Goal: Task Accomplishment & Management: Manage account settings

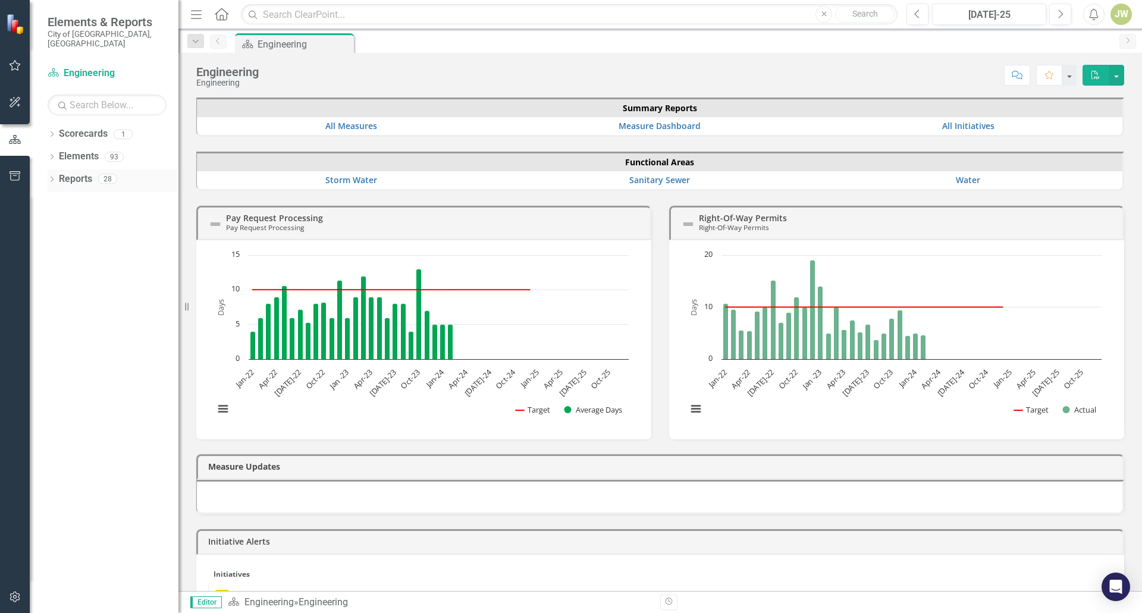
click at [55, 177] on icon "Dropdown" at bounding box center [52, 180] width 8 height 7
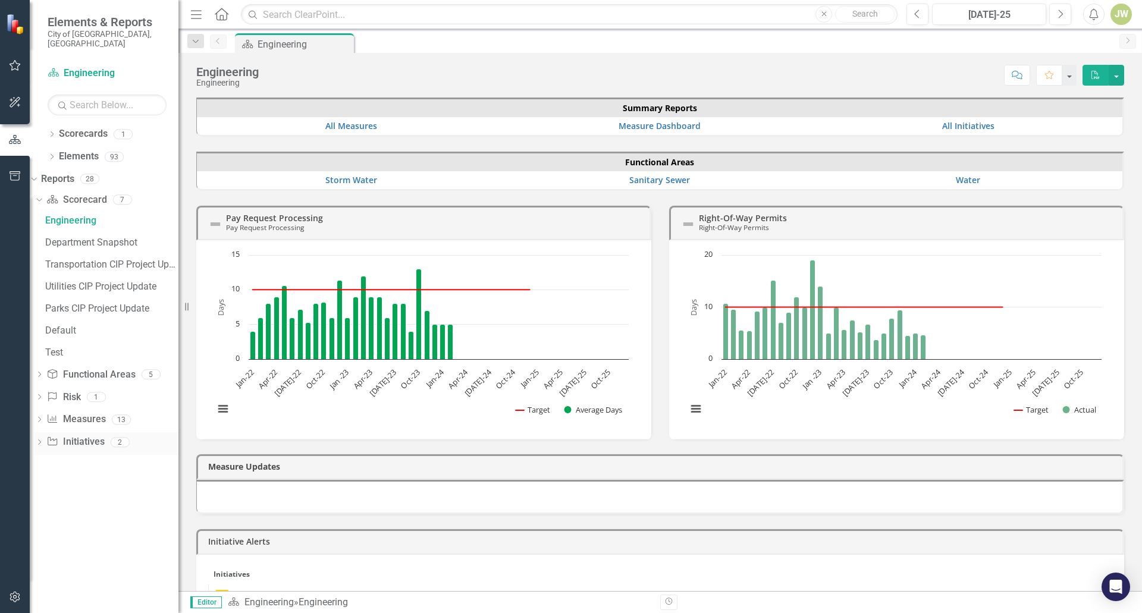
click at [41, 440] on icon at bounding box center [39, 442] width 3 height 5
click at [93, 305] on div "CIP Update - All Active Initiatives" at bounding box center [111, 310] width 133 height 11
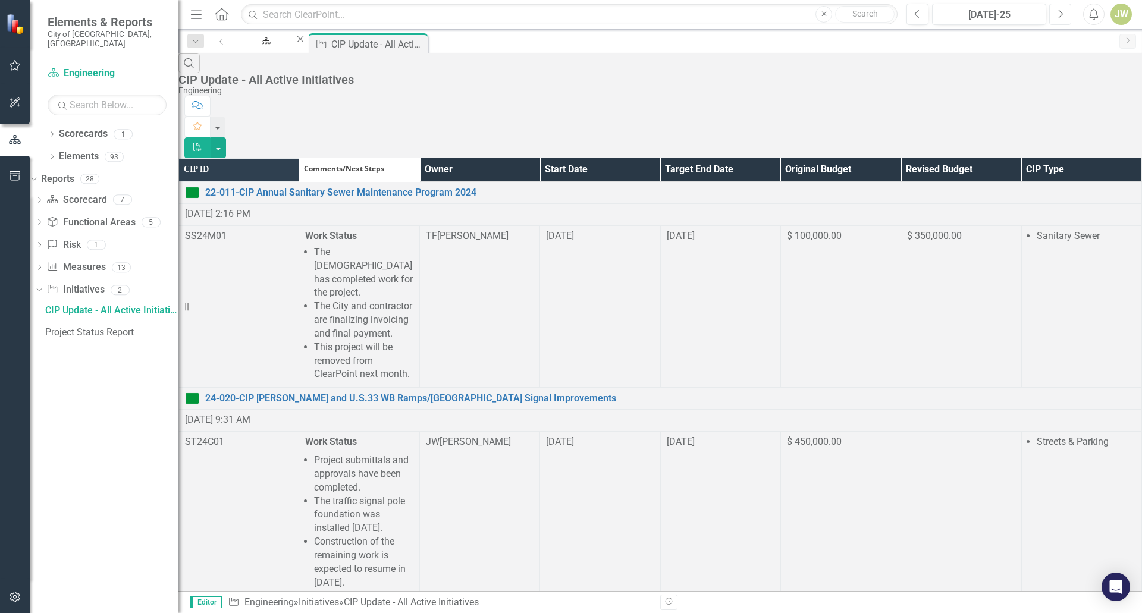
click at [1059, 16] on icon "Next" at bounding box center [1060, 14] width 7 height 11
click at [539, 158] on th "Owner" at bounding box center [479, 169] width 120 height 23
click at [539, 158] on th "Owner Sort Ascending" at bounding box center [479, 169] width 120 height 23
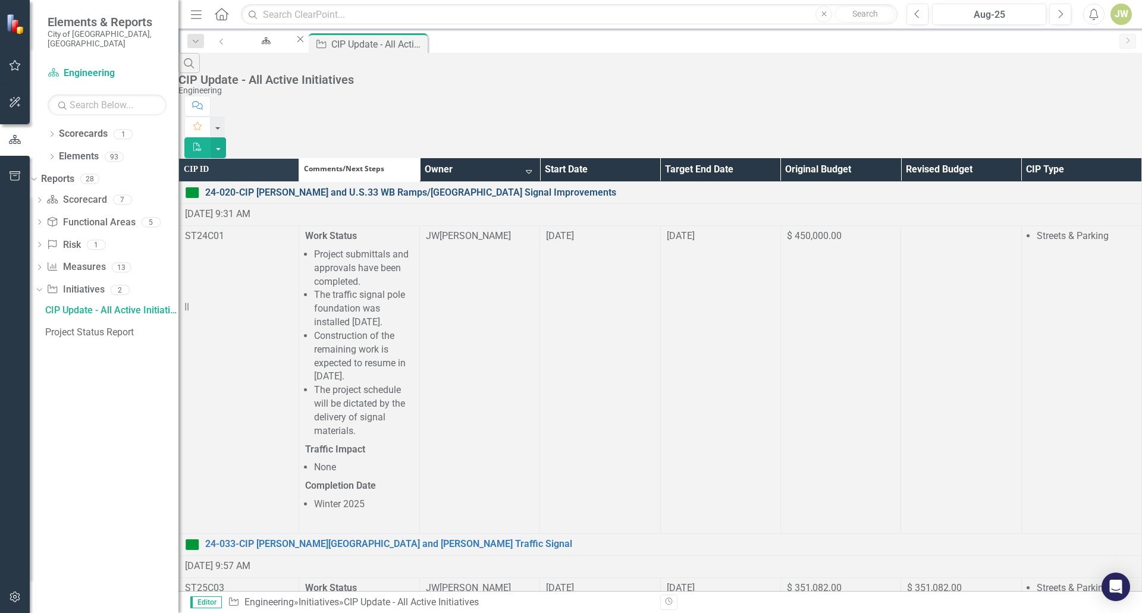
click at [433, 186] on link "24-020-CIP [PERSON_NAME] and U.S.33 WB Ramps/[GEOGRAPHIC_DATA] Signal Improveme…" at bounding box center [670, 193] width 930 height 14
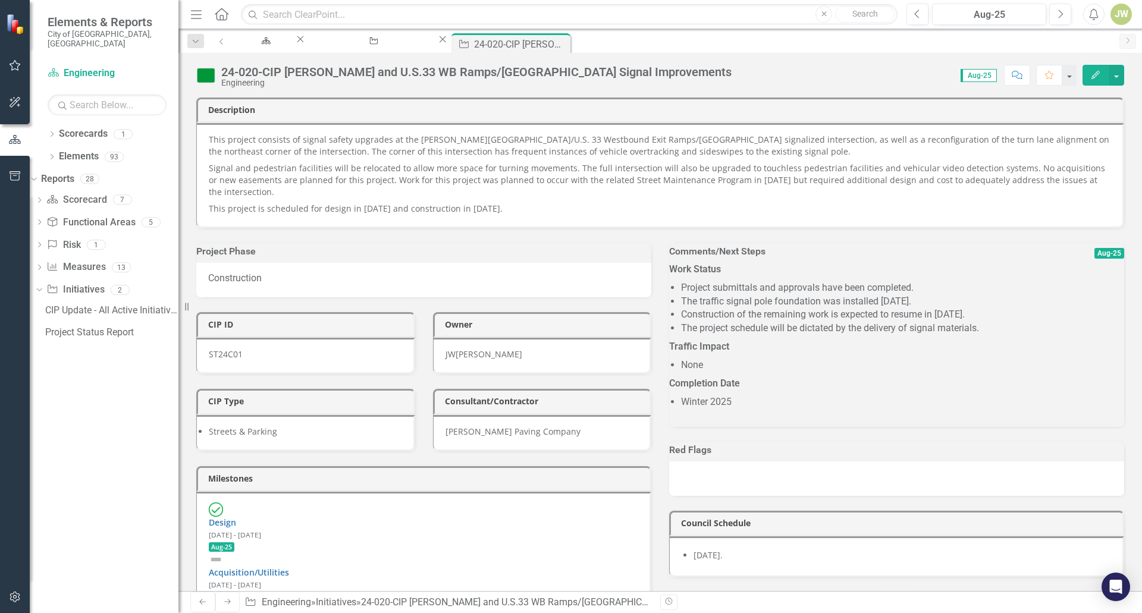
click at [845, 295] on li "Project submittals and approvals have been completed." at bounding box center [902, 288] width 443 height 14
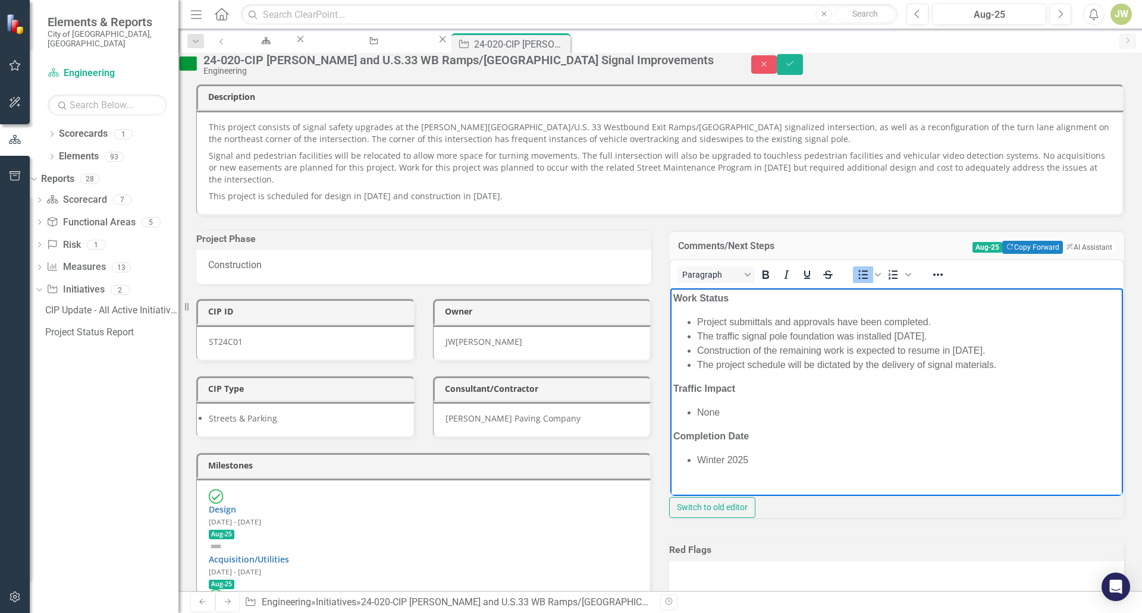
drag, startPoint x: 942, startPoint y: 337, endPoint x: 667, endPoint y: 321, distance: 275.3
click at [670, 321] on html "Work Status Project submittals and approvals have been completed. The traffic s…" at bounding box center [896, 395] width 453 height 215
click at [955, 323] on li "Project submittals and approvals have been completed." at bounding box center [908, 322] width 423 height 14
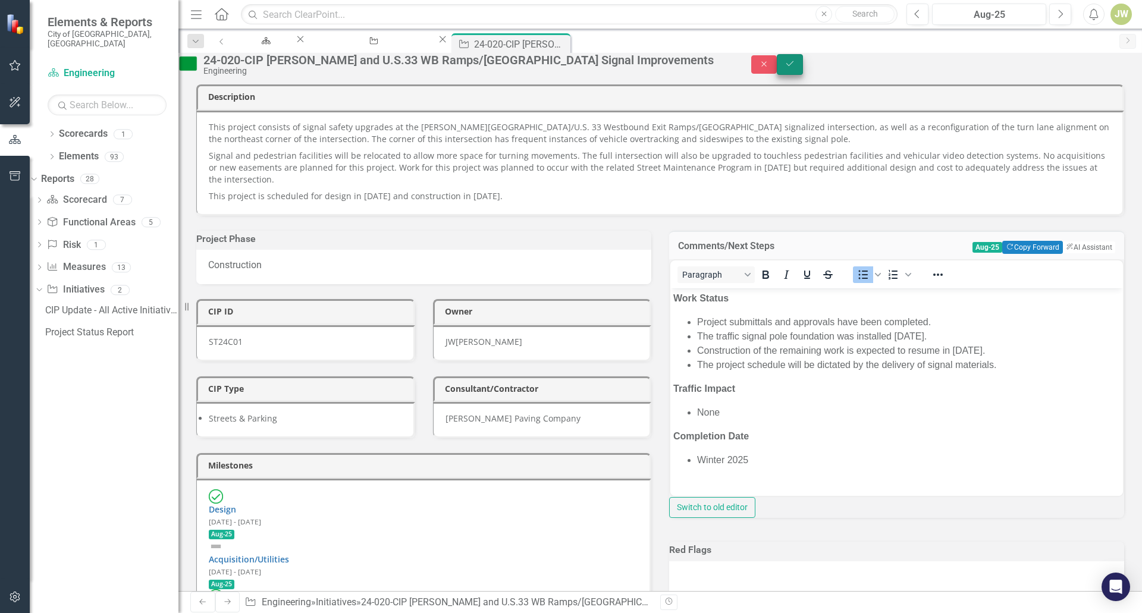
click at [803, 71] on button "Save" at bounding box center [790, 64] width 26 height 21
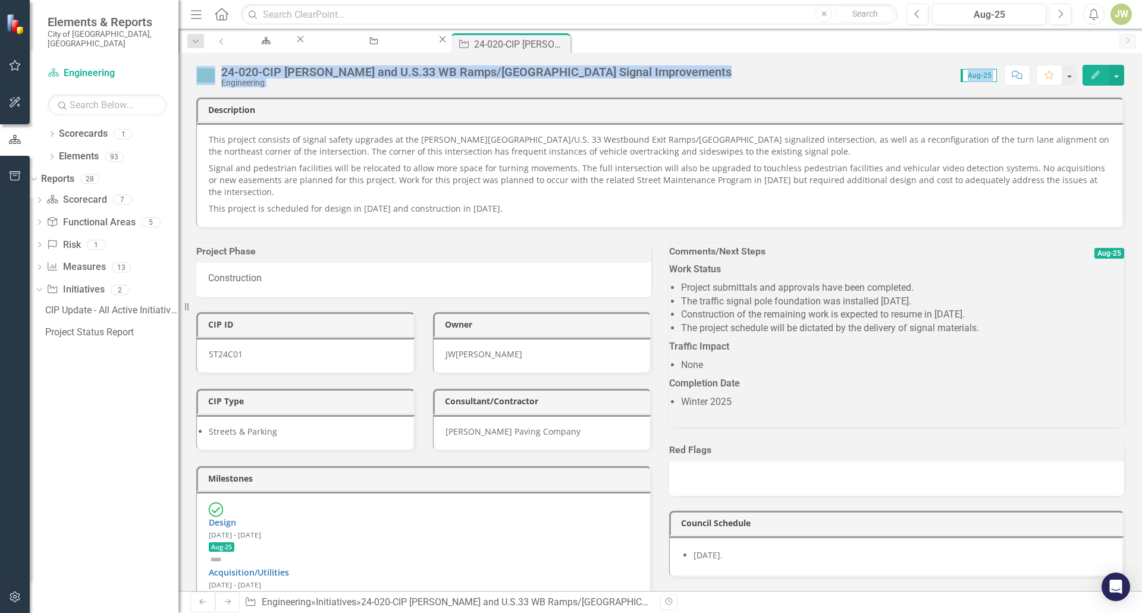
drag, startPoint x: 592, startPoint y: 44, endPoint x: 715, endPoint y: 98, distance: 134.5
click at [698, 100] on div "Menu Home Search Close Search Previous Aug-25 Next Alerts JW User Edit Profile …" at bounding box center [660, 306] width 964 height 613
click at [758, 90] on div "24-020-CIP Avery-Muirfield and U.S.33 WB Ramps/Dublin Methodist Lane Signal Imp…" at bounding box center [660, 322] width 964 height 538
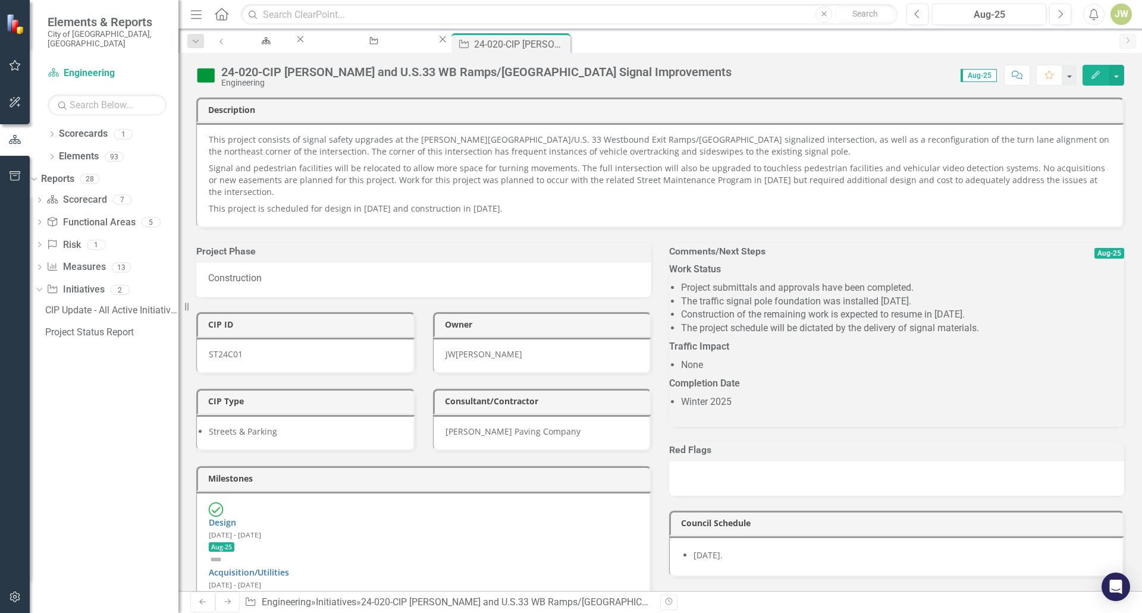
click at [855, 324] on li "The project schedule will be dictated by the delivery of signal materials." at bounding box center [902, 329] width 443 height 14
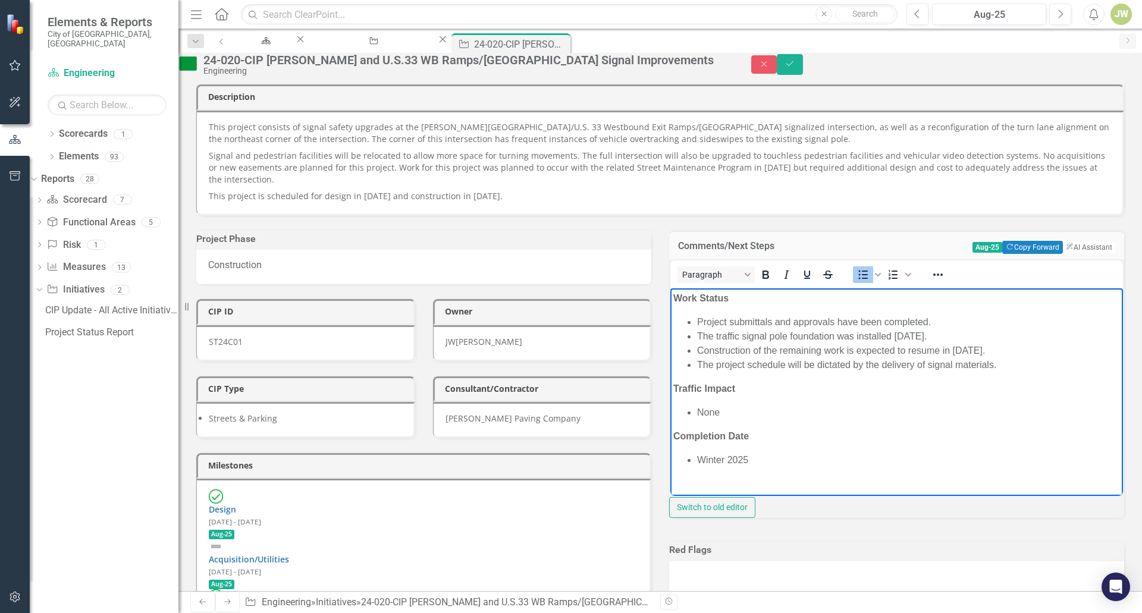
drag, startPoint x: 936, startPoint y: 335, endPoint x: 651, endPoint y: 338, distance: 284.3
click at [670, 338] on html "Work Status Project submittals and approvals have been completed. The traffic s…" at bounding box center [896, 395] width 453 height 215
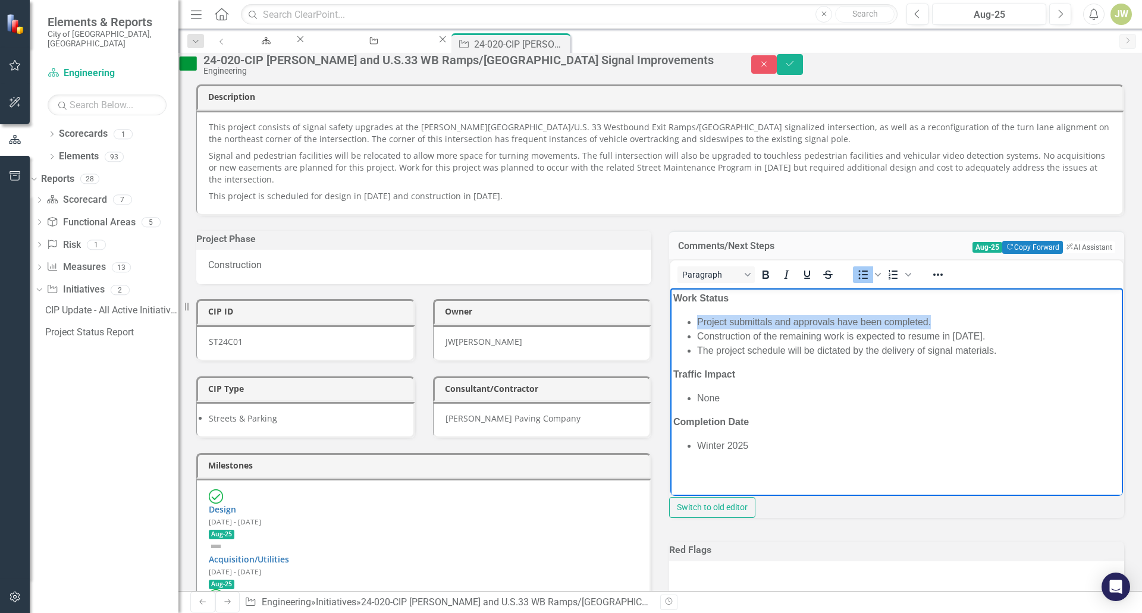
drag, startPoint x: 937, startPoint y: 319, endPoint x: 689, endPoint y: 303, distance: 249.1
click at [680, 318] on ul "Project submittals and approvals have been completed. Construction of the remai…" at bounding box center [896, 336] width 447 height 43
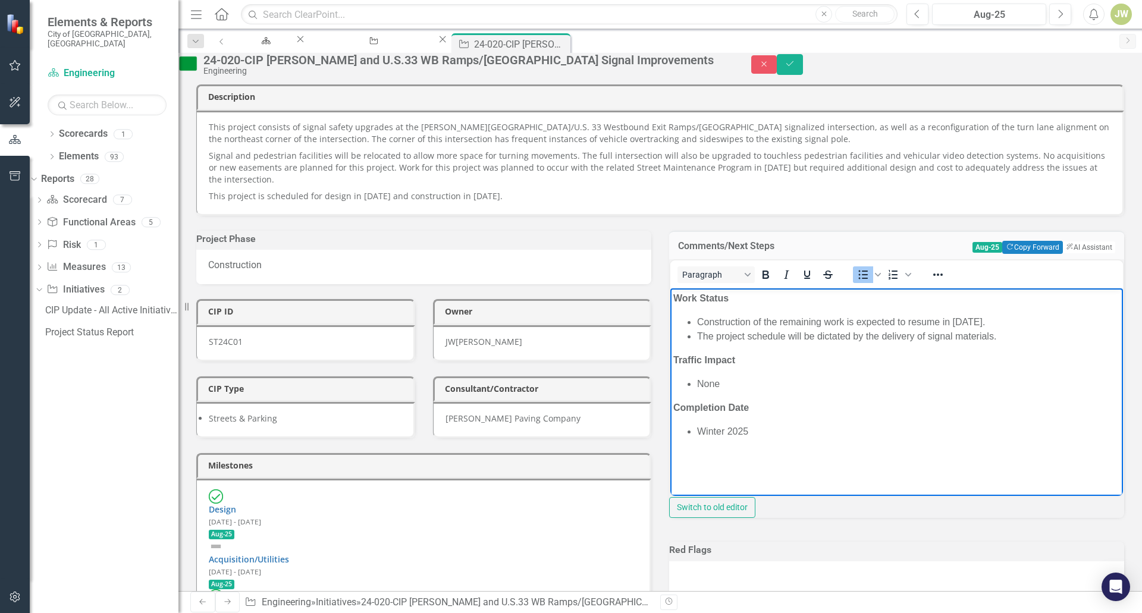
click at [843, 322] on li "Construction of the remaining work is expected to resume in September 2025." at bounding box center [908, 322] width 423 height 14
click at [767, 67] on icon "button" at bounding box center [763, 63] width 5 height 5
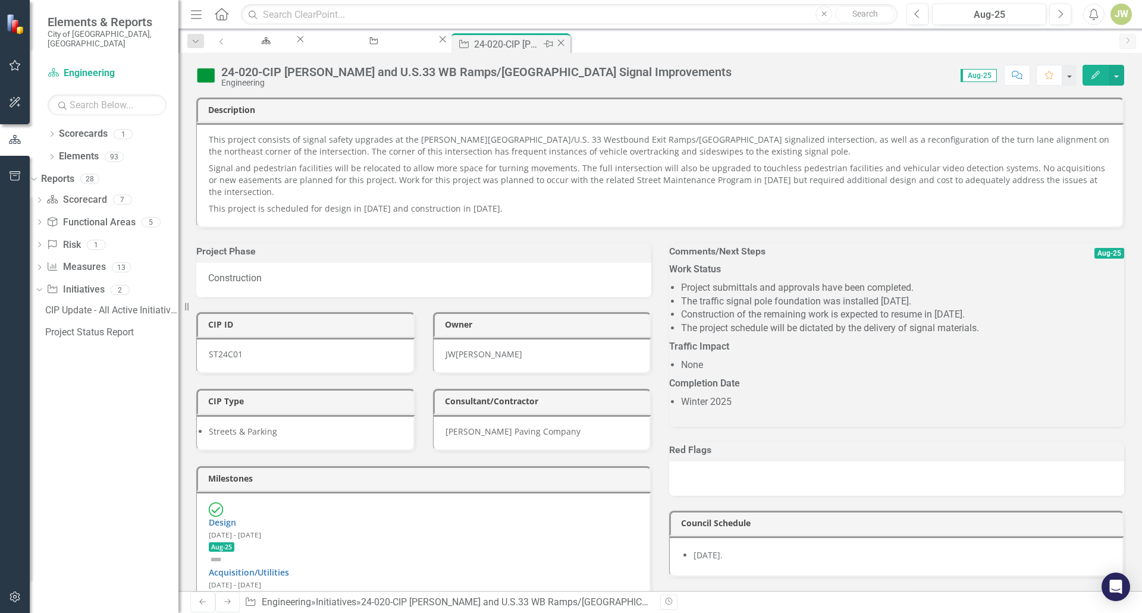
click at [567, 42] on icon "Close" at bounding box center [561, 43] width 12 height 10
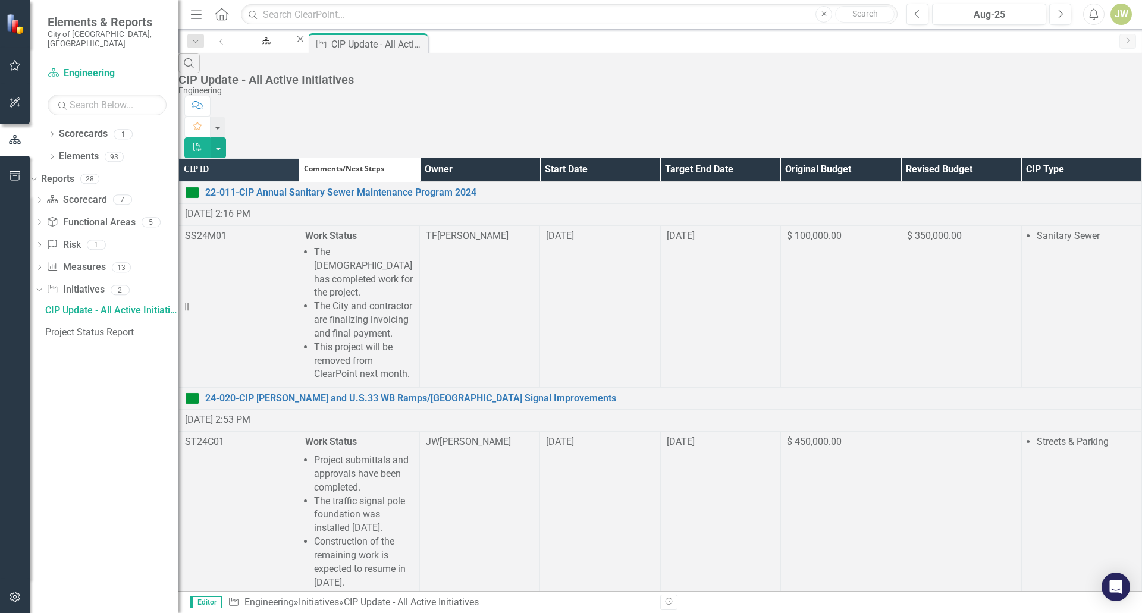
click at [539, 158] on th "Owner" at bounding box center [479, 169] width 120 height 23
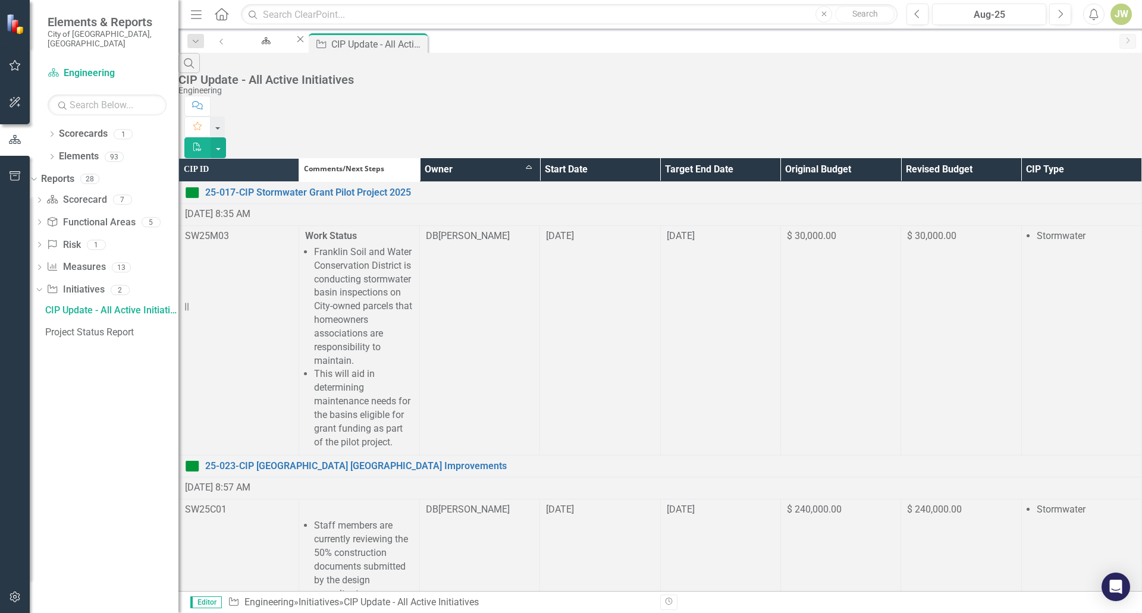
click at [539, 158] on th "Owner Sort Ascending" at bounding box center [479, 169] width 120 height 23
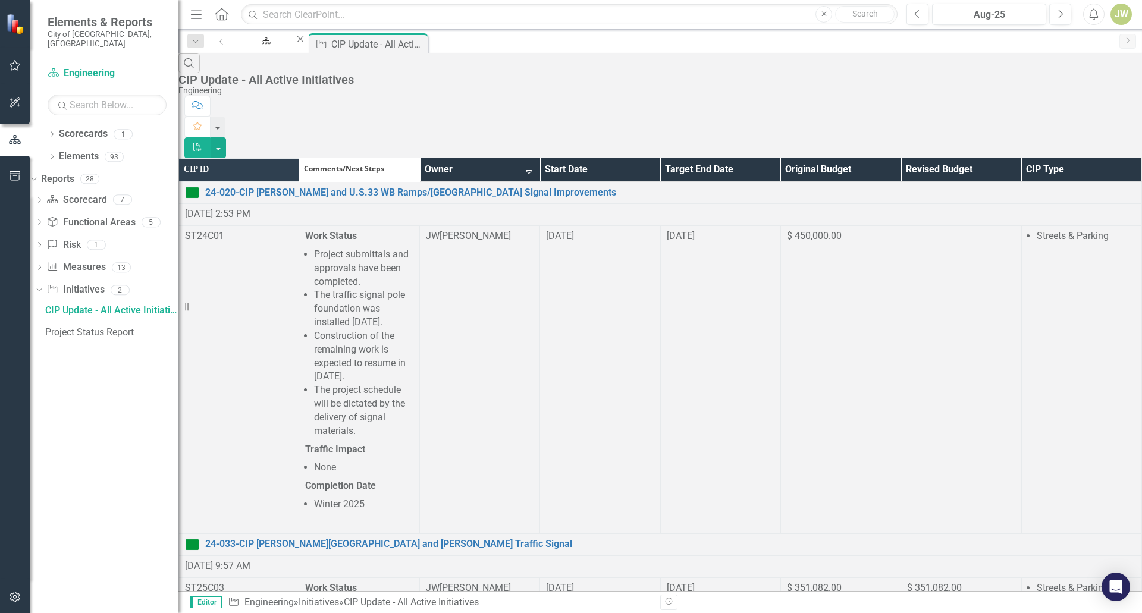
click at [0, 0] on link "Edit Edit Initiative" at bounding box center [0, 0] width 0 height 0
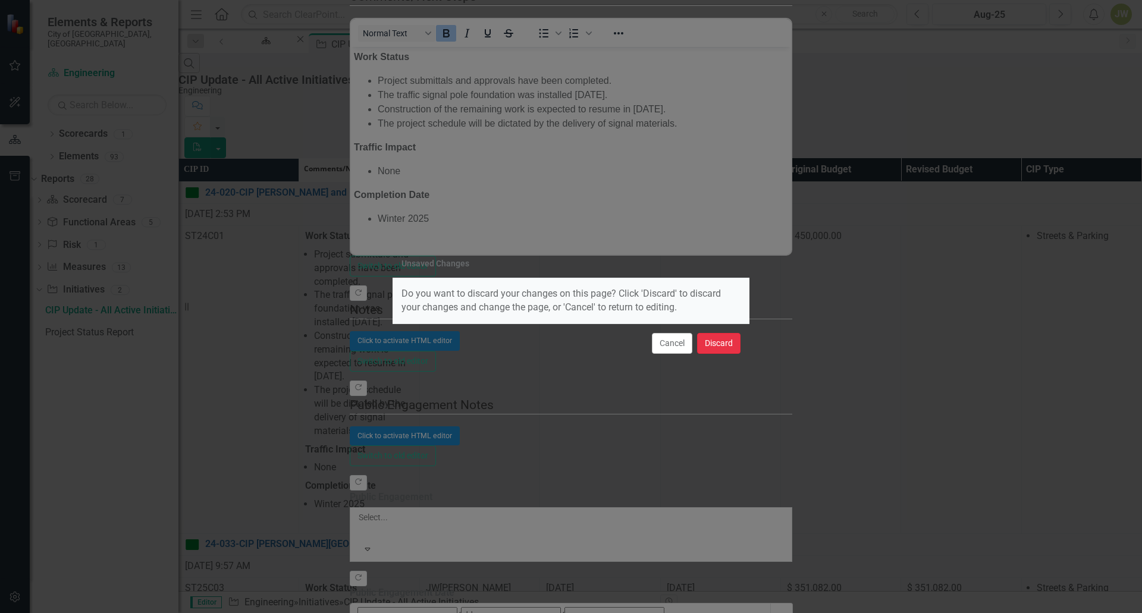
click at [711, 342] on button "Discard" at bounding box center [718, 343] width 43 height 21
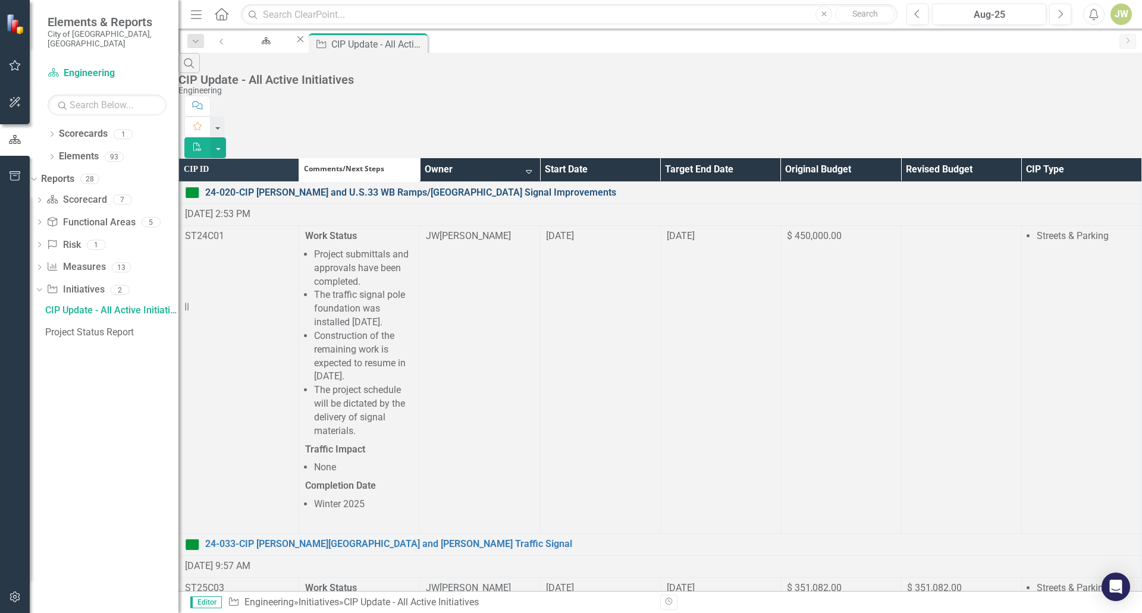
click at [428, 186] on link "24-020-CIP [PERSON_NAME] and U.S.33 WB Ramps/[GEOGRAPHIC_DATA] Signal Improveme…" at bounding box center [670, 193] width 930 height 14
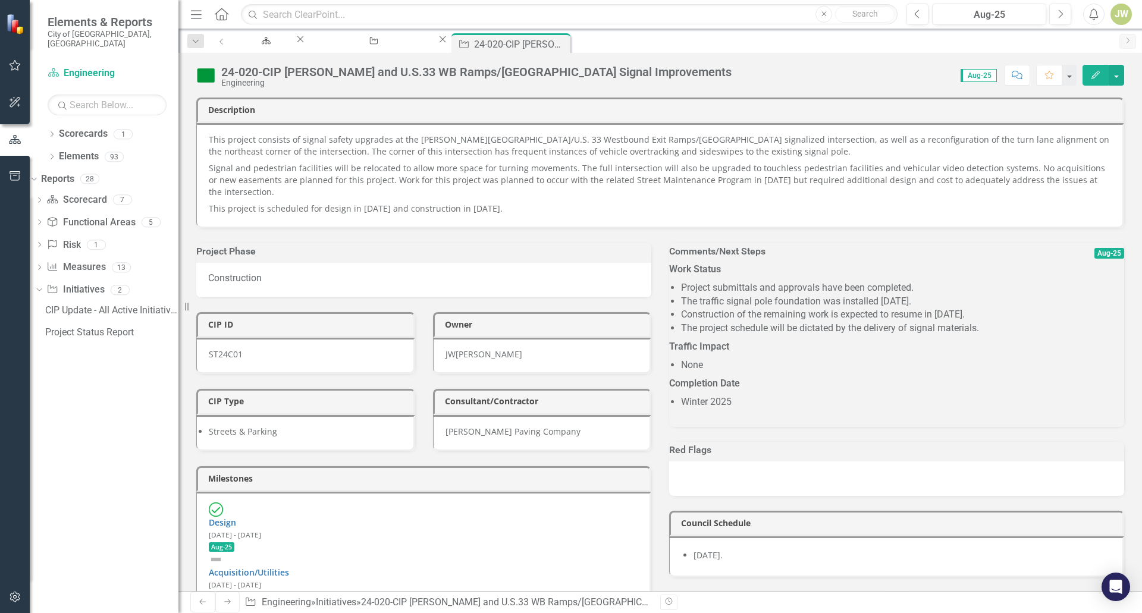
click at [872, 319] on li "Construction of the remaining work is expected to resume in September 2025." at bounding box center [902, 315] width 443 height 14
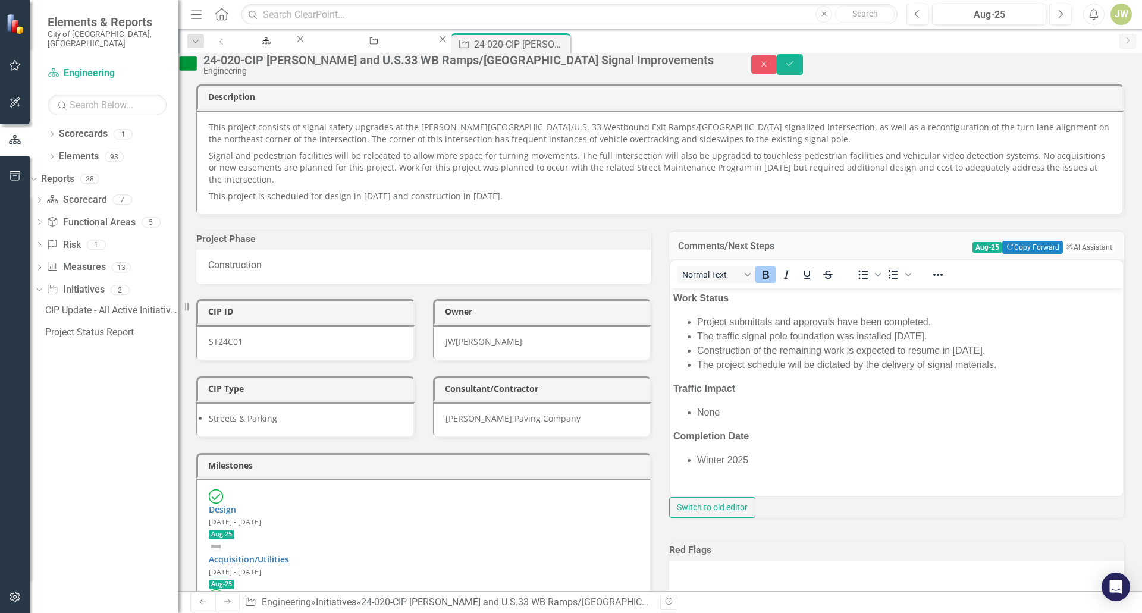
click at [852, 352] on li "Construction of the remaining work is expected to resume in September 2025." at bounding box center [908, 351] width 423 height 14
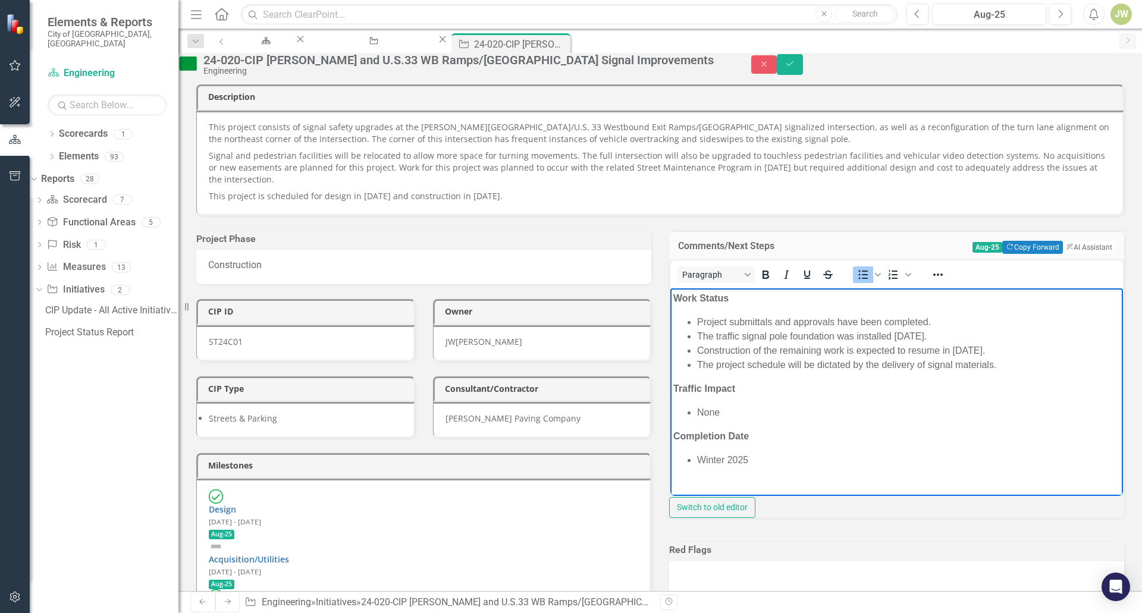
click at [819, 351] on li "Construction of the remaining work is expected to resume in September 2025." at bounding box center [908, 351] width 423 height 14
click at [944, 334] on li "The traffic signal pole foundation was installed July 2025." at bounding box center [908, 337] width 423 height 14
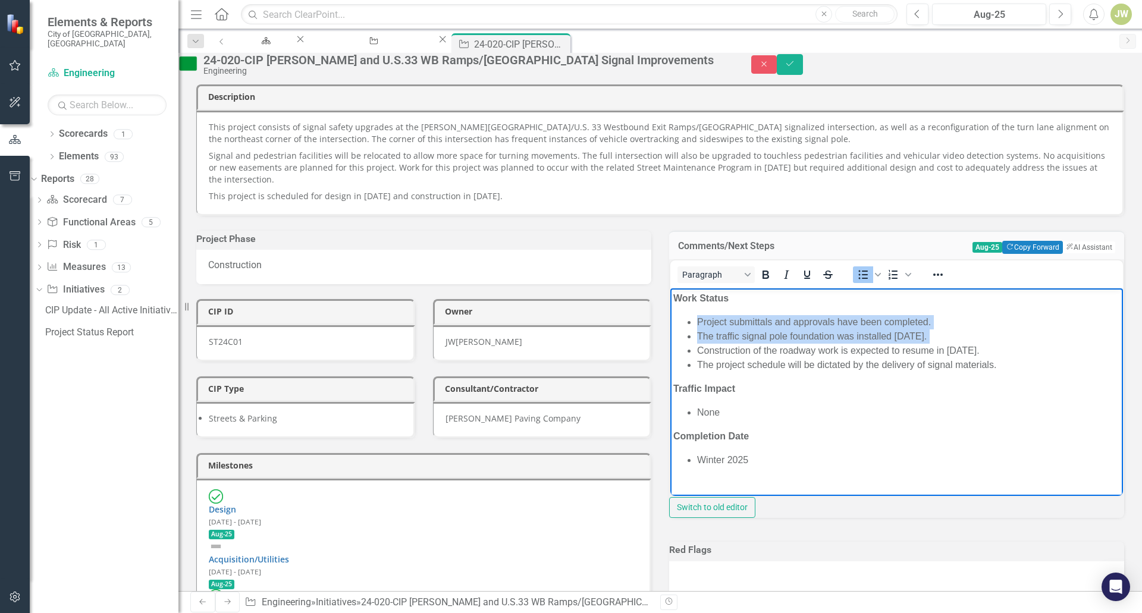
drag, startPoint x: 944, startPoint y: 334, endPoint x: 655, endPoint y: 310, distance: 290.0
click at [670, 310] on html "Work Status Project submittals and approvals have been completed. The traffic s…" at bounding box center [896, 395] width 453 height 215
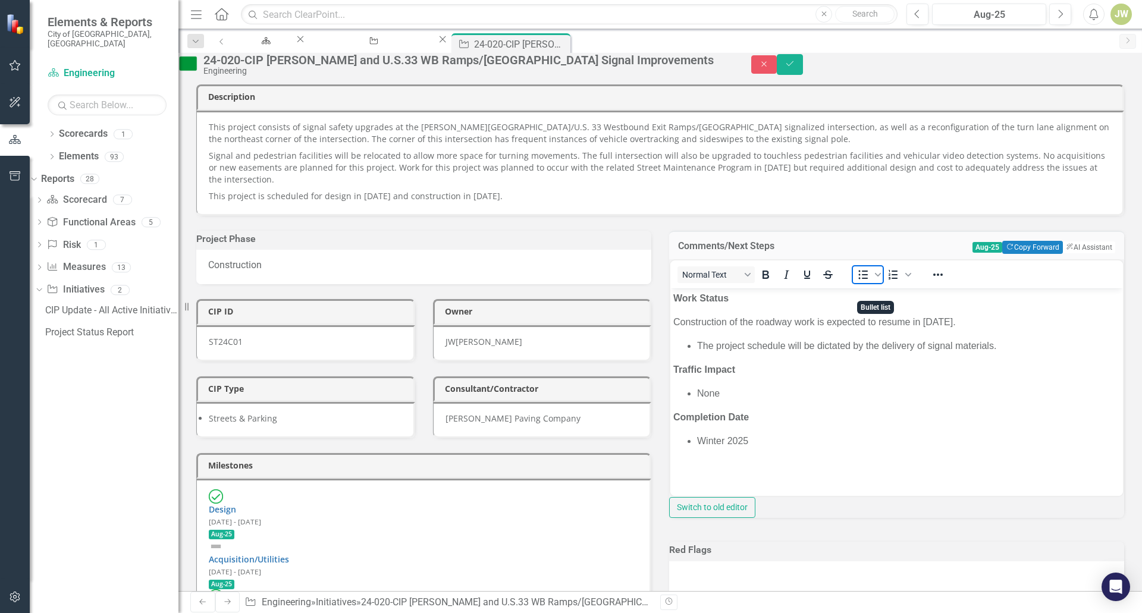
click at [868, 280] on icon "Bullet list" at bounding box center [864, 275] width 10 height 9
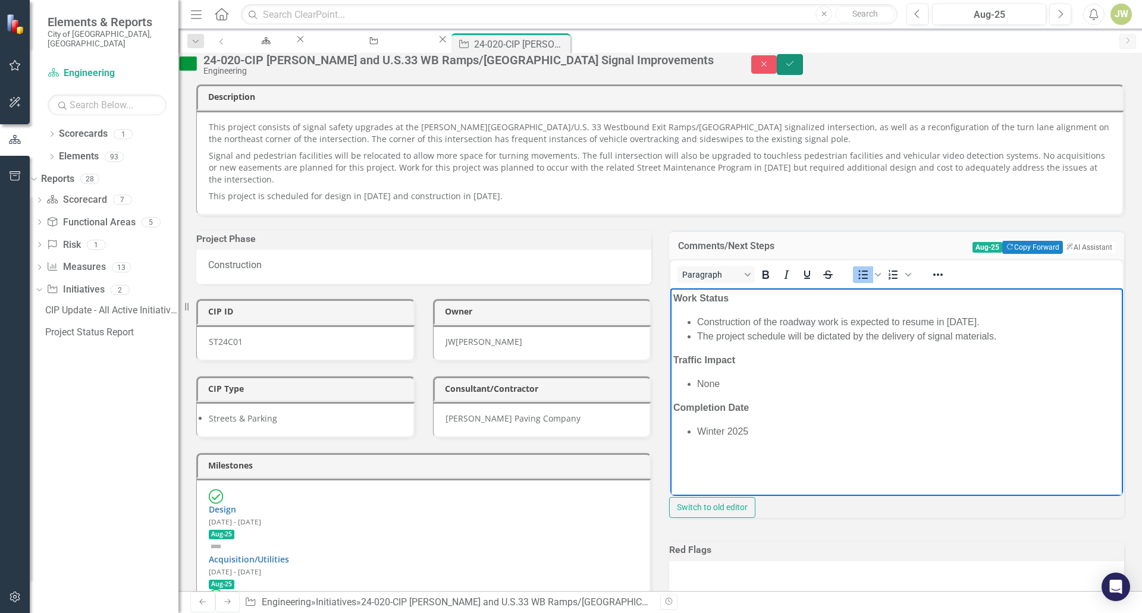
drag, startPoint x: 1108, startPoint y: 70, endPoint x: 1109, endPoint y: 87, distance: 17.3
click at [795, 68] on icon "Save" at bounding box center [789, 63] width 11 height 8
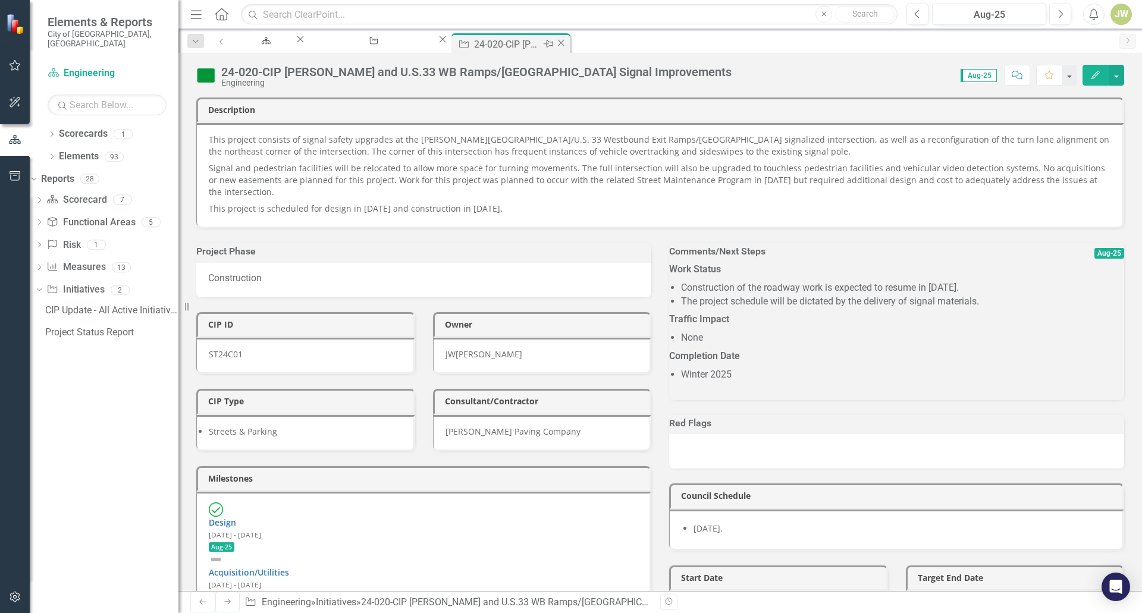
click at [567, 42] on icon "Close" at bounding box center [561, 43] width 12 height 10
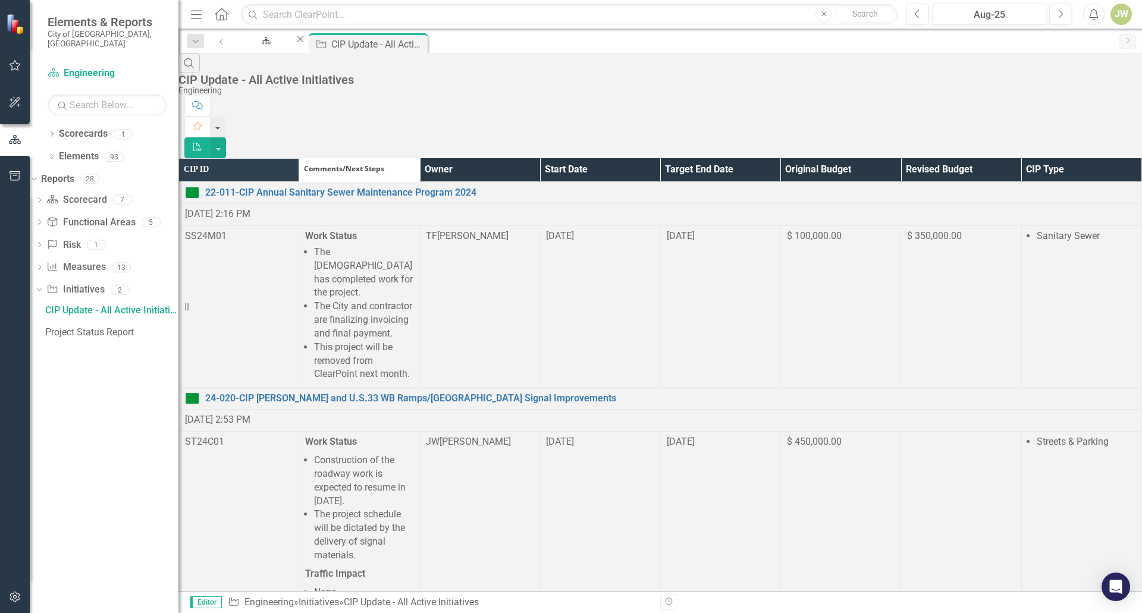
click at [539, 158] on th "Owner" at bounding box center [479, 169] width 120 height 23
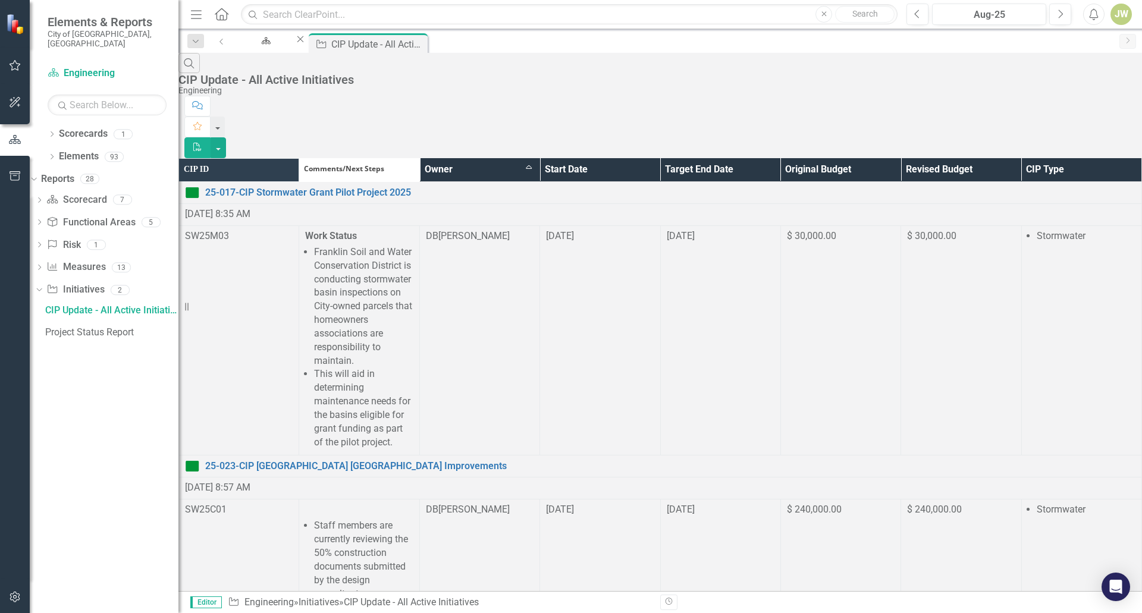
click at [539, 158] on th "Owner Sort Ascending" at bounding box center [479, 169] width 120 height 23
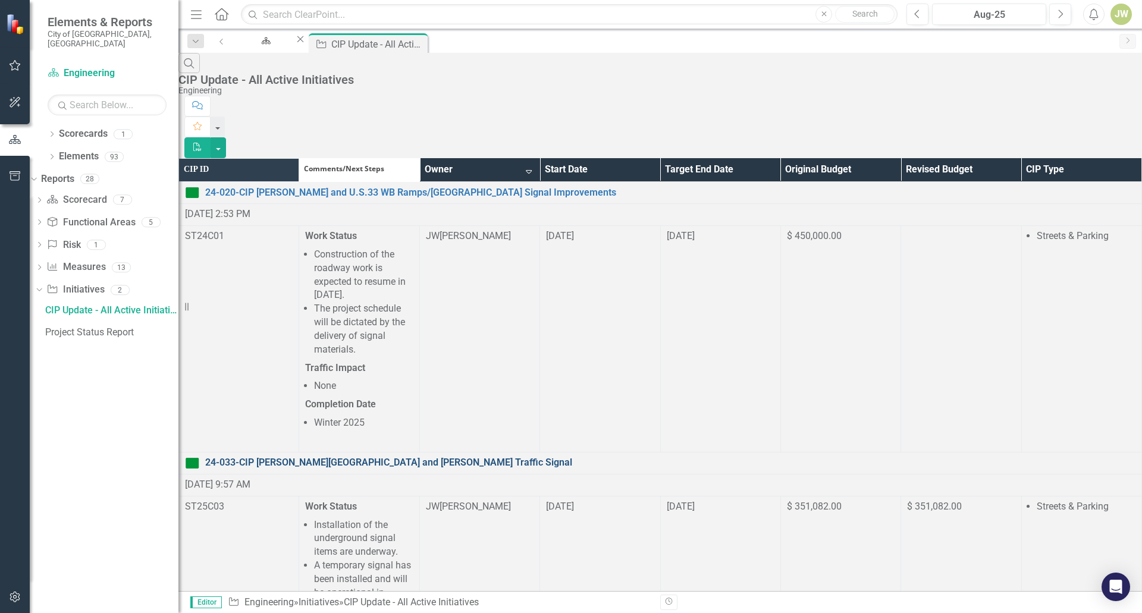
click at [390, 456] on link "24-033-CIP [PERSON_NAME][GEOGRAPHIC_DATA] and [PERSON_NAME] Traffic Signal" at bounding box center [670, 463] width 930 height 14
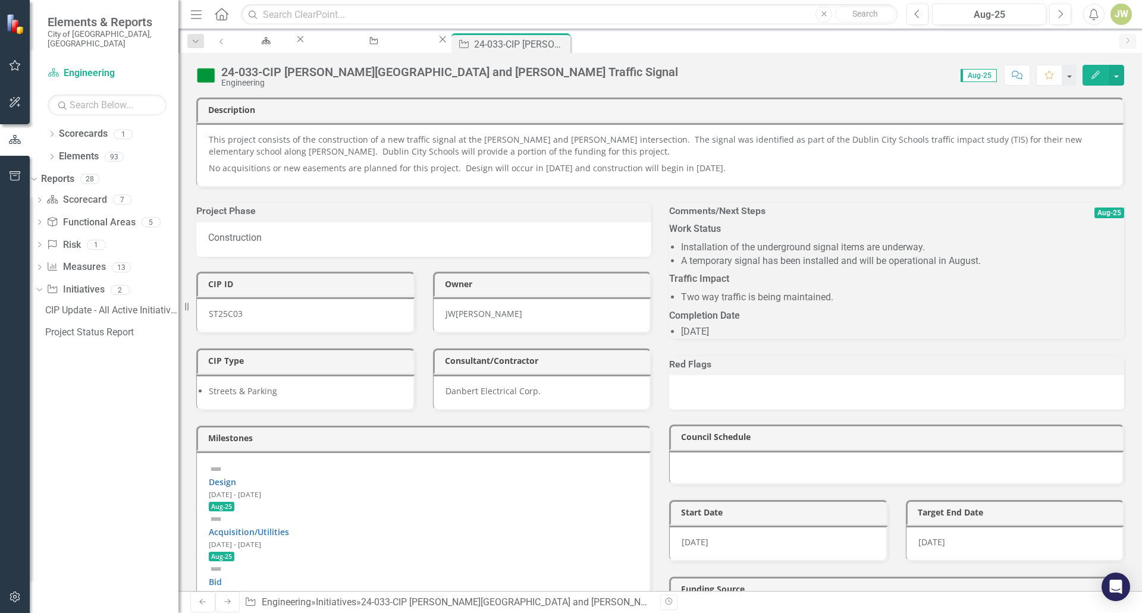
click at [837, 268] on li "A temporary signal has been installed and will be operational in August." at bounding box center [902, 262] width 443 height 14
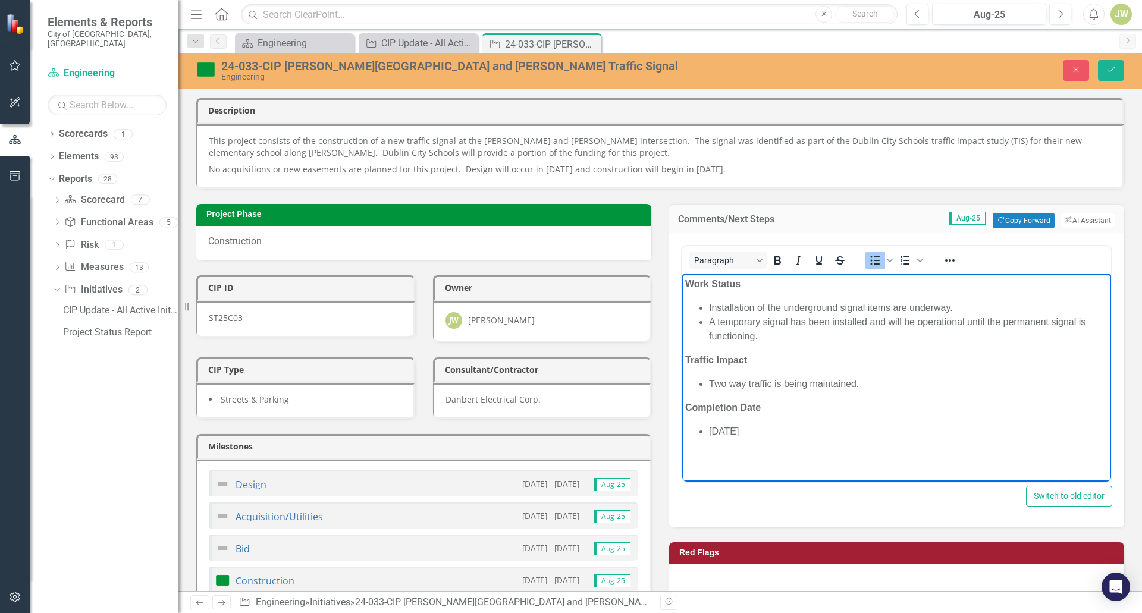
drag, startPoint x: 953, startPoint y: 309, endPoint x: 967, endPoint y: 308, distance: 13.7
click at [956, 309] on li "Installation of the underground signal items are underway." at bounding box center [908, 307] width 399 height 14
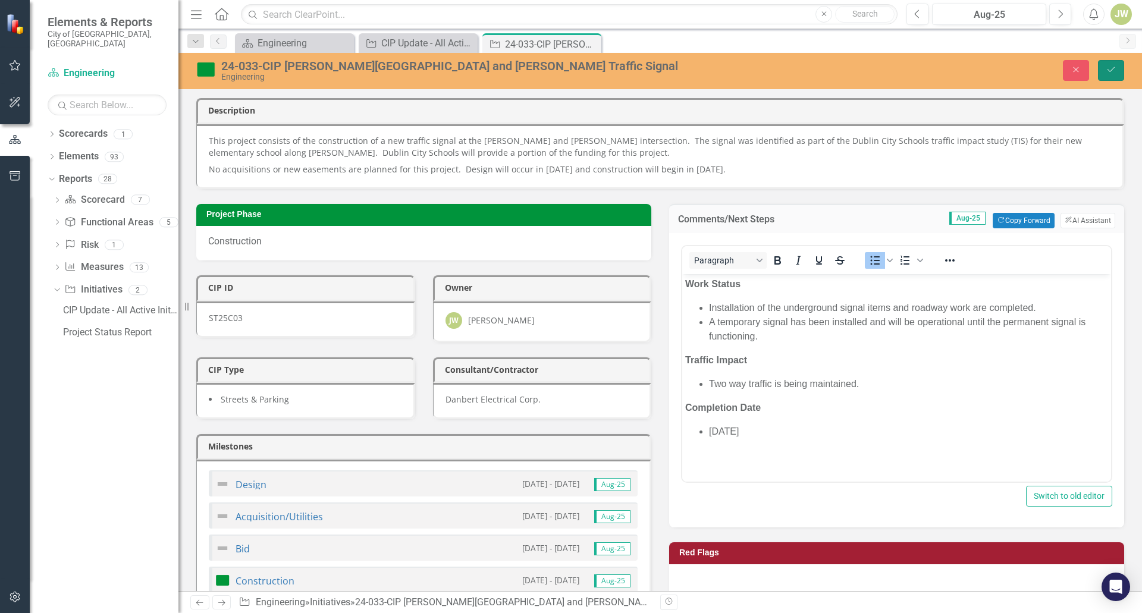
click at [1106, 75] on button "Save" at bounding box center [1111, 70] width 26 height 21
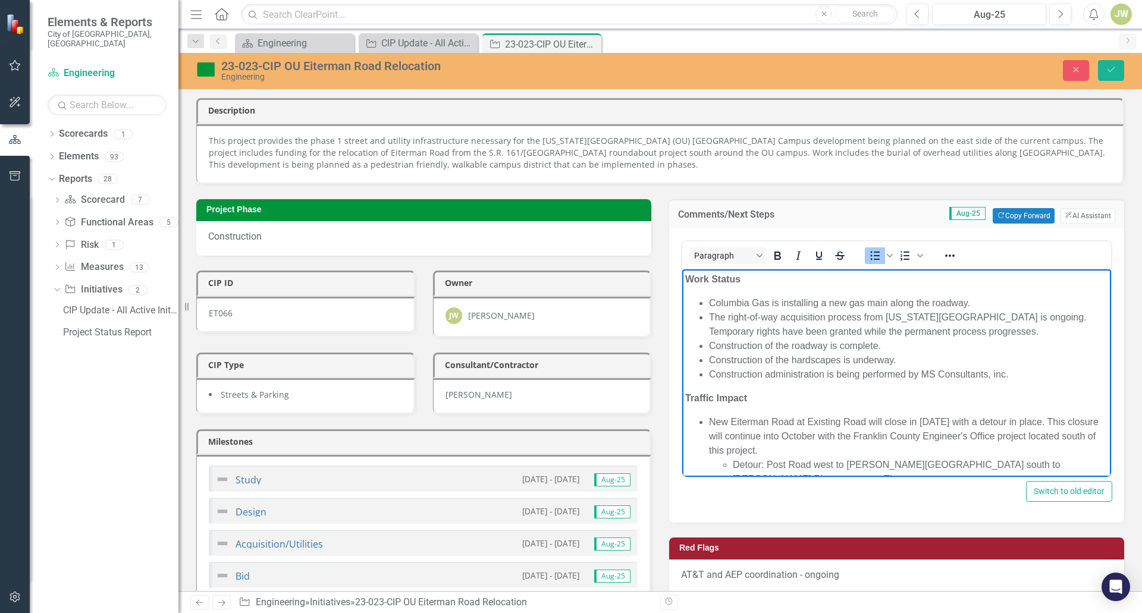
scroll to position [55, 0]
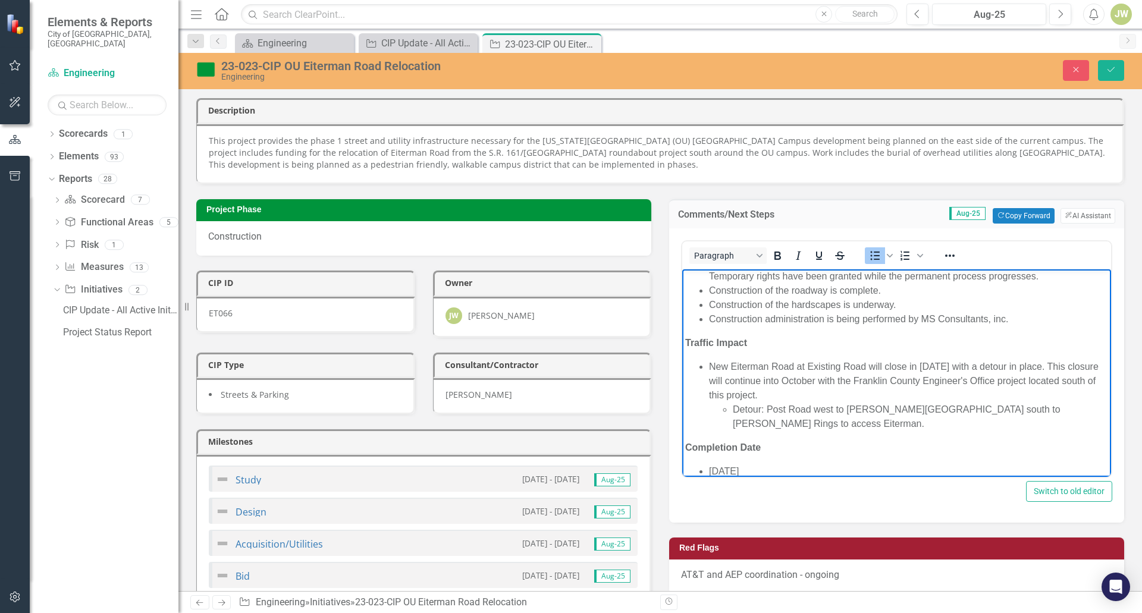
click at [966, 364] on li "New Eiterman Road at Existing Road will close in July 2025 with a detour in pla…" at bounding box center [908, 394] width 399 height 71
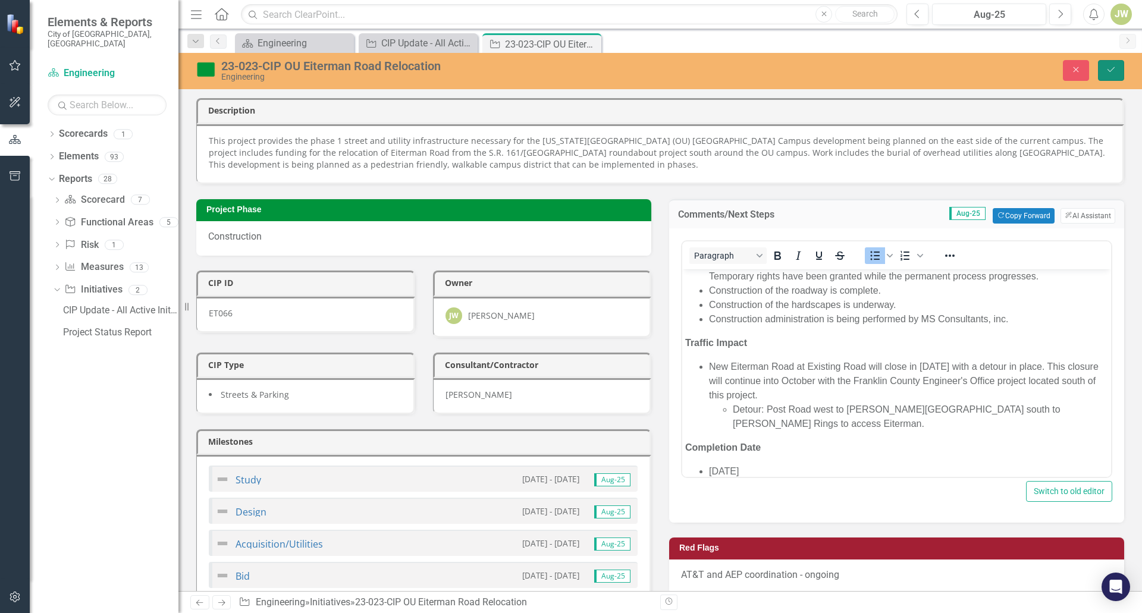
drag, startPoint x: 1788, startPoint y: 342, endPoint x: 893, endPoint y: 333, distance: 894.6
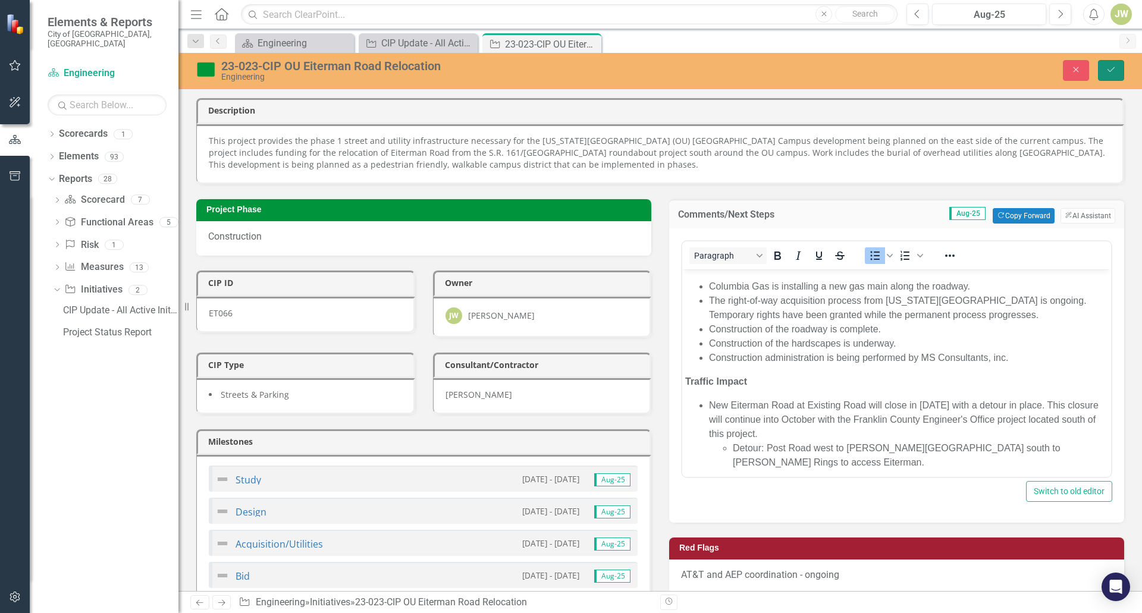
scroll to position [0, 0]
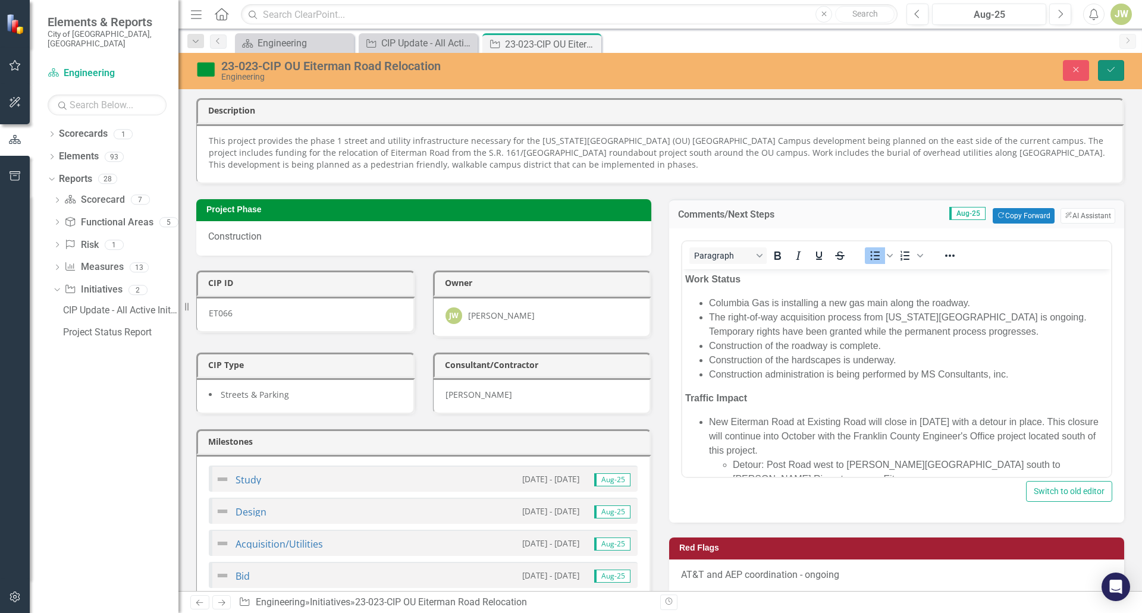
click at [1111, 77] on button "Save" at bounding box center [1111, 70] width 26 height 21
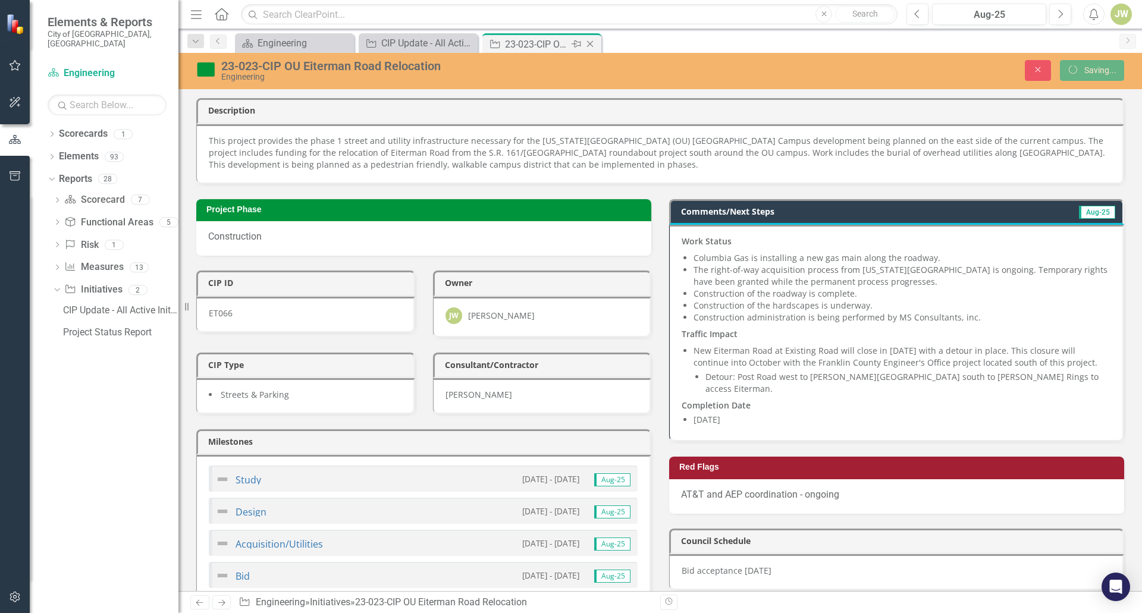
click at [592, 43] on icon "Close" at bounding box center [590, 44] width 12 height 10
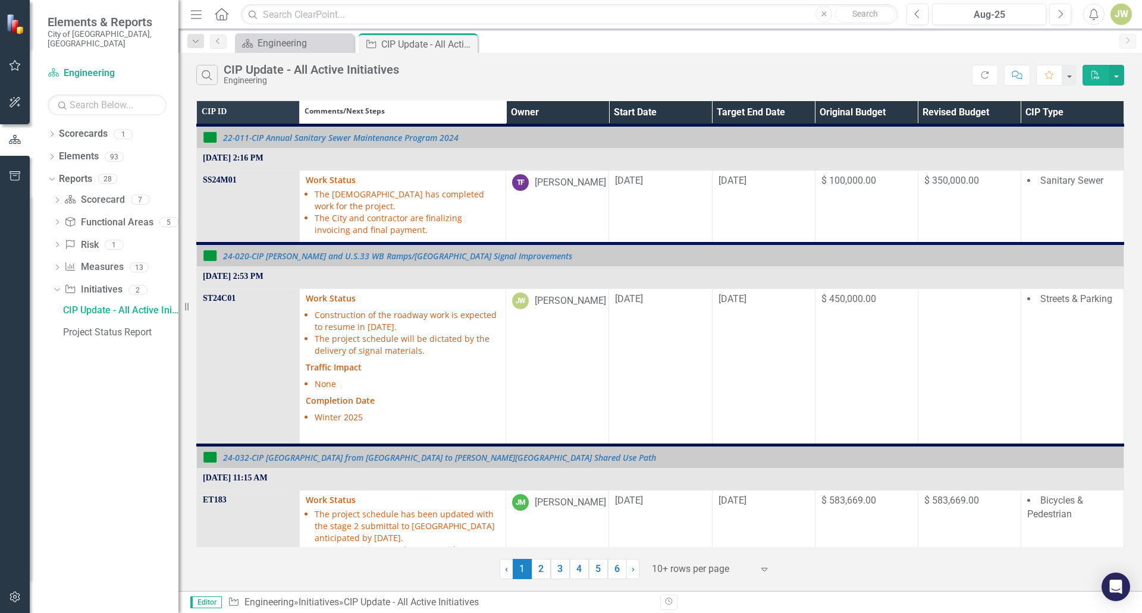
click at [590, 106] on th "Owner" at bounding box center [557, 113] width 103 height 24
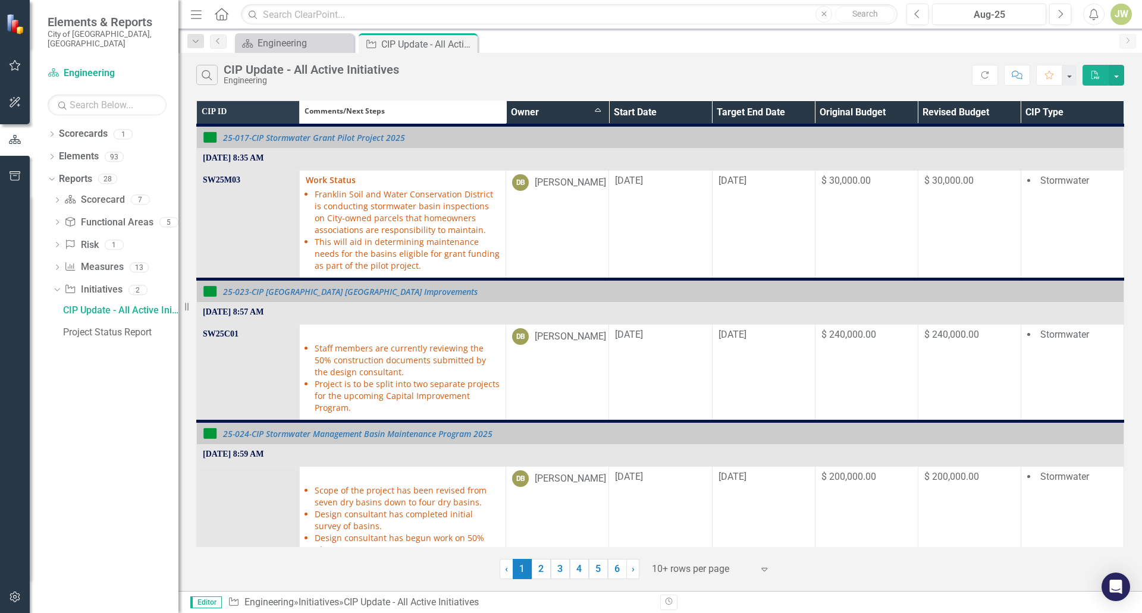
click at [592, 103] on th "Owner Sort Ascending" at bounding box center [557, 113] width 103 height 24
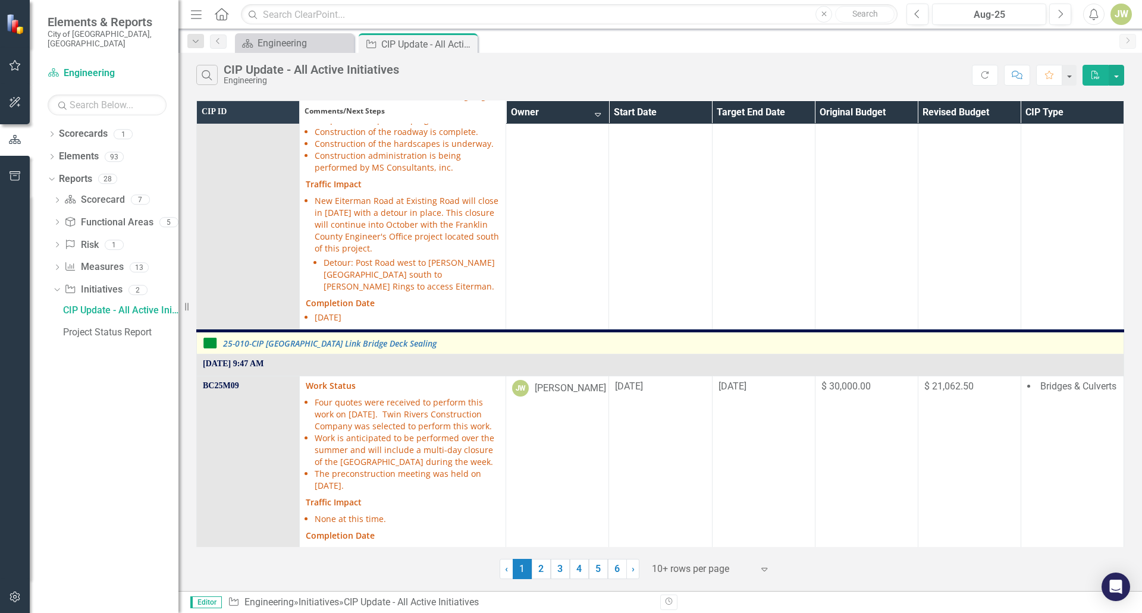
scroll to position [535, 0]
click at [271, 338] on link "25-010-CIP [GEOGRAPHIC_DATA] Link Bridge Deck Sealing" at bounding box center [670, 342] width 895 height 9
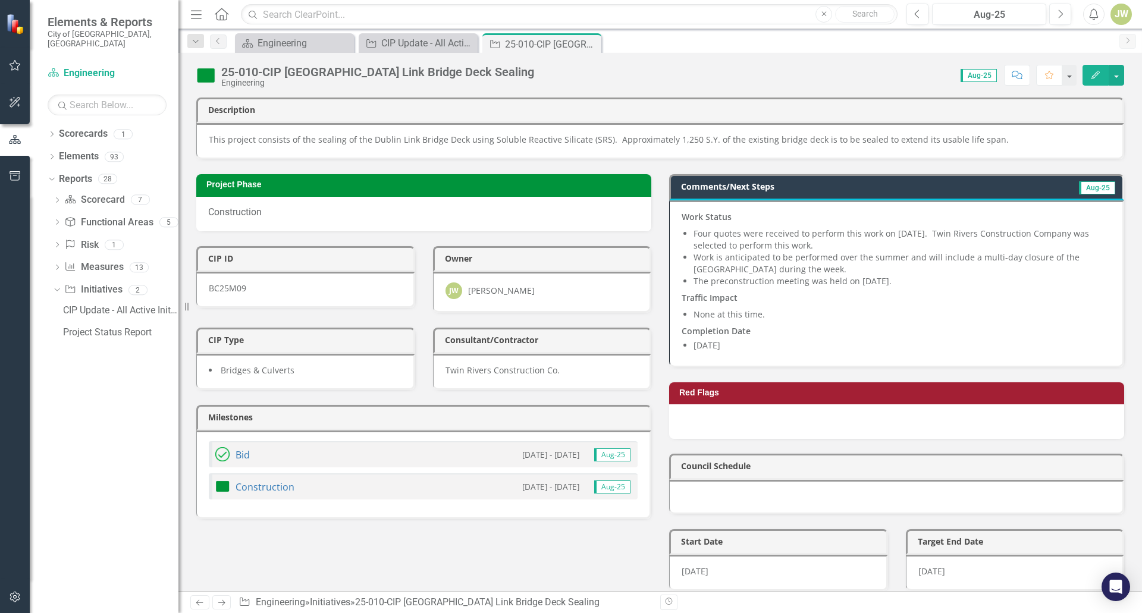
click at [833, 259] on li "Work is anticipated to be performed over the summer and will include a multi-da…" at bounding box center [902, 264] width 417 height 24
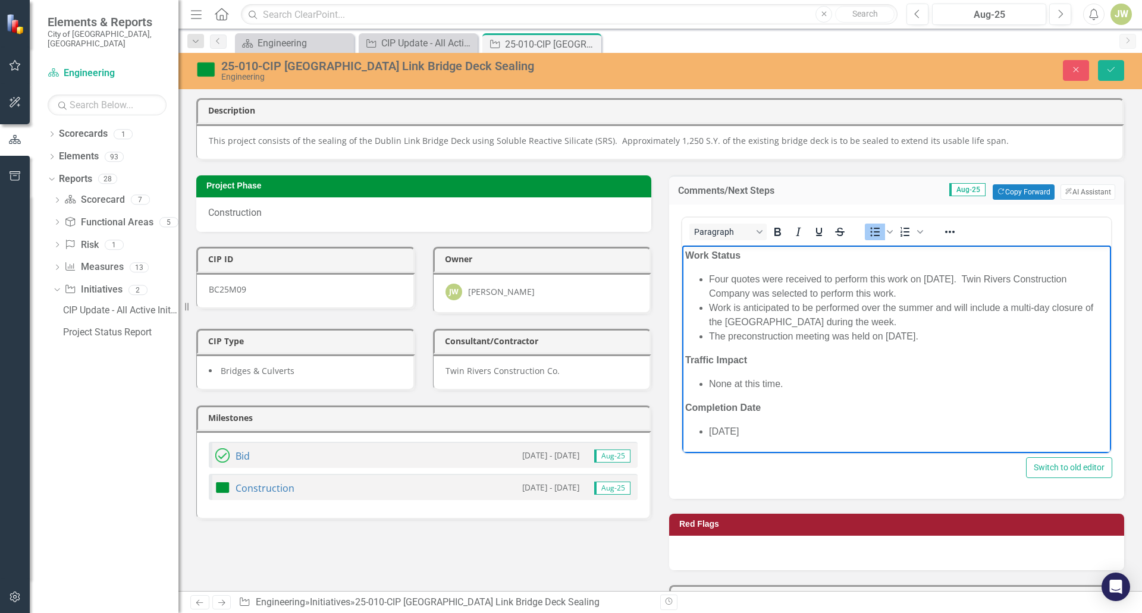
drag, startPoint x: 940, startPoint y: 334, endPoint x: 711, endPoint y: 279, distance: 235.4
click at [711, 279] on ul "Four quotes were received to perform this work on May 27. Twin Rivers Construct…" at bounding box center [896, 307] width 423 height 71
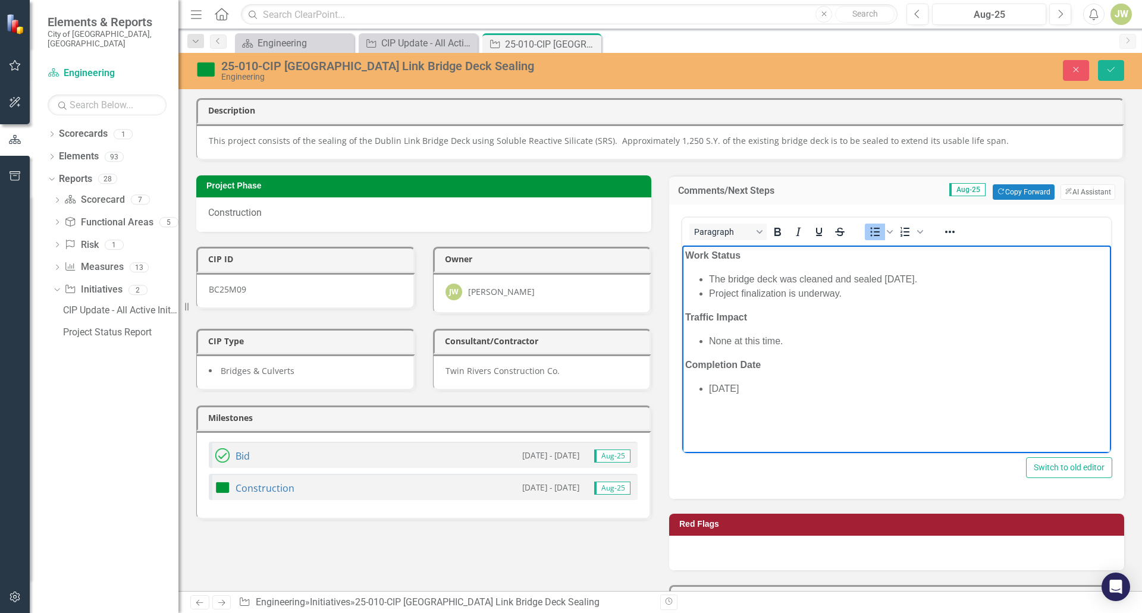
click at [884, 275] on li "The bridge deck was cleaned and sealed August 4th, 2025." at bounding box center [908, 279] width 399 height 14
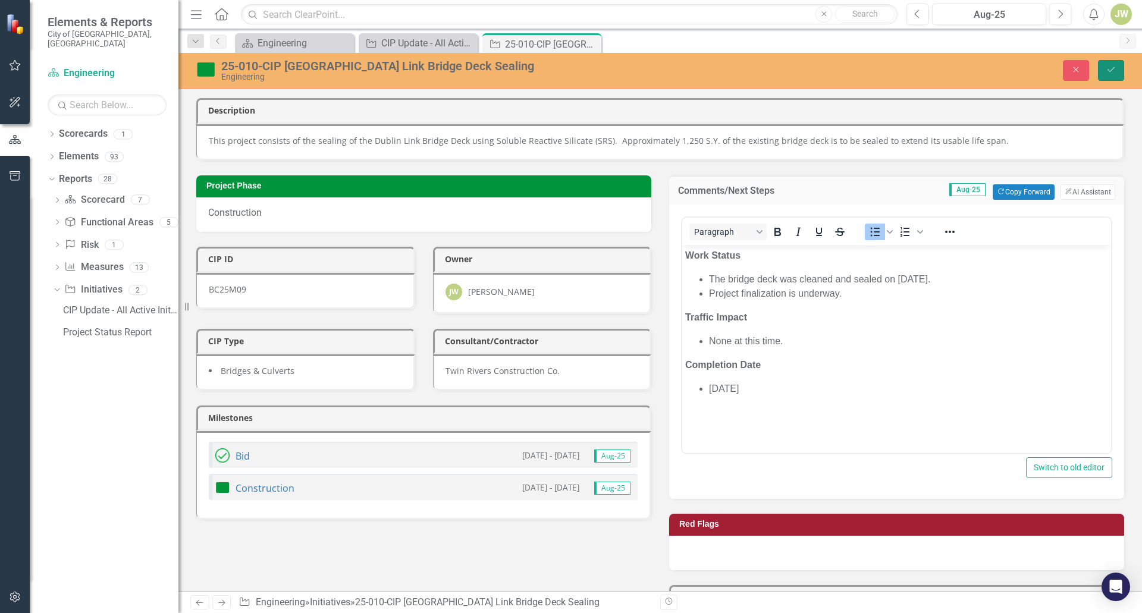
click at [1112, 70] on icon "submit" at bounding box center [1110, 69] width 7 height 5
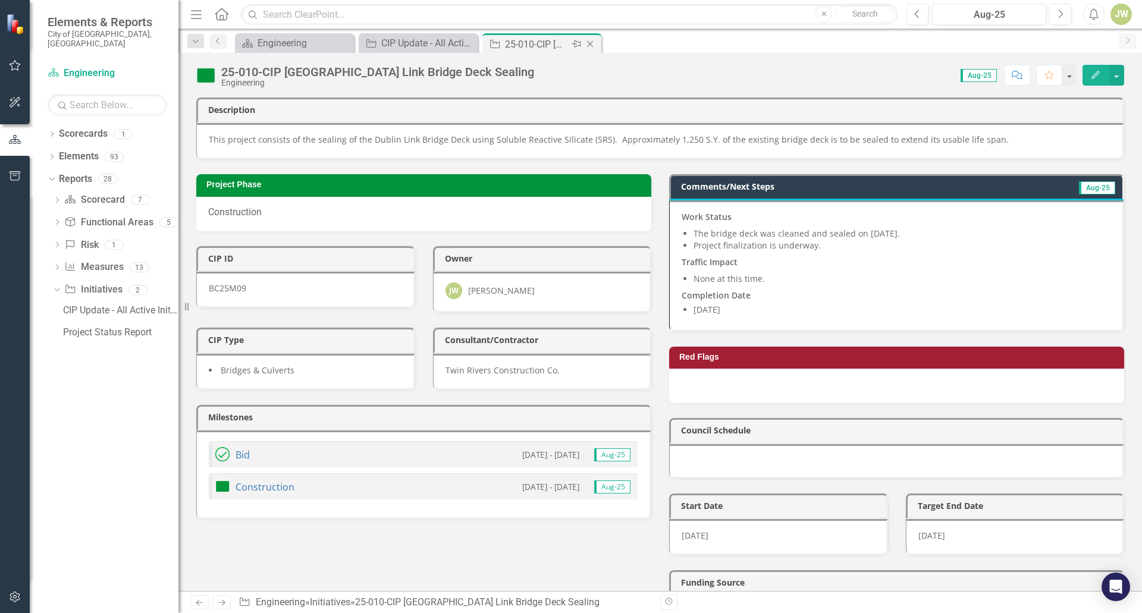
click at [593, 44] on icon "Close" at bounding box center [590, 44] width 12 height 10
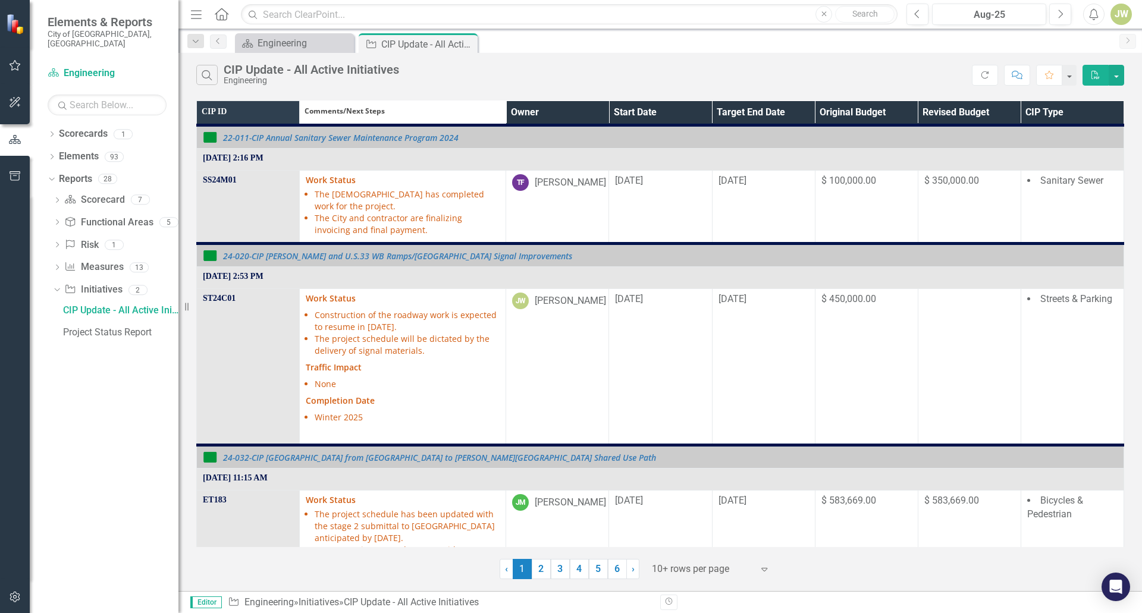
click at [588, 116] on th "Owner" at bounding box center [557, 113] width 103 height 24
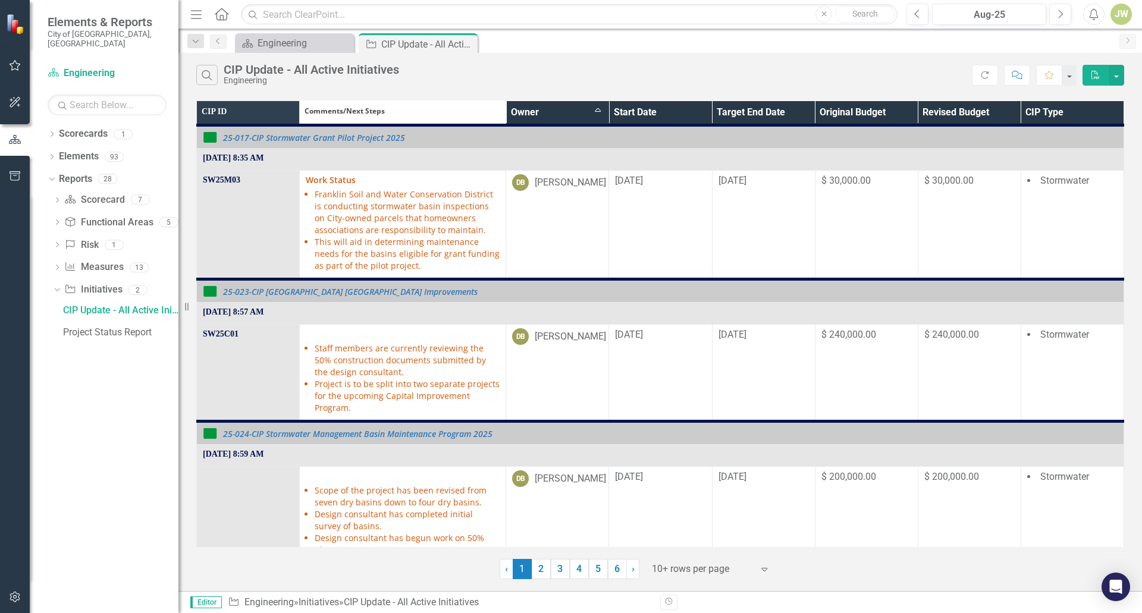
click at [592, 112] on th "Owner Sort Ascending" at bounding box center [557, 113] width 103 height 24
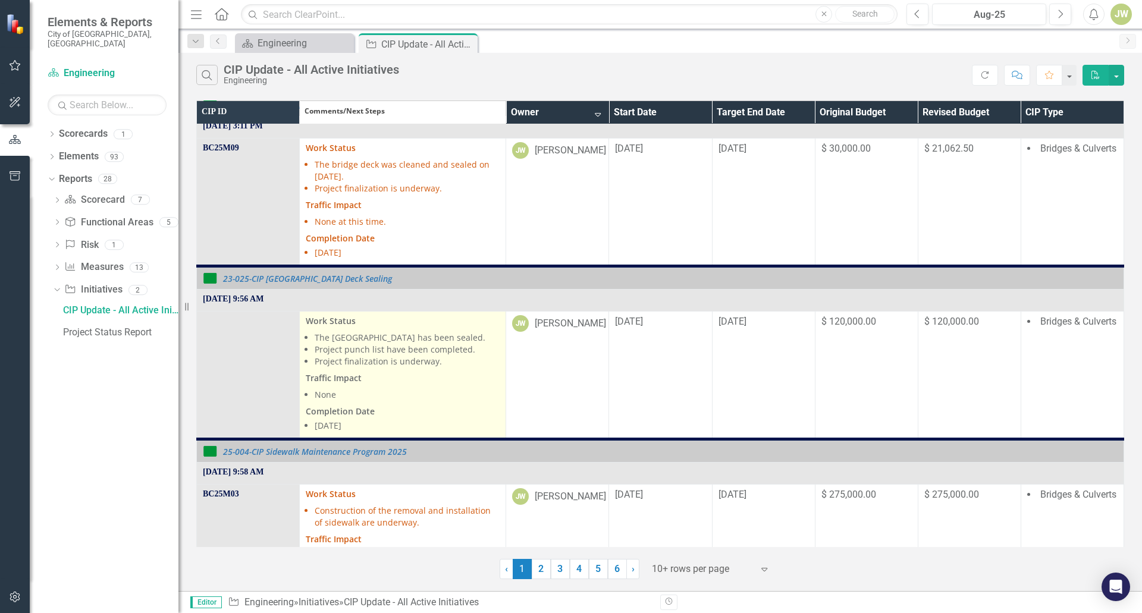
scroll to position [773, 0]
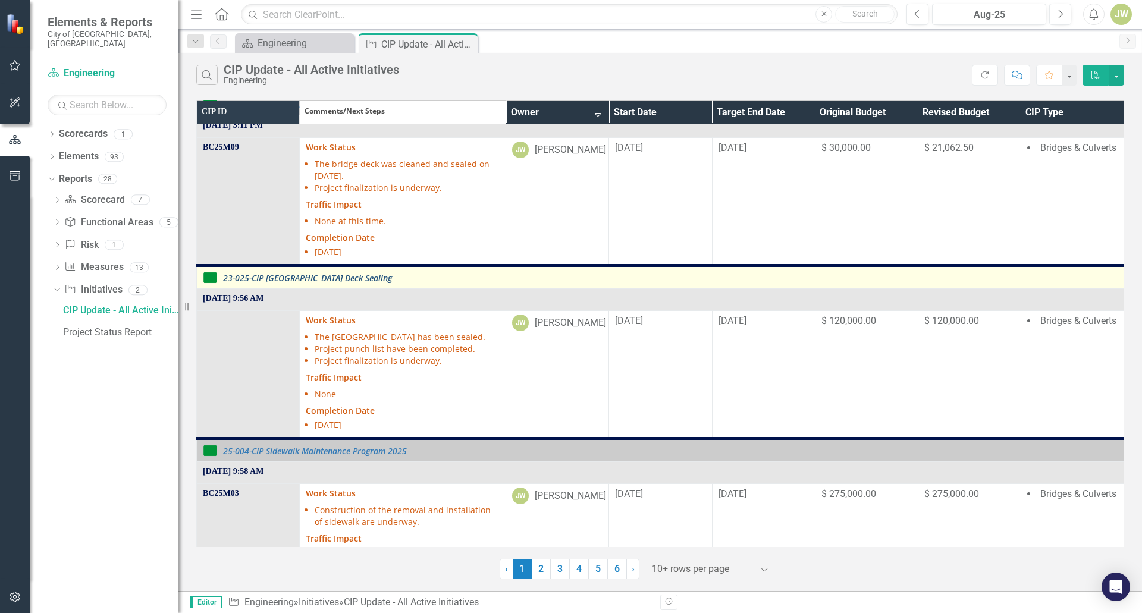
click at [343, 274] on link "23-025-CIP [GEOGRAPHIC_DATA] Deck Sealing" at bounding box center [670, 278] width 895 height 9
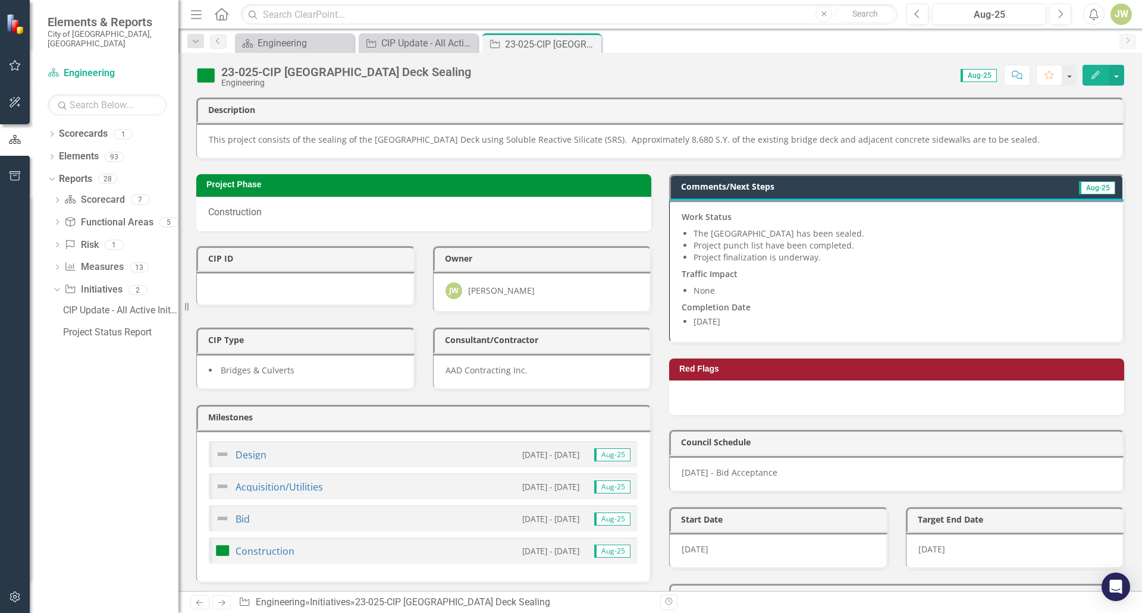
click at [758, 237] on li "The Emerald Parkway Bridge has been sealed." at bounding box center [902, 234] width 417 height 12
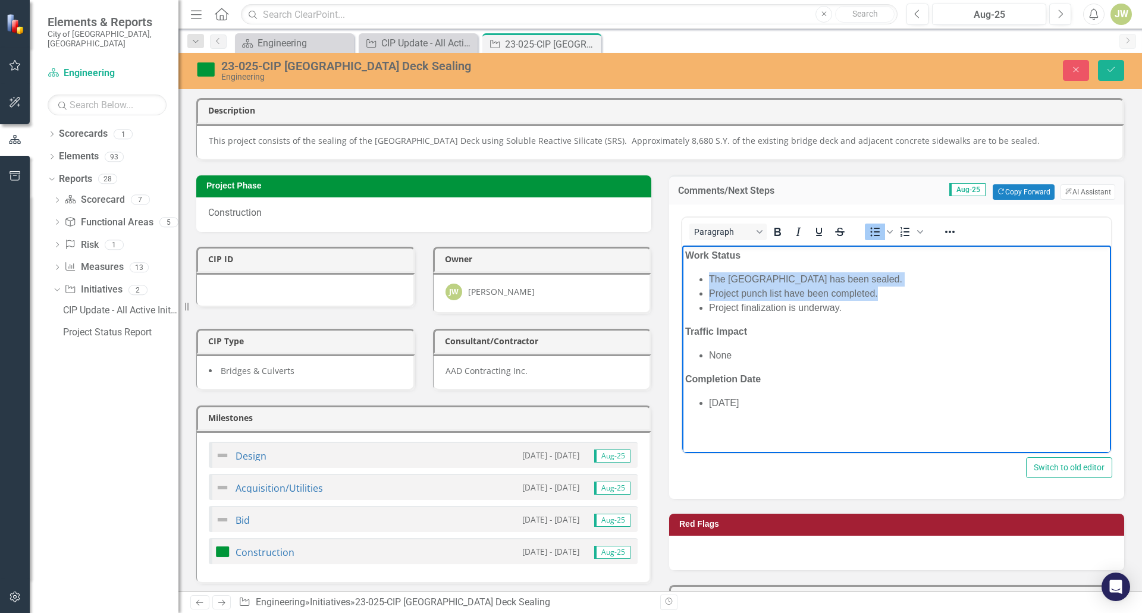
drag, startPoint x: 884, startPoint y: 294, endPoint x: 704, endPoint y: 268, distance: 182.6
click at [704, 268] on body "Work Status The Emerald Parkway Bridge has been sealed. Project punch list have…" at bounding box center [896, 334] width 429 height 178
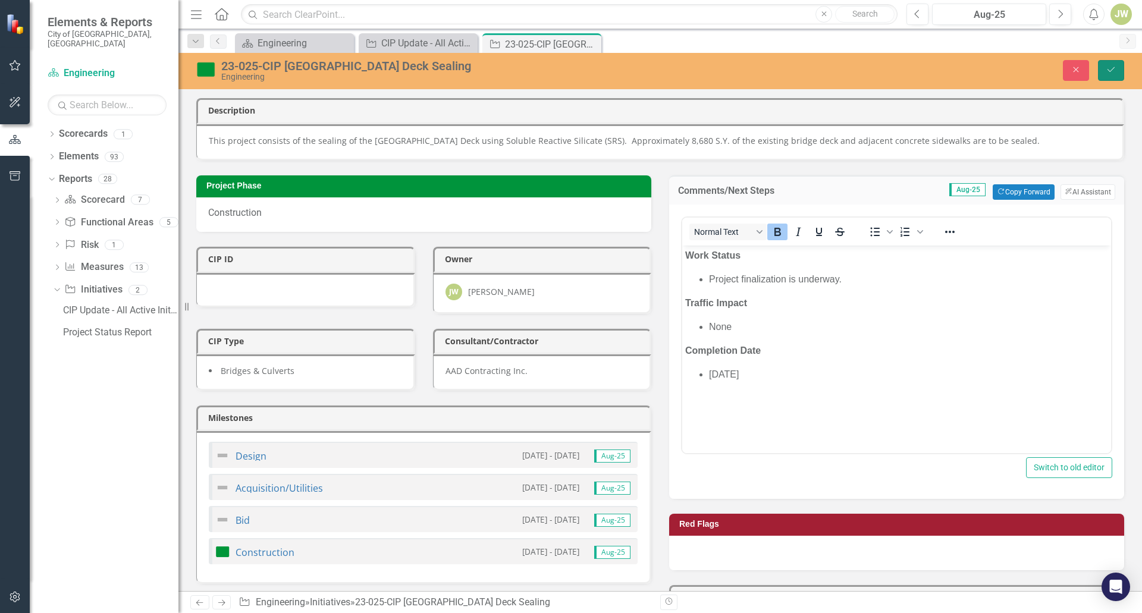
click at [1113, 65] on button "Save" at bounding box center [1111, 70] width 26 height 21
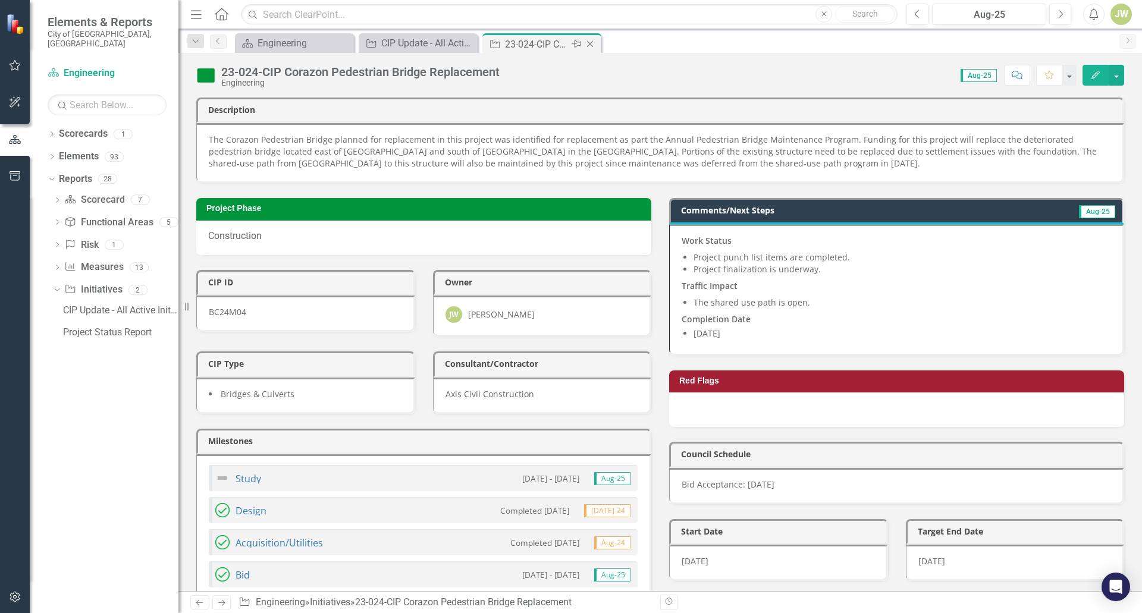
click at [594, 45] on icon "Close" at bounding box center [590, 44] width 12 height 10
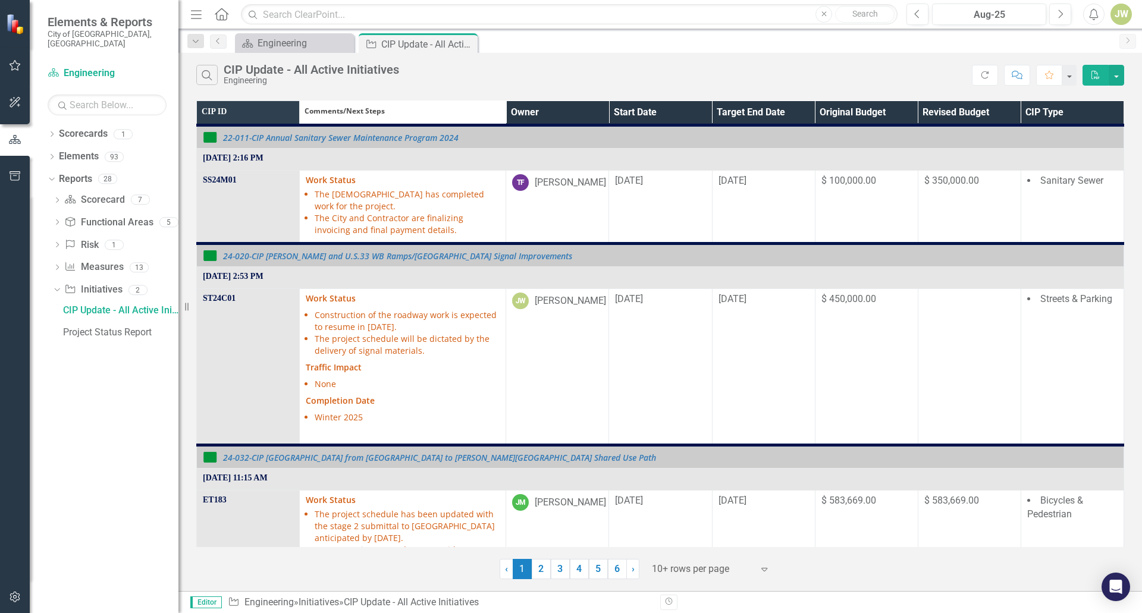
click at [595, 115] on th "Owner" at bounding box center [557, 113] width 103 height 24
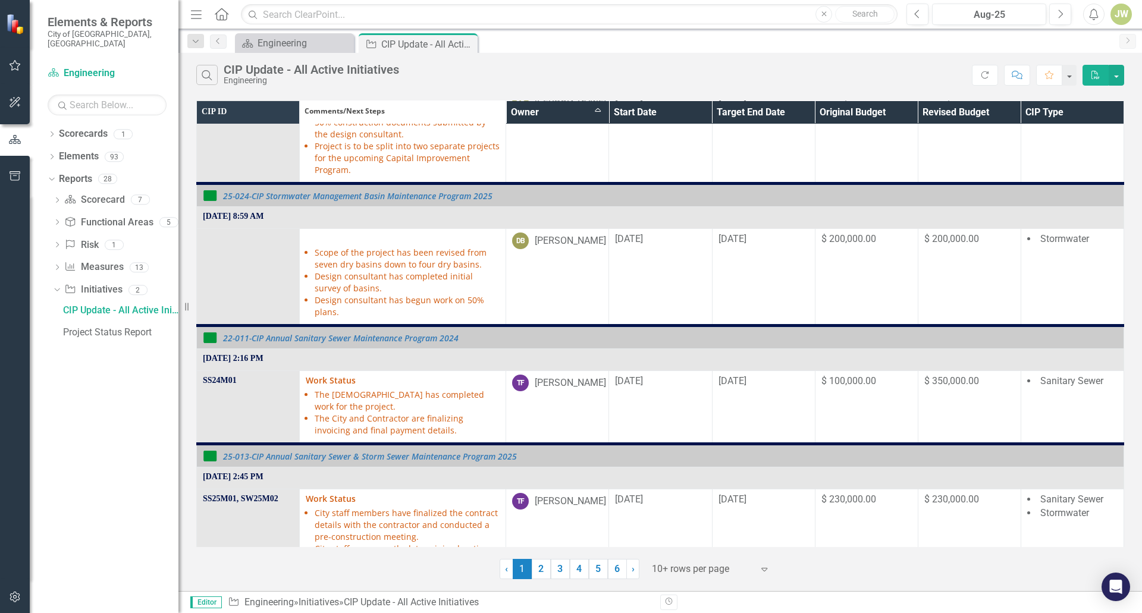
click at [591, 112] on th "Owner Sort Ascending" at bounding box center [557, 113] width 103 height 24
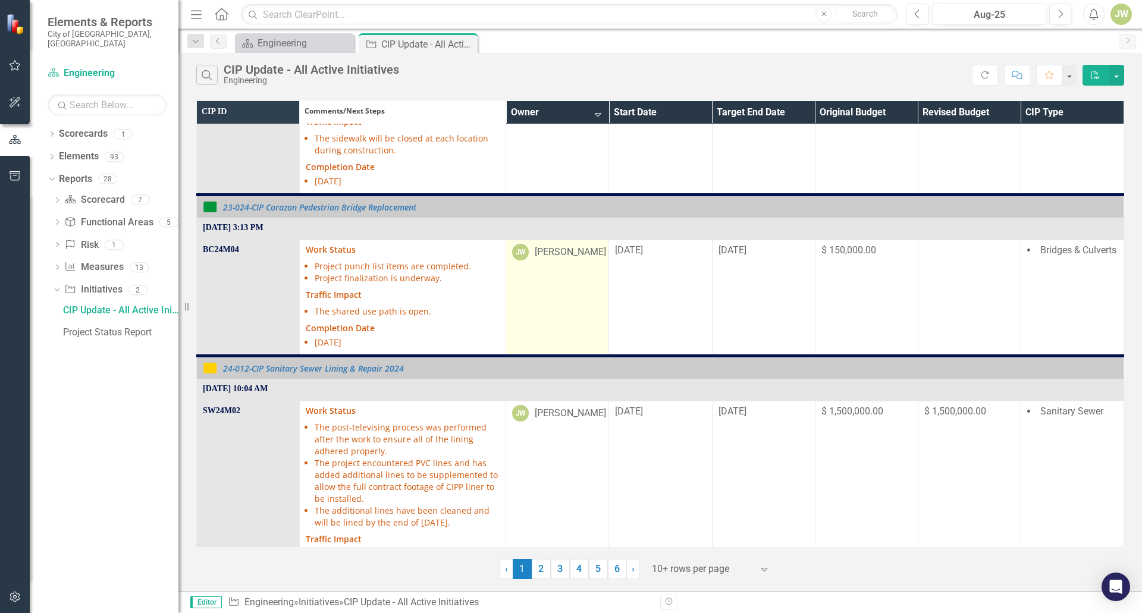
scroll to position [1190, 0]
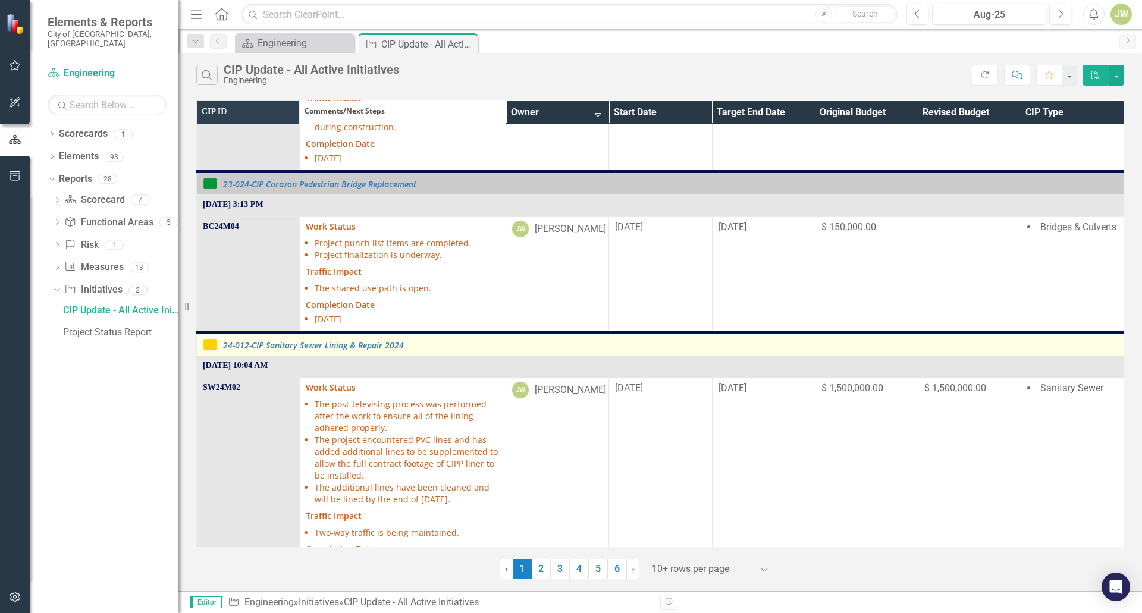
click at [366, 340] on div "24-012-CIP Sanitary Sewer Lining & Repair 2024" at bounding box center [660, 345] width 915 height 14
click at [369, 341] on link "24-012-CIP Sanitary Sewer Lining & Repair 2024" at bounding box center [670, 345] width 895 height 9
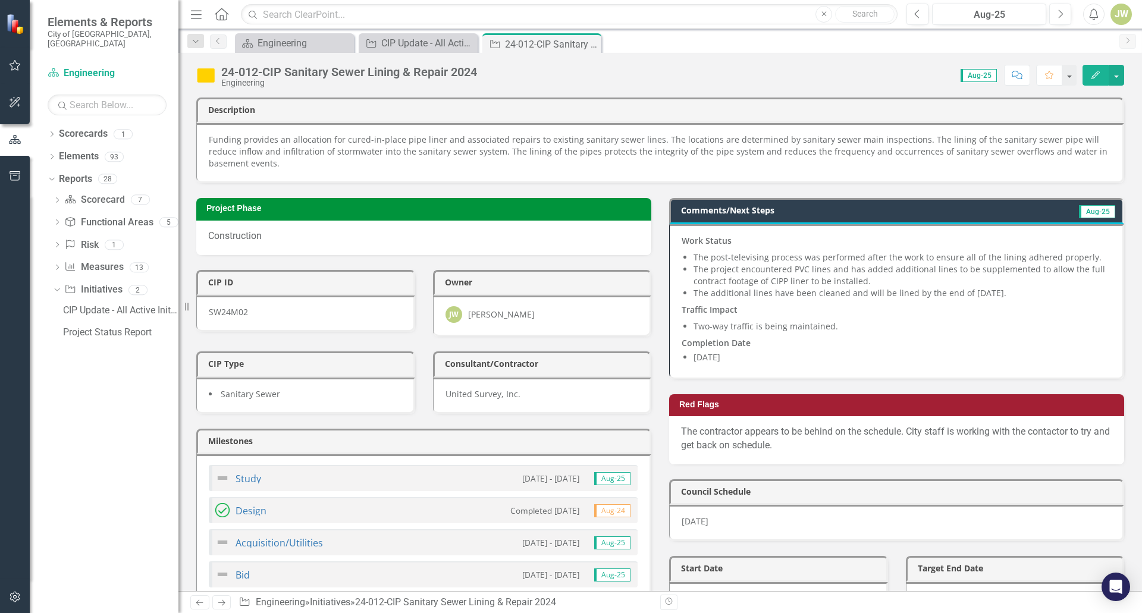
click at [791, 282] on li "The project encountered PVC lines and has added additional lines to be suppleme…" at bounding box center [902, 275] width 417 height 24
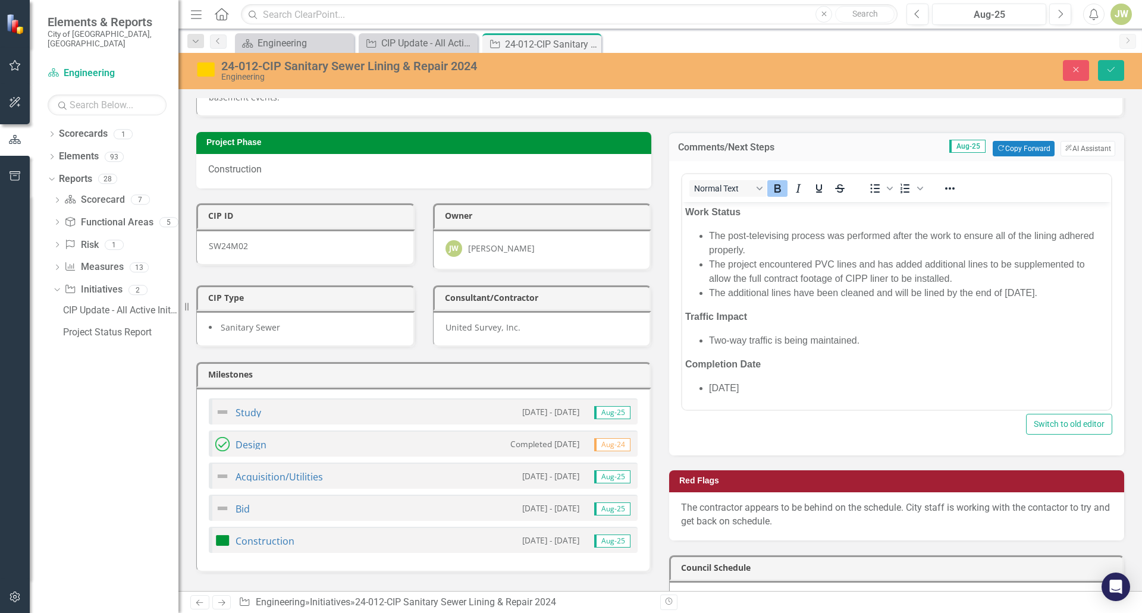
scroll to position [59, 0]
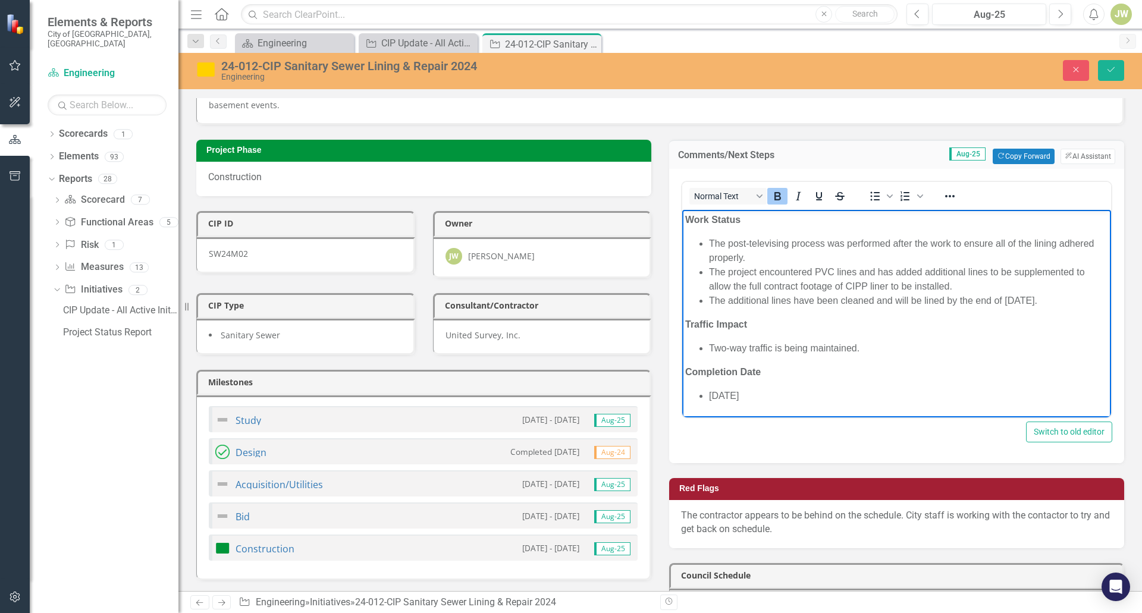
click at [1052, 305] on li "The additional lines have been cleaned and will be lined by the end of July 202…" at bounding box center [908, 300] width 399 height 14
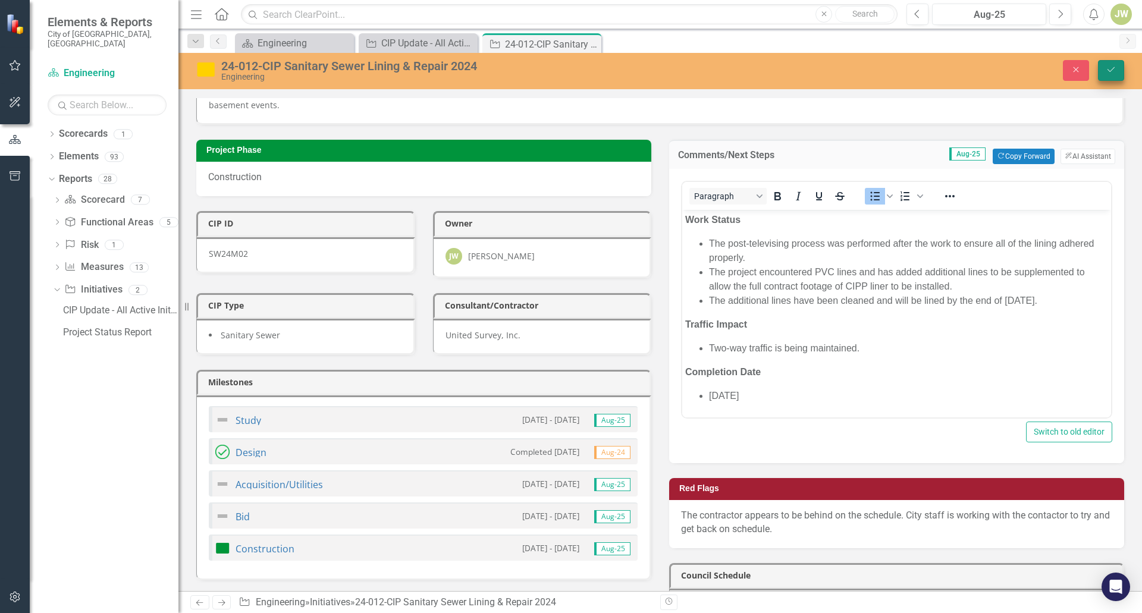
click at [1111, 70] on icon "Save" at bounding box center [1111, 69] width 11 height 8
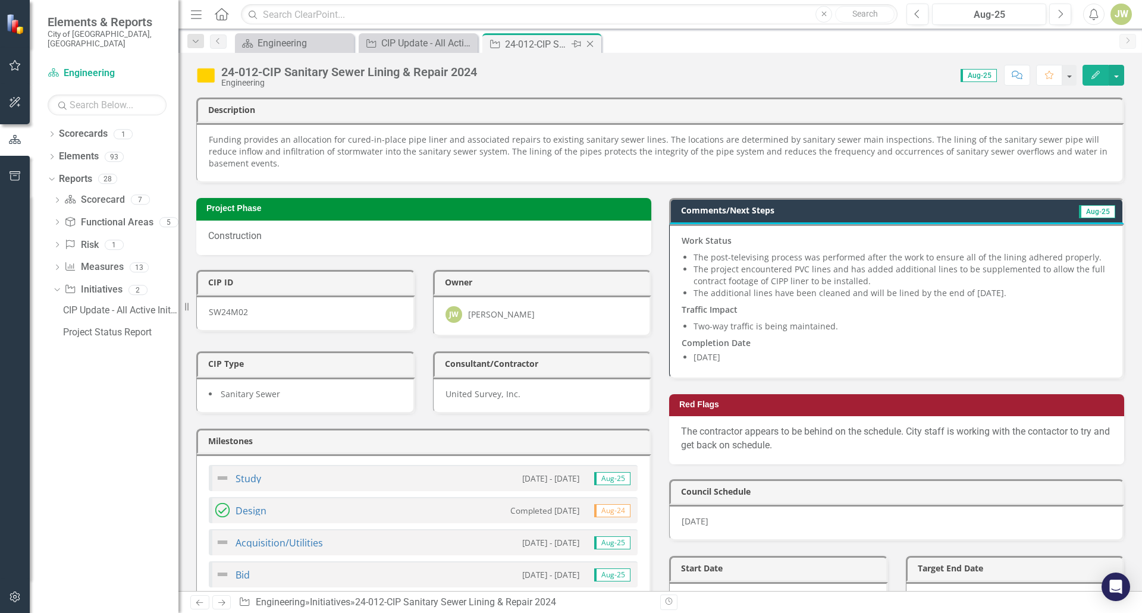
click at [592, 46] on icon "Close" at bounding box center [590, 44] width 12 height 10
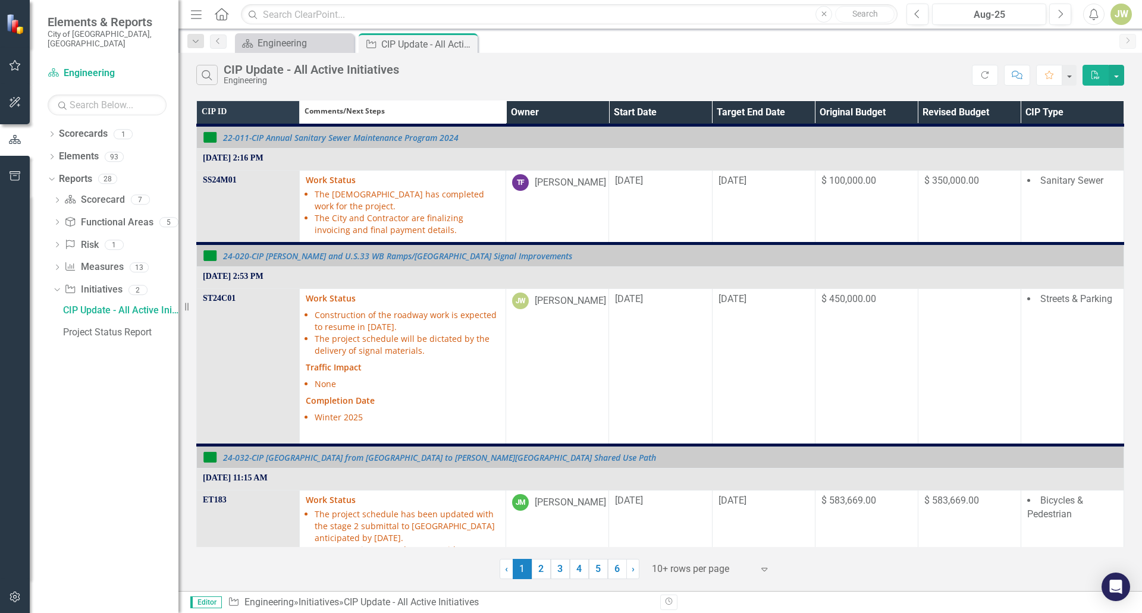
click at [594, 105] on th "Owner" at bounding box center [557, 113] width 103 height 24
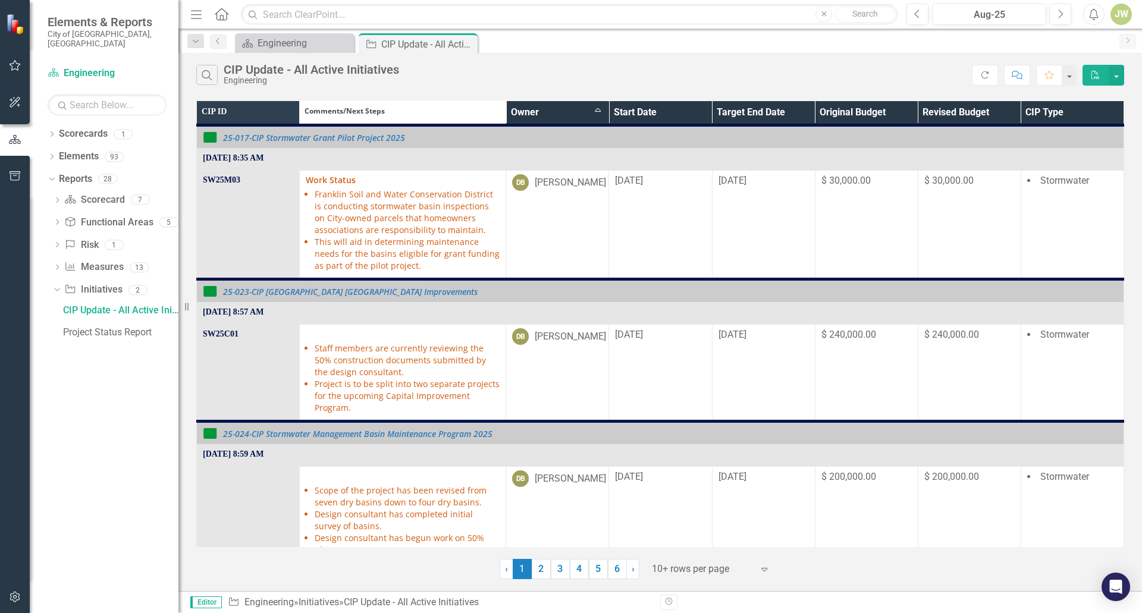
click at [597, 112] on th "Owner Sort Ascending" at bounding box center [557, 113] width 103 height 24
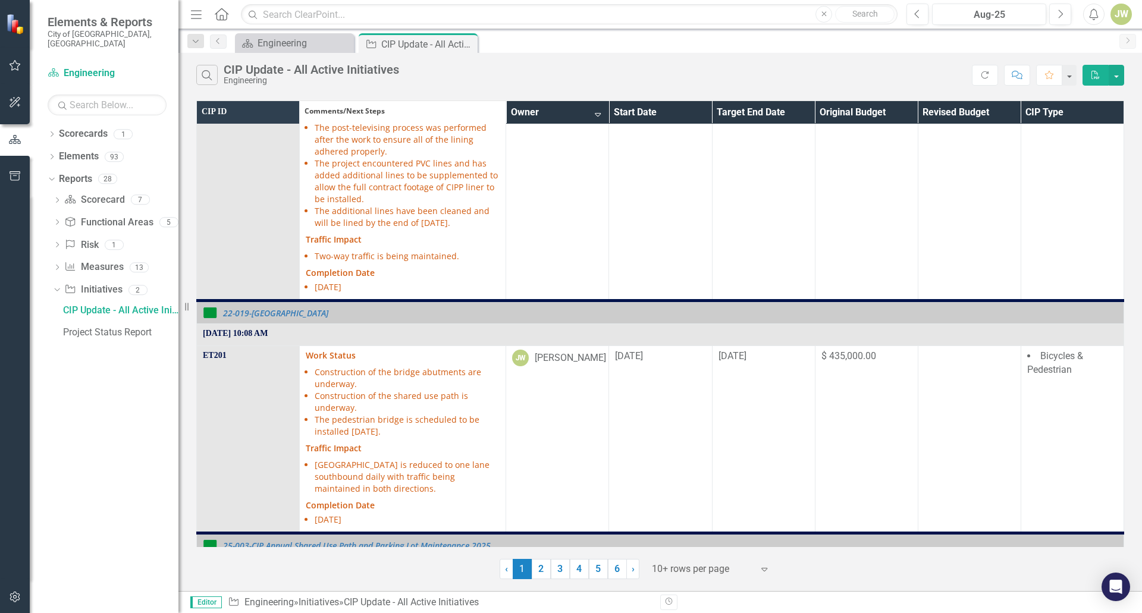
scroll to position [1487, 0]
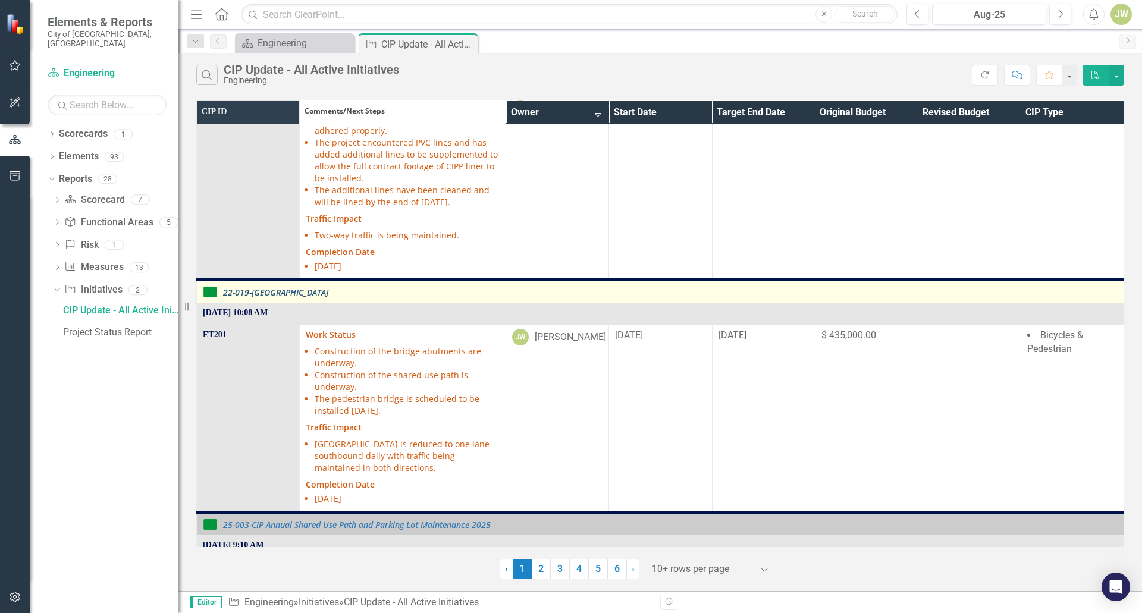
click at [305, 288] on link "22-019-[GEOGRAPHIC_DATA]" at bounding box center [670, 292] width 895 height 9
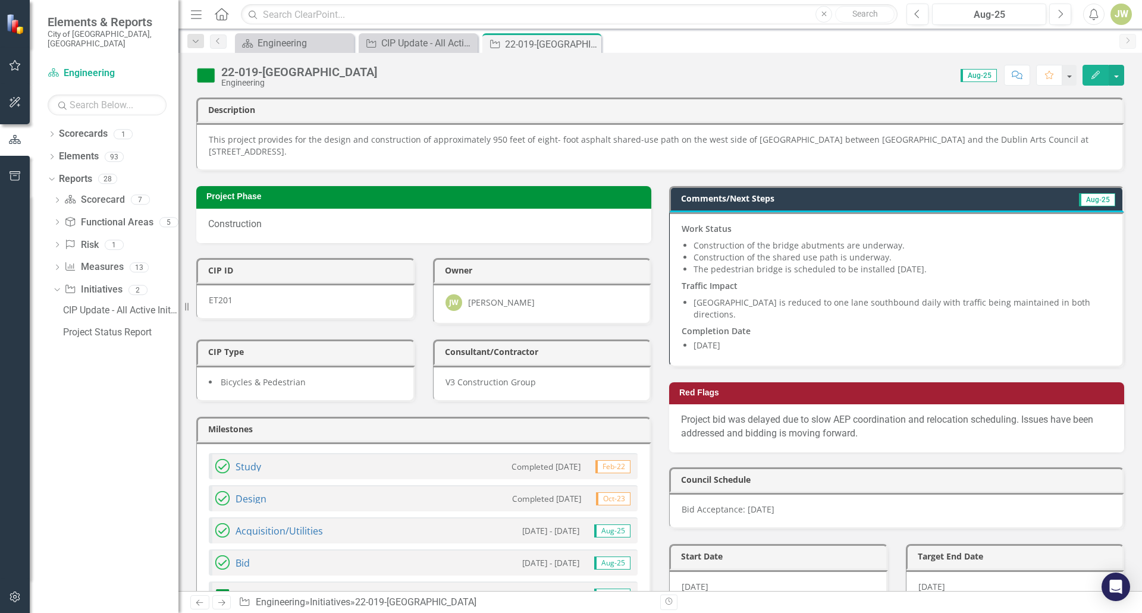
click at [855, 268] on li "The pedestrian bridge is scheduled to be installed August 2025." at bounding box center [902, 269] width 417 height 12
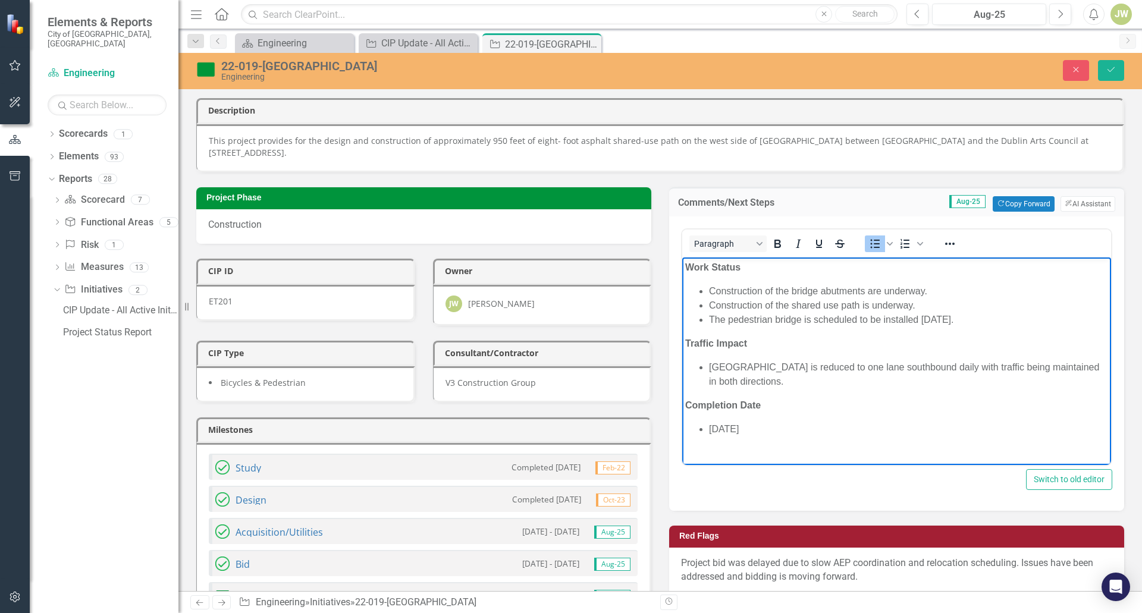
click at [949, 313] on li "The pedestrian bridge is scheduled to be installed August 2025." at bounding box center [908, 319] width 399 height 14
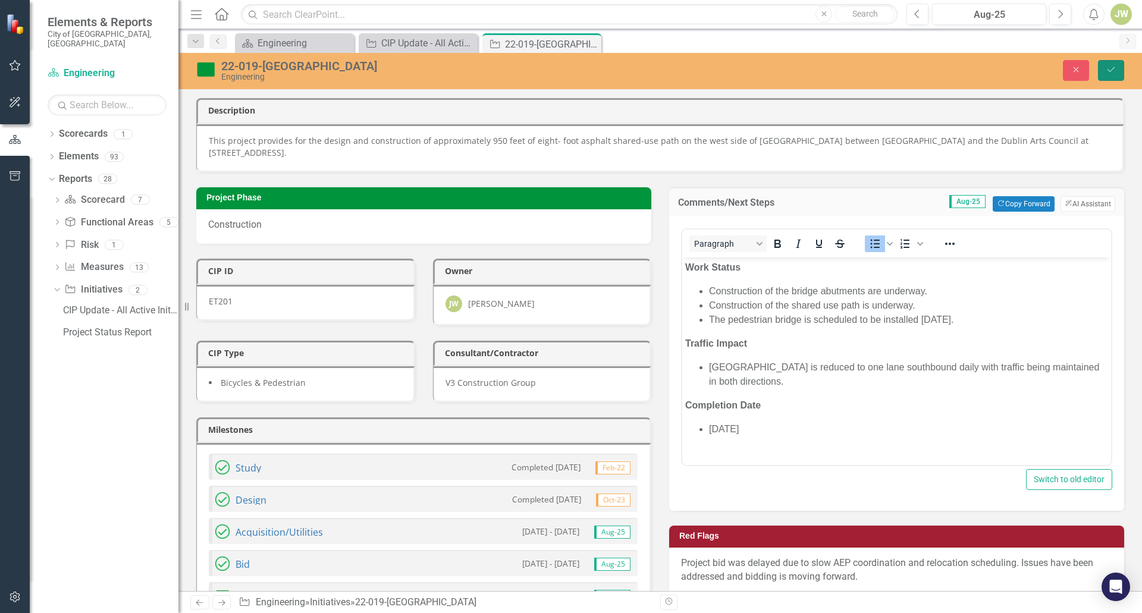
click at [1116, 67] on button "Save" at bounding box center [1111, 70] width 26 height 21
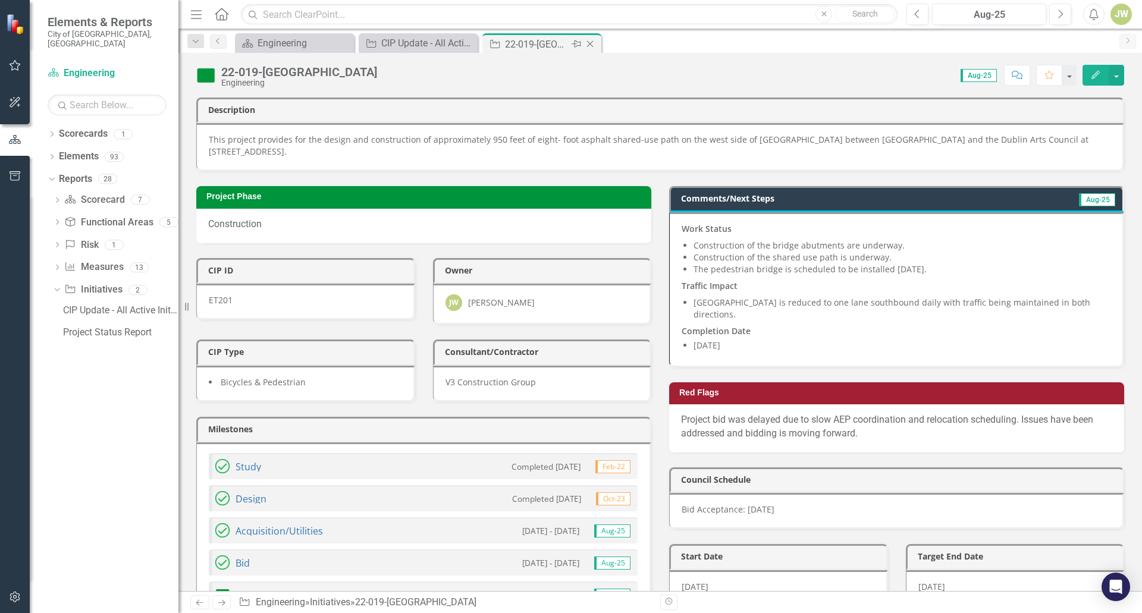
click at [591, 42] on icon "Close" at bounding box center [590, 44] width 12 height 10
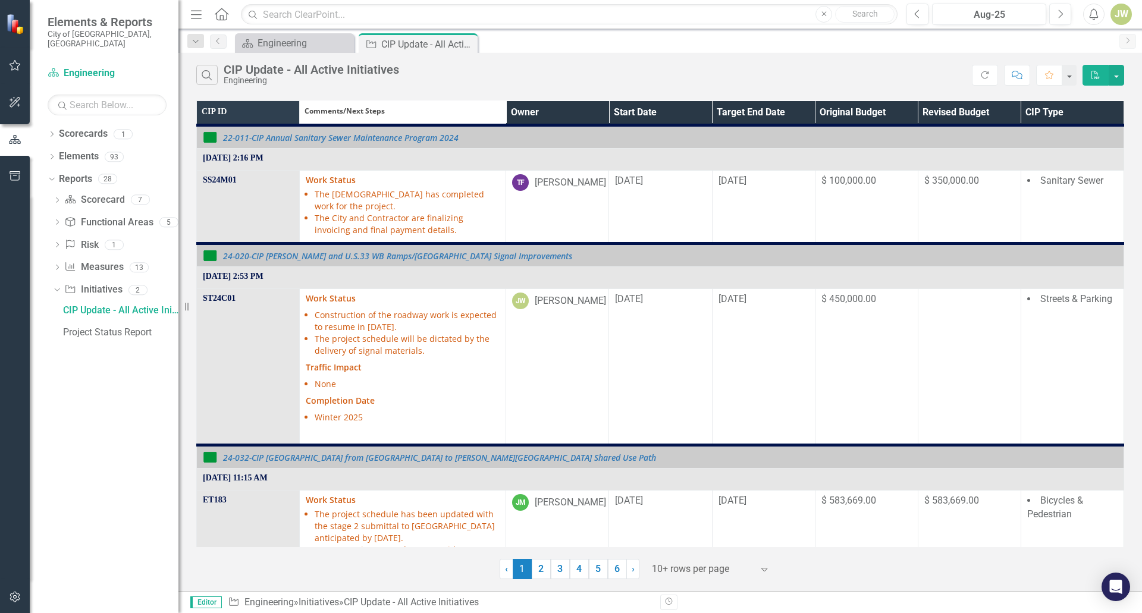
drag, startPoint x: 583, startPoint y: 112, endPoint x: 590, endPoint y: 109, distance: 7.2
click at [584, 112] on th "Owner" at bounding box center [557, 113] width 103 height 24
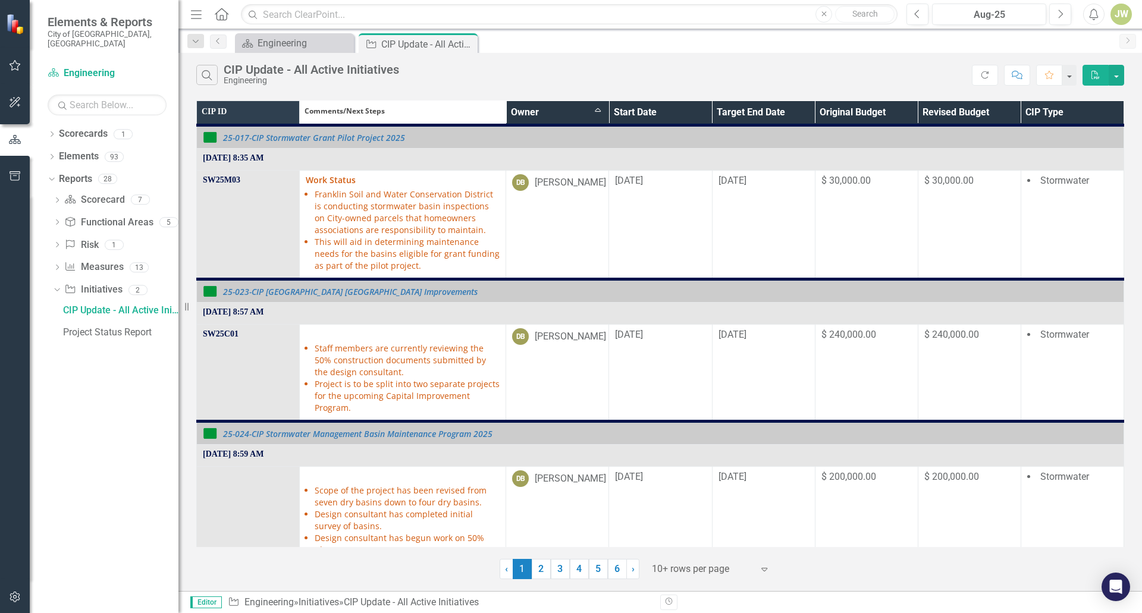
click at [592, 109] on th "Owner Sort Ascending" at bounding box center [557, 113] width 103 height 24
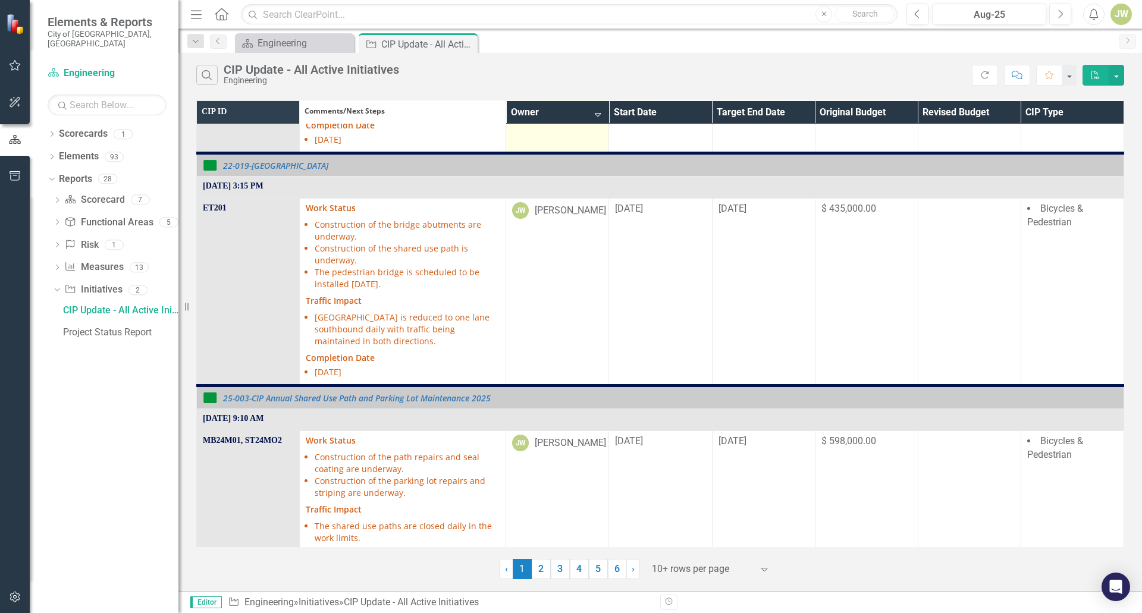
scroll to position [1636, 0]
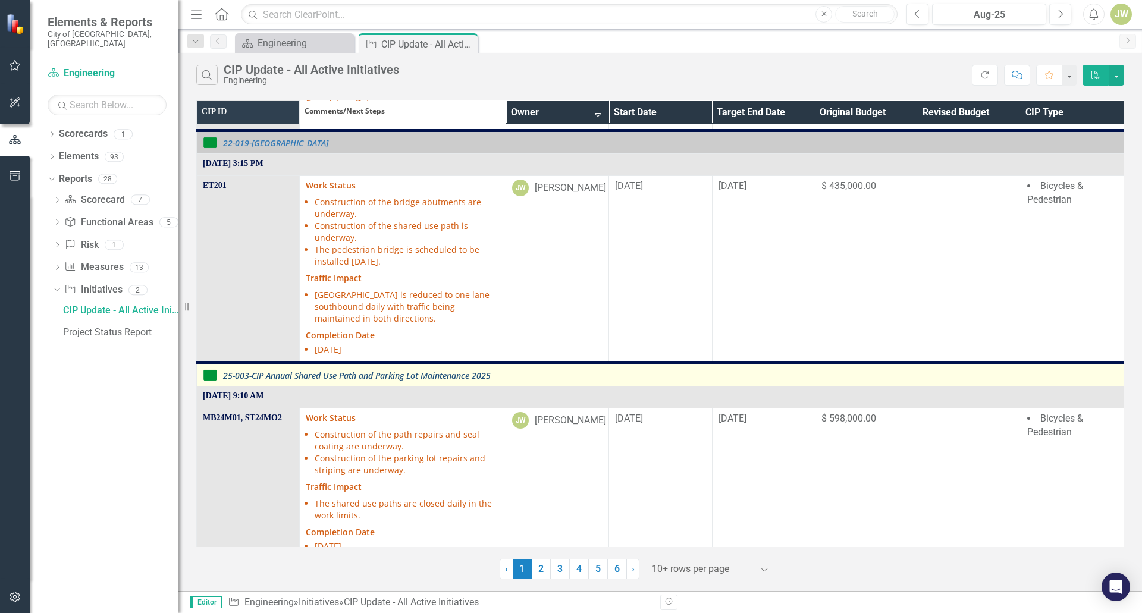
click at [414, 371] on link "25-003-CIP Annual Shared Use Path and Parking Lot Maintenance 2025" at bounding box center [670, 375] width 895 height 9
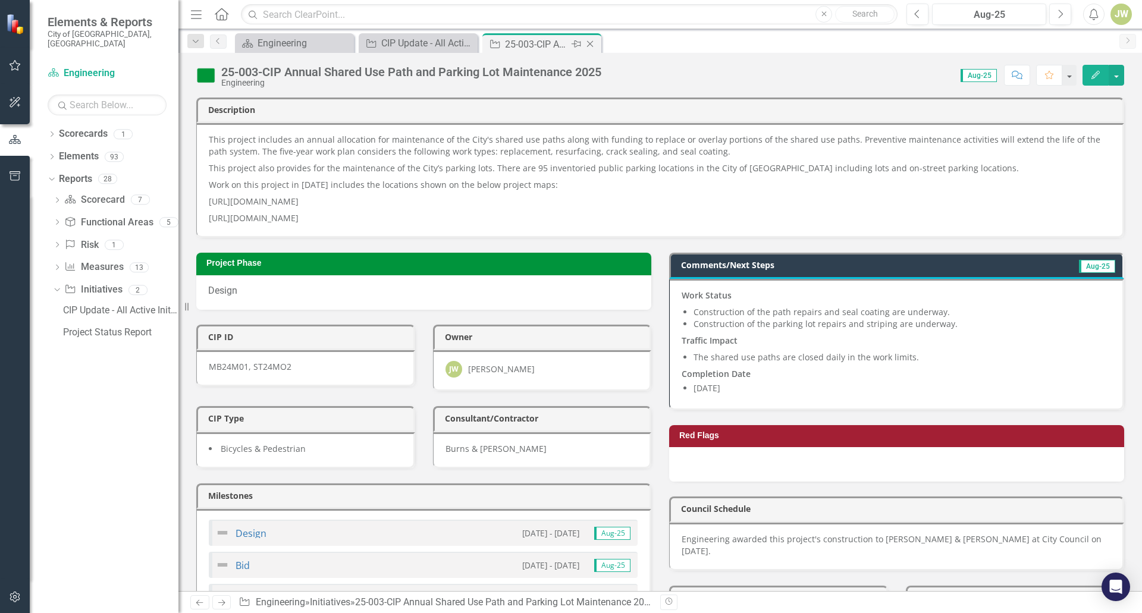
click at [589, 45] on icon "Close" at bounding box center [590, 44] width 12 height 10
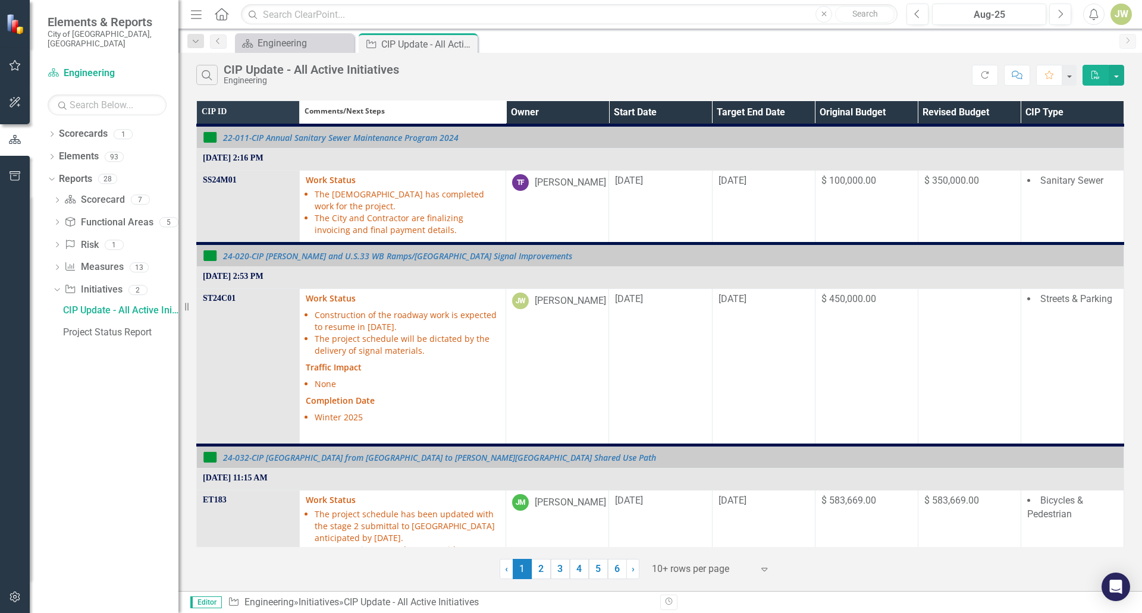
click at [595, 107] on th "Owner" at bounding box center [557, 113] width 103 height 24
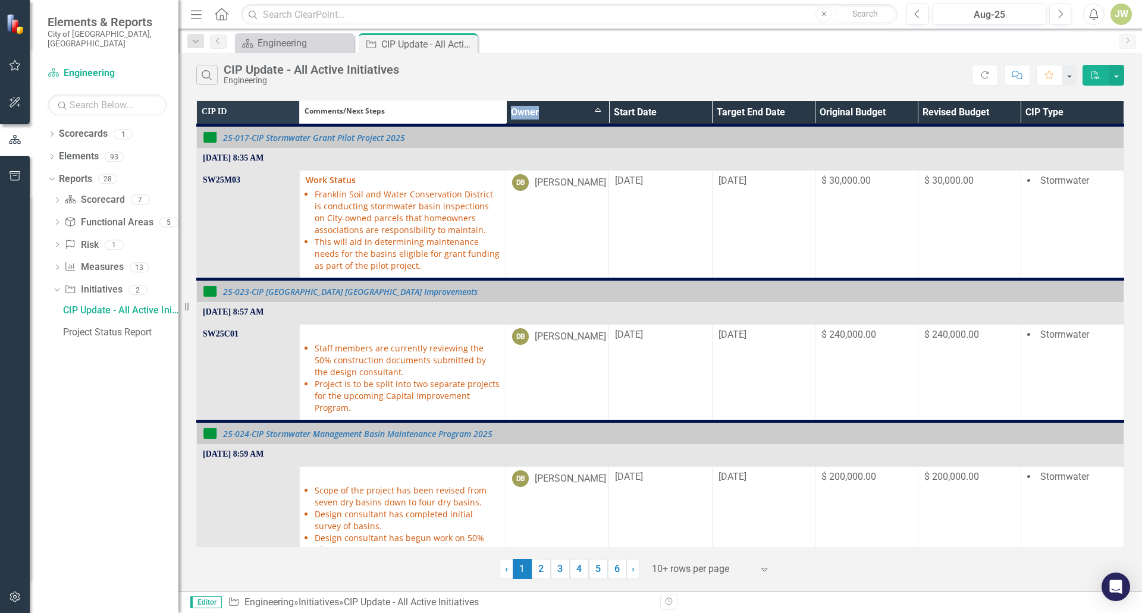
click at [595, 107] on th "Owner Sort Ascending" at bounding box center [557, 113] width 103 height 24
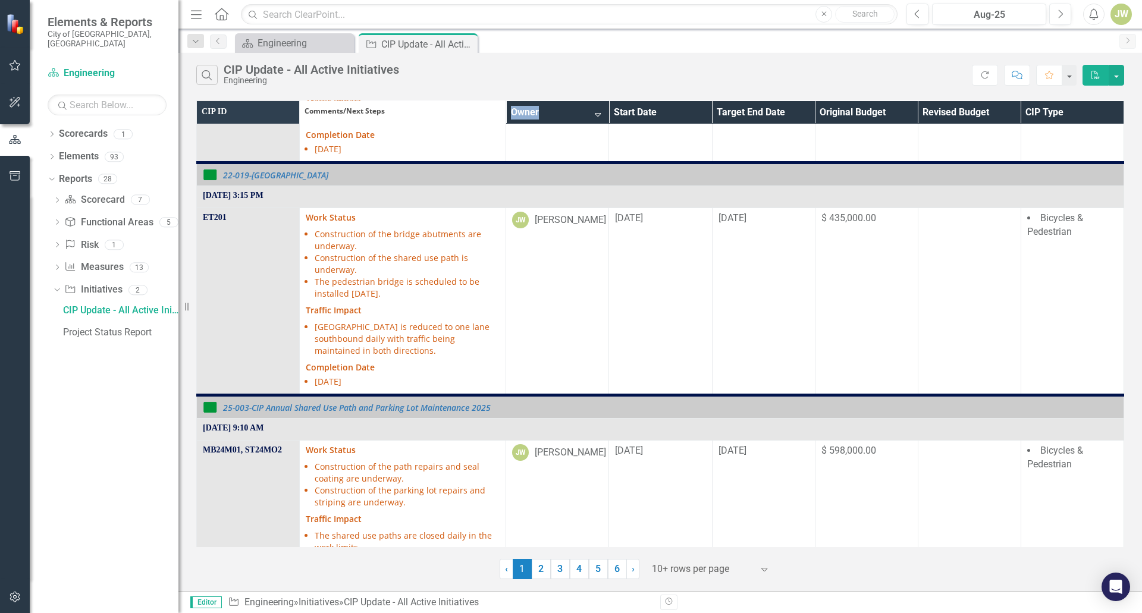
scroll to position [1636, 0]
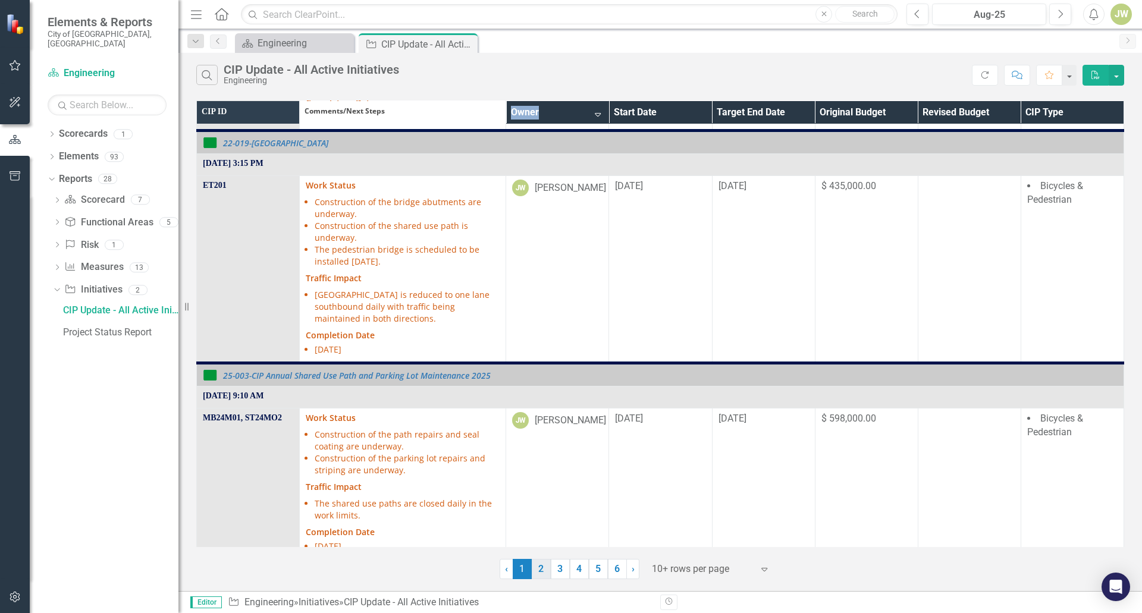
click at [540, 570] on link "2" at bounding box center [541, 569] width 19 height 20
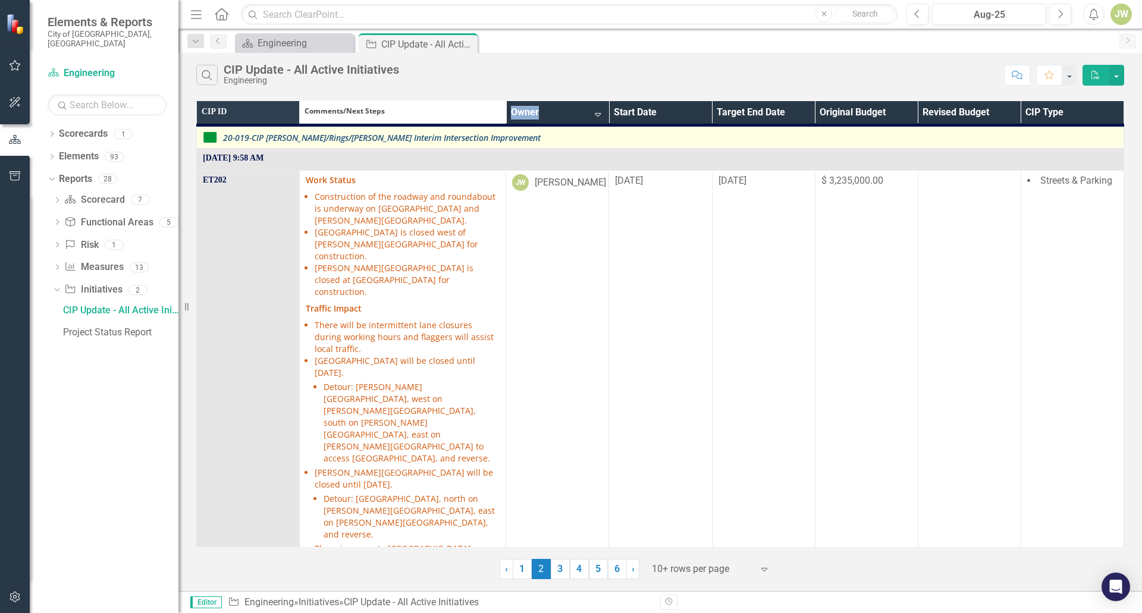
click at [409, 140] on link "20-019-CIP [PERSON_NAME]/Rings/[PERSON_NAME] Interim Intersection Improvement" at bounding box center [670, 137] width 895 height 9
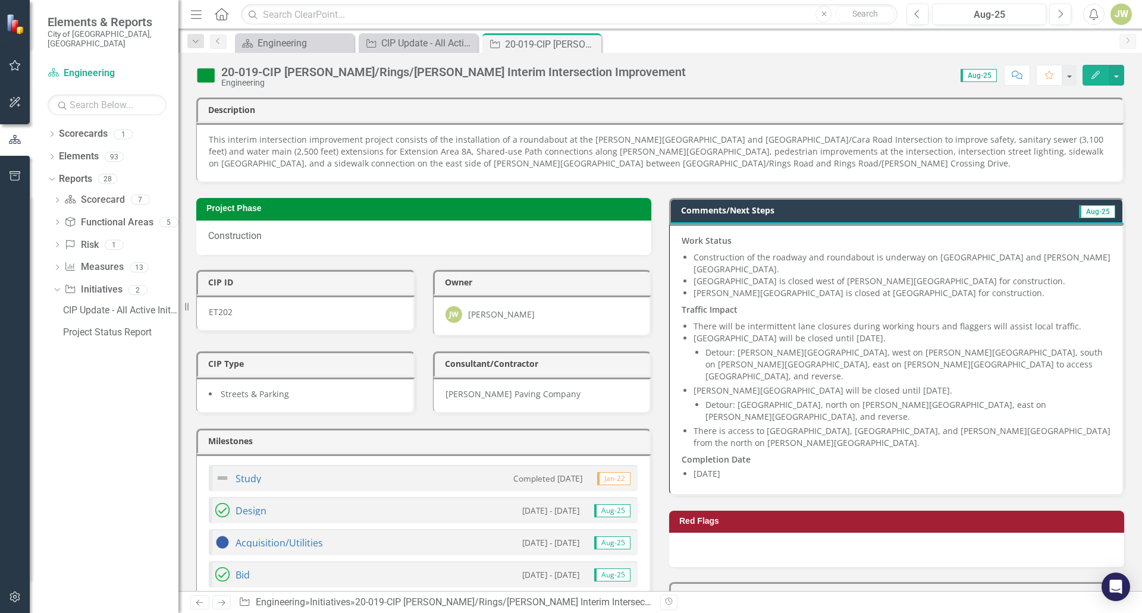
click at [762, 302] on p "Traffic Impact" at bounding box center [896, 310] width 429 height 17
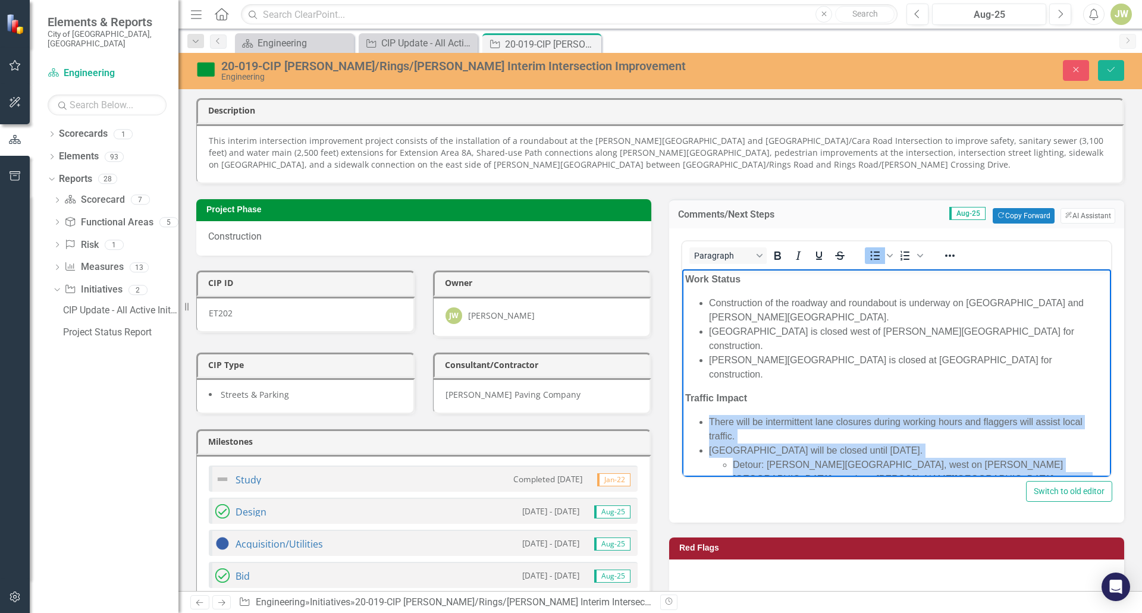
drag, startPoint x: 770, startPoint y: 415, endPoint x: 694, endPoint y: 376, distance: 85.6
click at [694, 415] on ul "There will be intermittent lane closures during working hours and flaggers will…" at bounding box center [896, 500] width 423 height 171
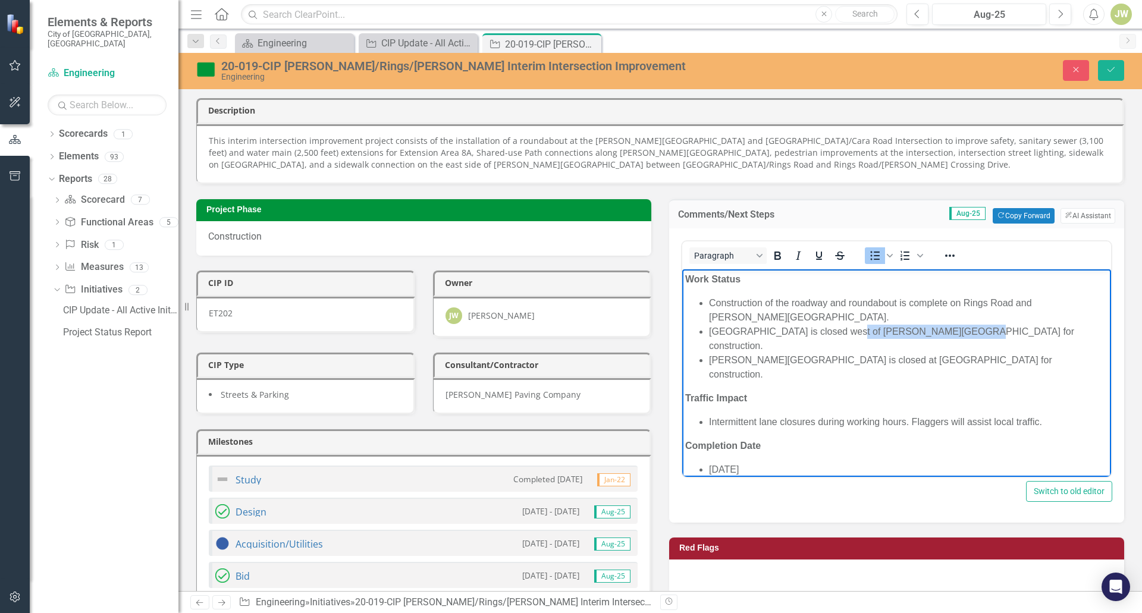
drag, startPoint x: 950, startPoint y: 317, endPoint x: 838, endPoint y: 321, distance: 112.5
click at [840, 324] on li "[GEOGRAPHIC_DATA] is closed west of [PERSON_NAME][GEOGRAPHIC_DATA] for construc…" at bounding box center [908, 338] width 399 height 29
drag, startPoint x: 937, startPoint y: 328, endPoint x: 702, endPoint y: 331, distance: 234.4
click at [709, 353] on li "[PERSON_NAME][GEOGRAPHIC_DATA] is closed at [GEOGRAPHIC_DATA] for construction." at bounding box center [908, 367] width 399 height 29
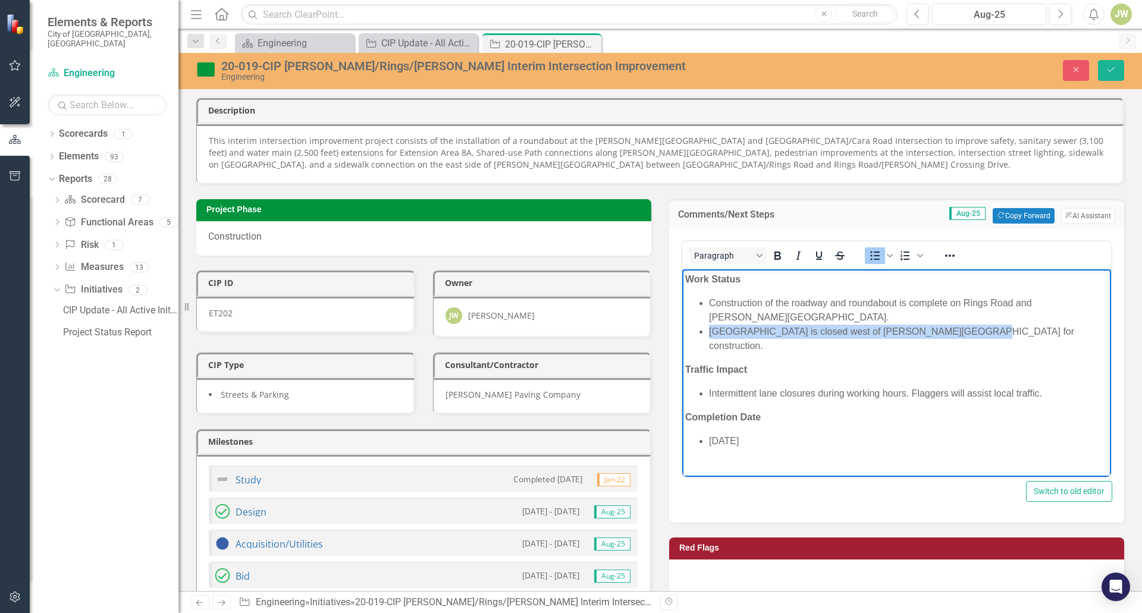
drag, startPoint x: 952, startPoint y: 320, endPoint x: 707, endPoint y: 314, distance: 245.1
click at [707, 314] on ul "Construction of the roadway and roundabout is complete on Rings Road and [PERSO…" at bounding box center [896, 324] width 423 height 57
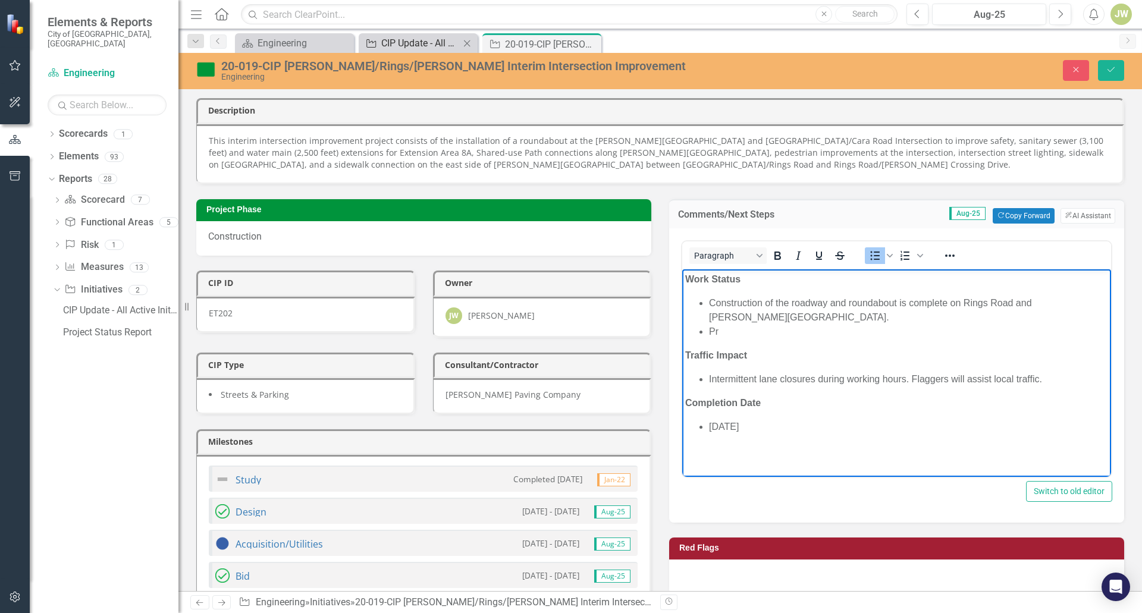
click at [453, 49] on div "CIP Update - All Active Initiatives" at bounding box center [420, 43] width 79 height 15
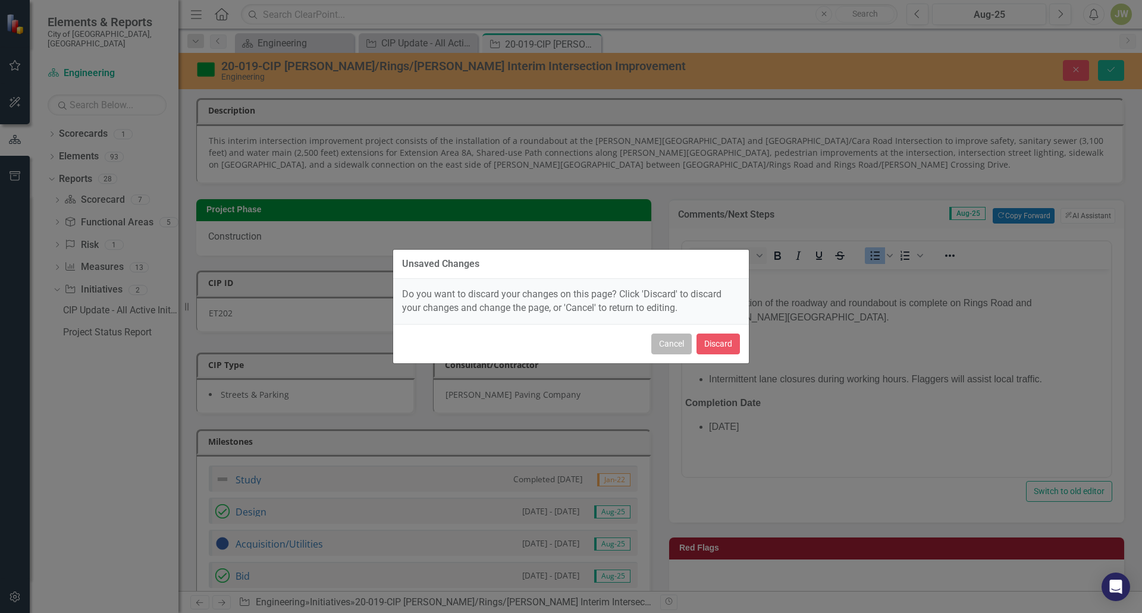
click at [686, 342] on button "Cancel" at bounding box center [671, 344] width 40 height 21
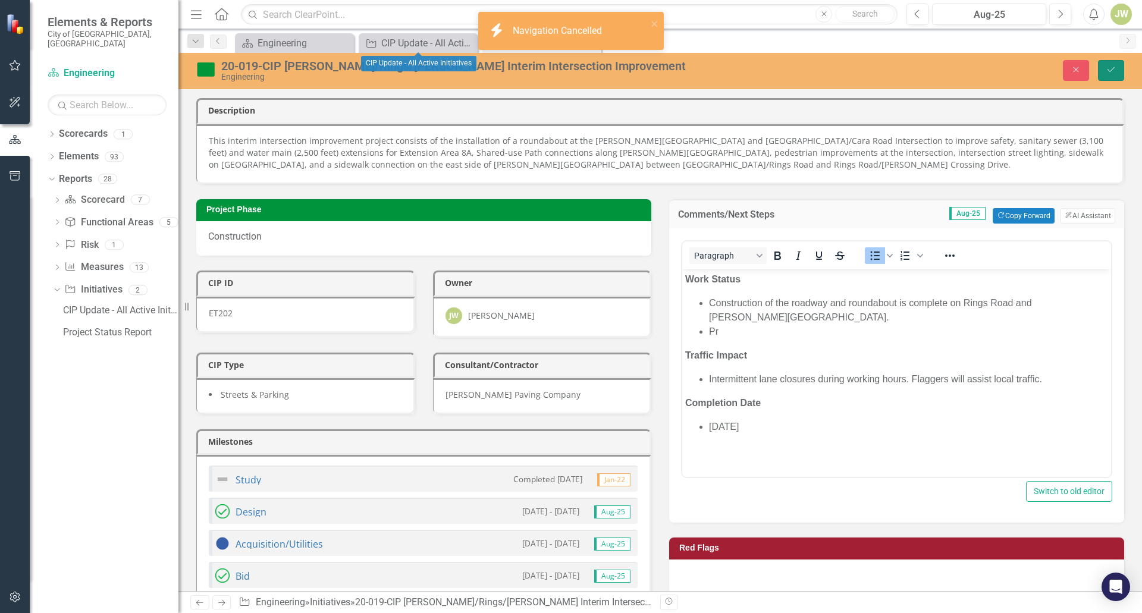
click at [1124, 70] on button "Save" at bounding box center [1111, 70] width 26 height 21
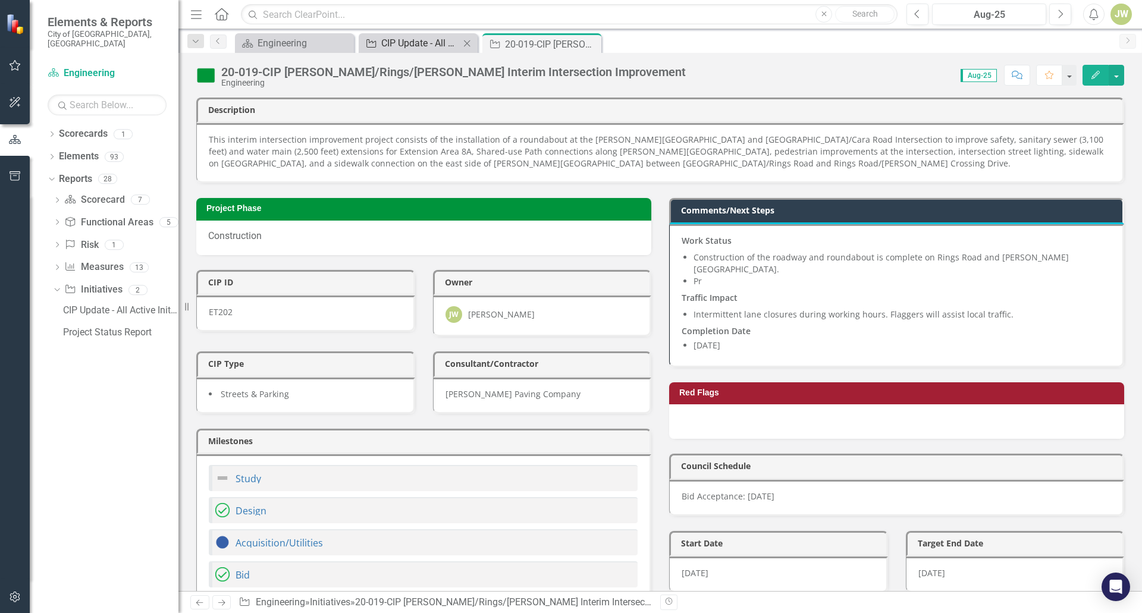
click at [439, 40] on div "CIP Update - All Active Initiatives" at bounding box center [420, 43] width 79 height 15
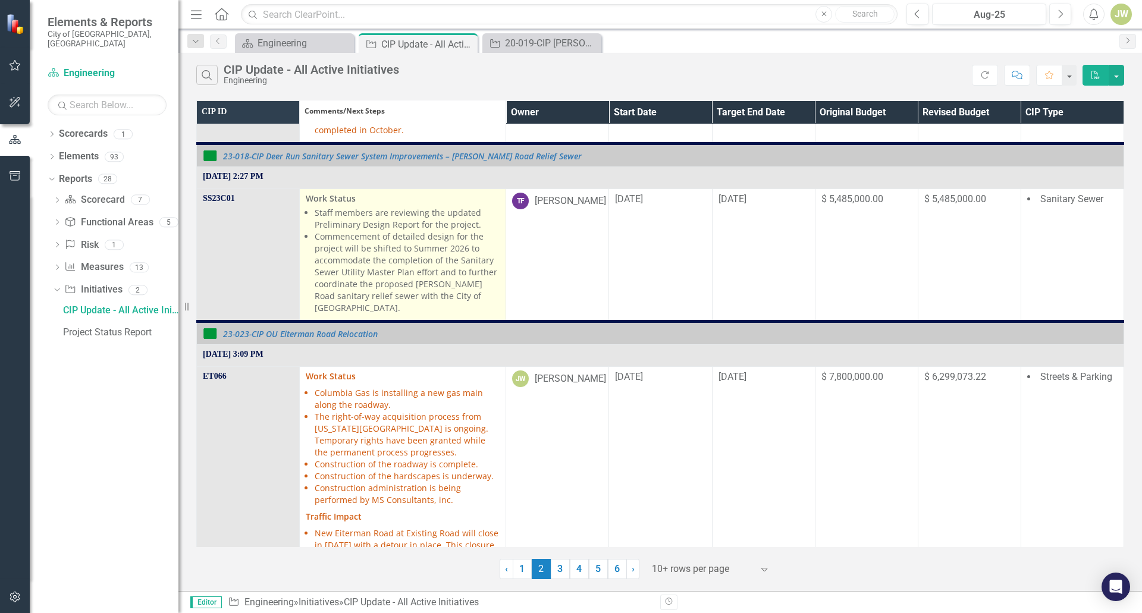
scroll to position [178, 0]
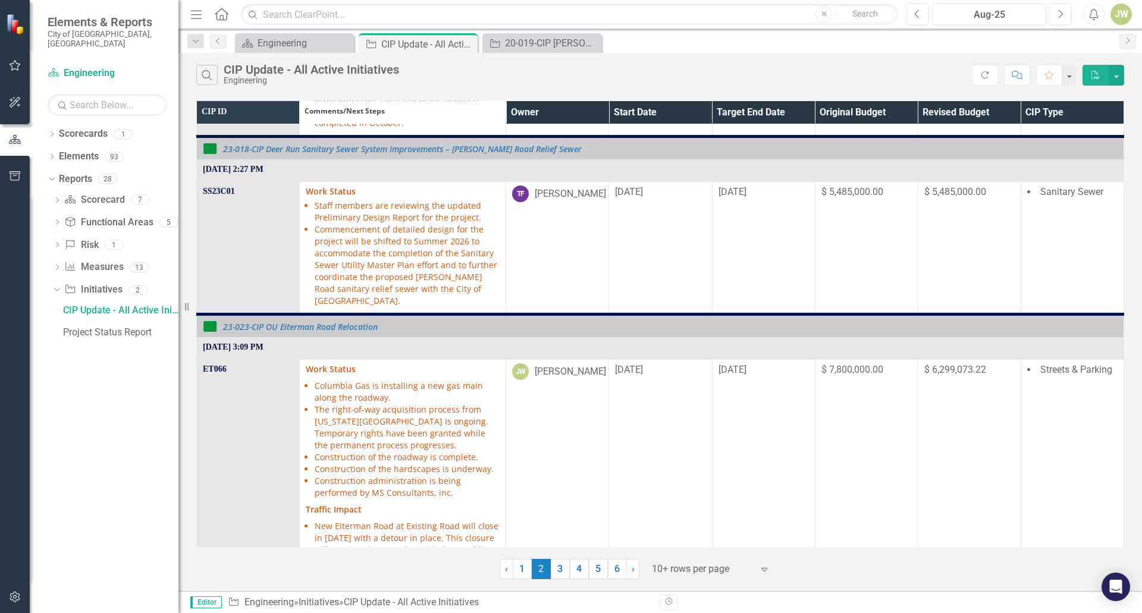
click at [599, 112] on th "Owner" at bounding box center [557, 113] width 103 height 24
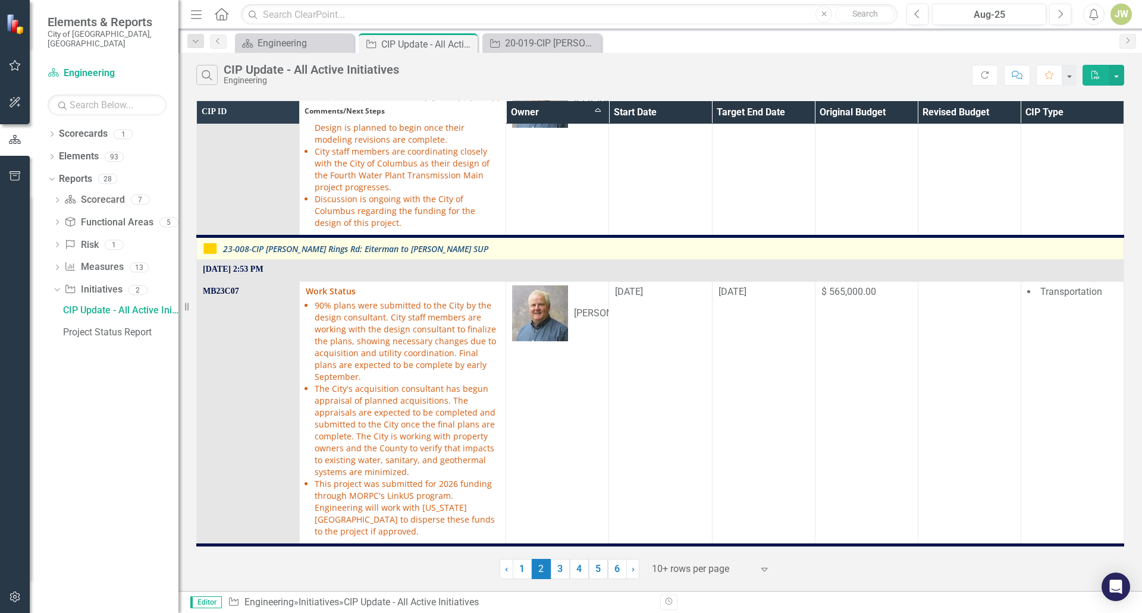
scroll to position [595, 0]
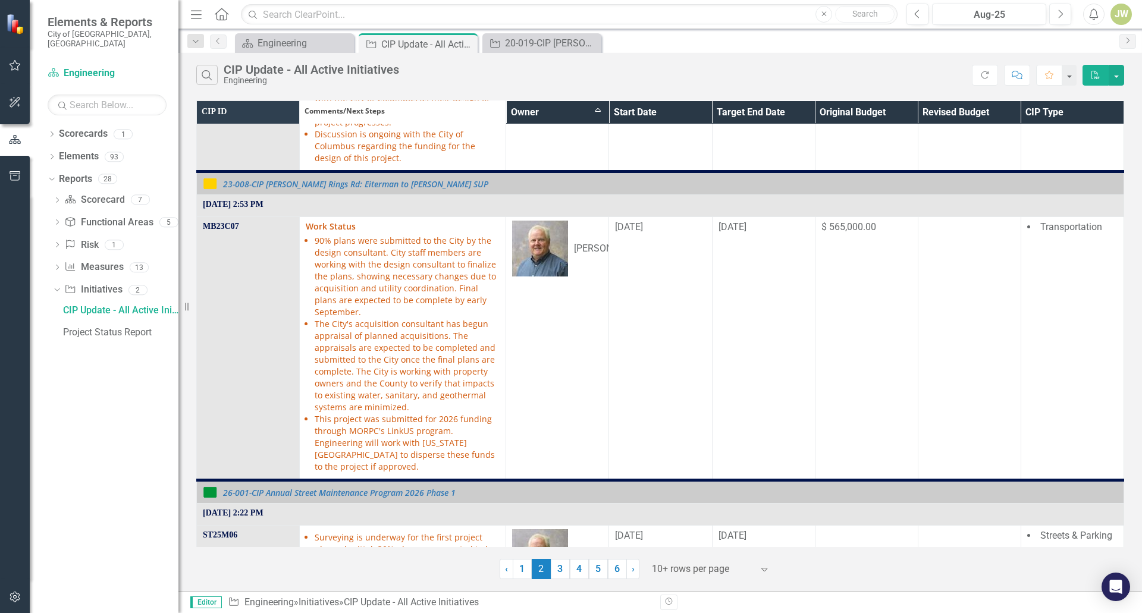
click at [592, 108] on th "Owner Sort Ascending" at bounding box center [557, 113] width 103 height 24
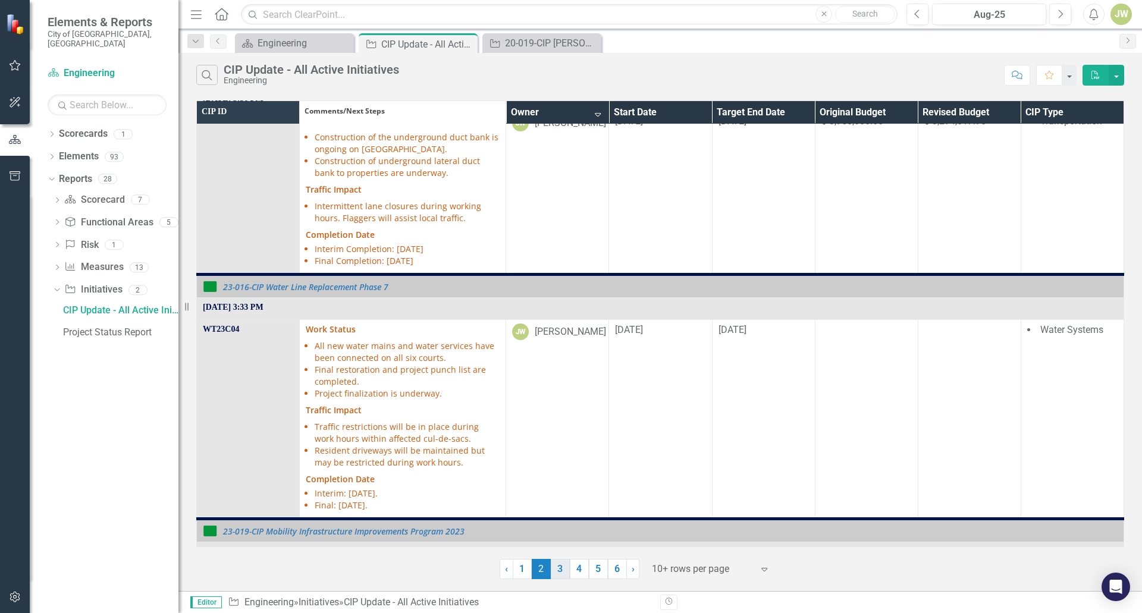
scroll to position [826, 0]
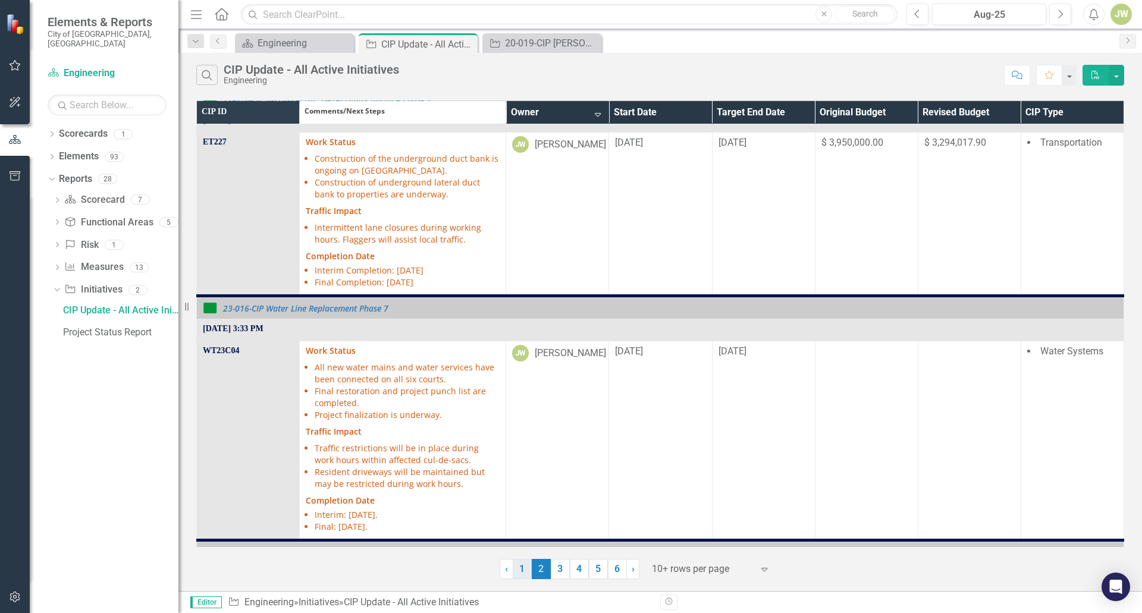
click at [525, 572] on link "1" at bounding box center [522, 569] width 19 height 20
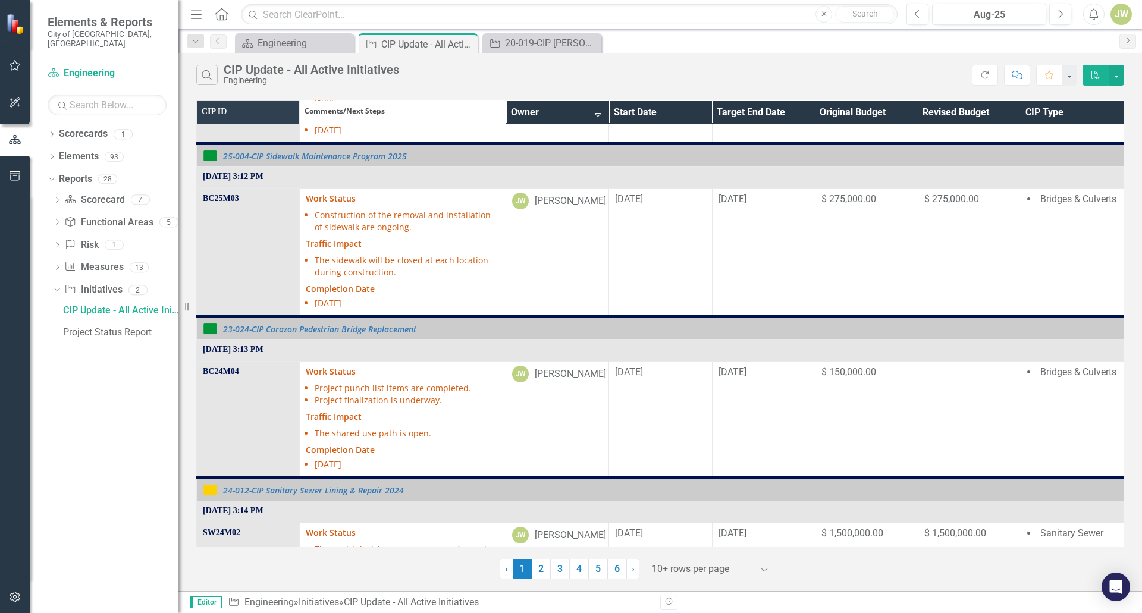
scroll to position [1071, 0]
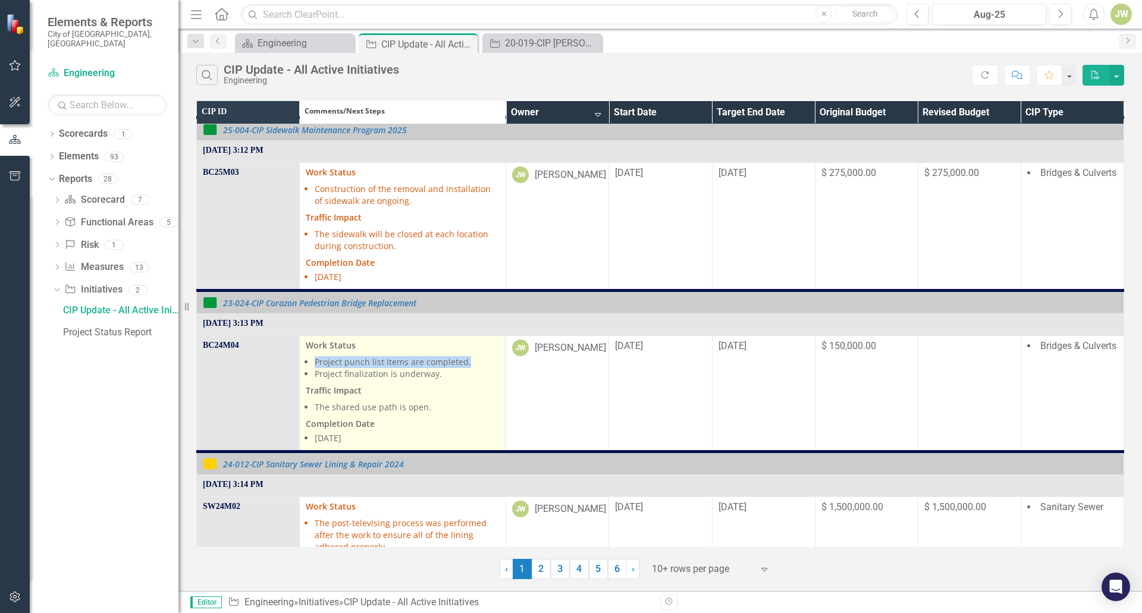
drag, startPoint x: 313, startPoint y: 346, endPoint x: 471, endPoint y: 353, distance: 157.8
click at [471, 356] on li "Project punch list items are completed." at bounding box center [407, 362] width 185 height 12
copy li "Project punch list items are completed."
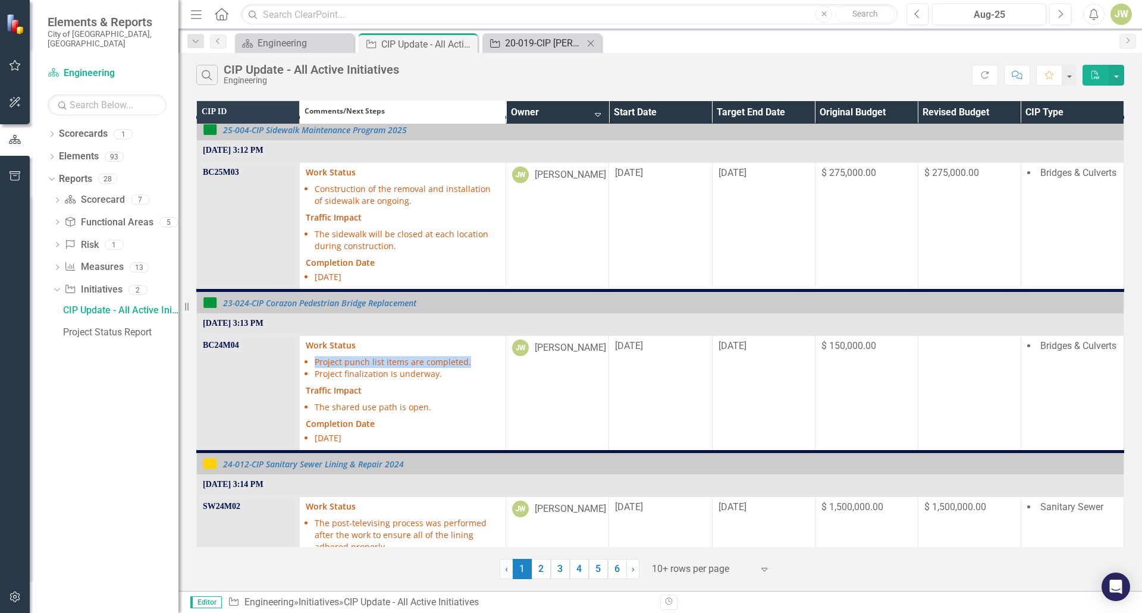
click at [541, 42] on div "20-019-CIP [PERSON_NAME]/Rings/[PERSON_NAME] Interim Intersection Improvement" at bounding box center [544, 43] width 79 height 15
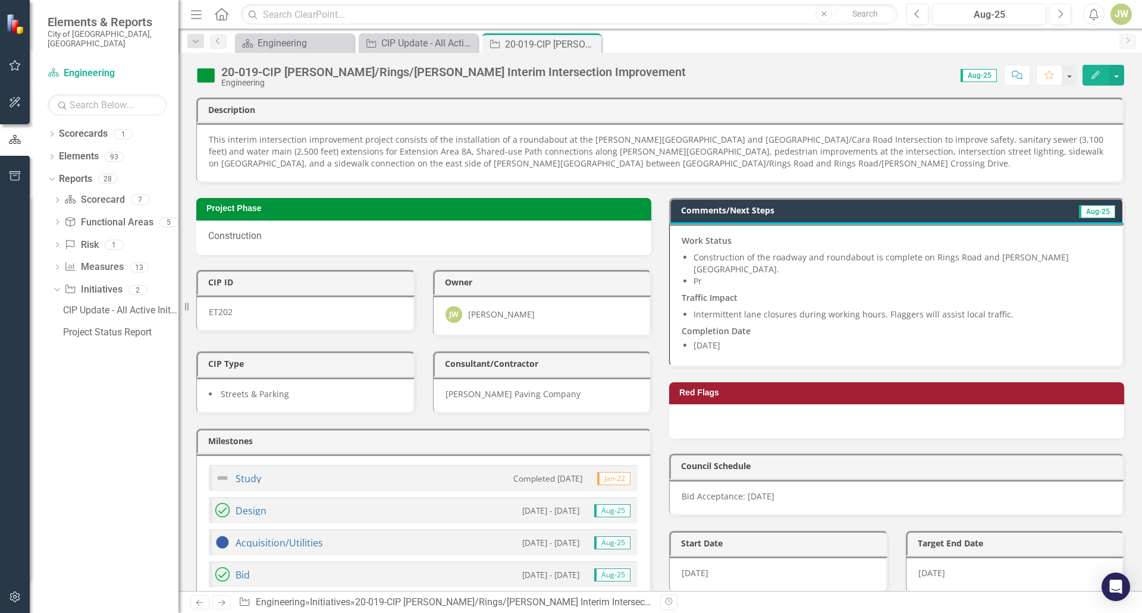
click at [739, 263] on li "Construction of the roadway and roundabout is complete on Rings Road and [PERSO…" at bounding box center [902, 264] width 417 height 24
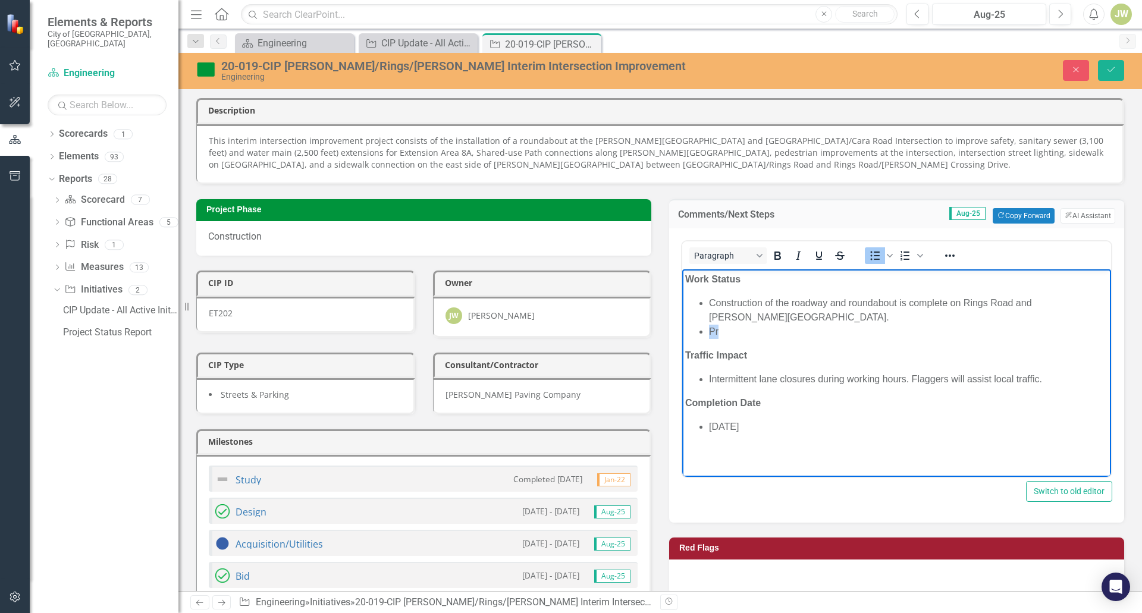
drag, startPoint x: 730, startPoint y: 315, endPoint x: 711, endPoint y: 313, distance: 19.7
click at [711, 324] on li "Pr" at bounding box center [908, 331] width 399 height 14
paste body "Rich Text Area. Press ALT-0 for help."
click at [707, 314] on ul "Construction of the roadway and roundabout is complete on Rings Road and Avery …" at bounding box center [896, 317] width 423 height 43
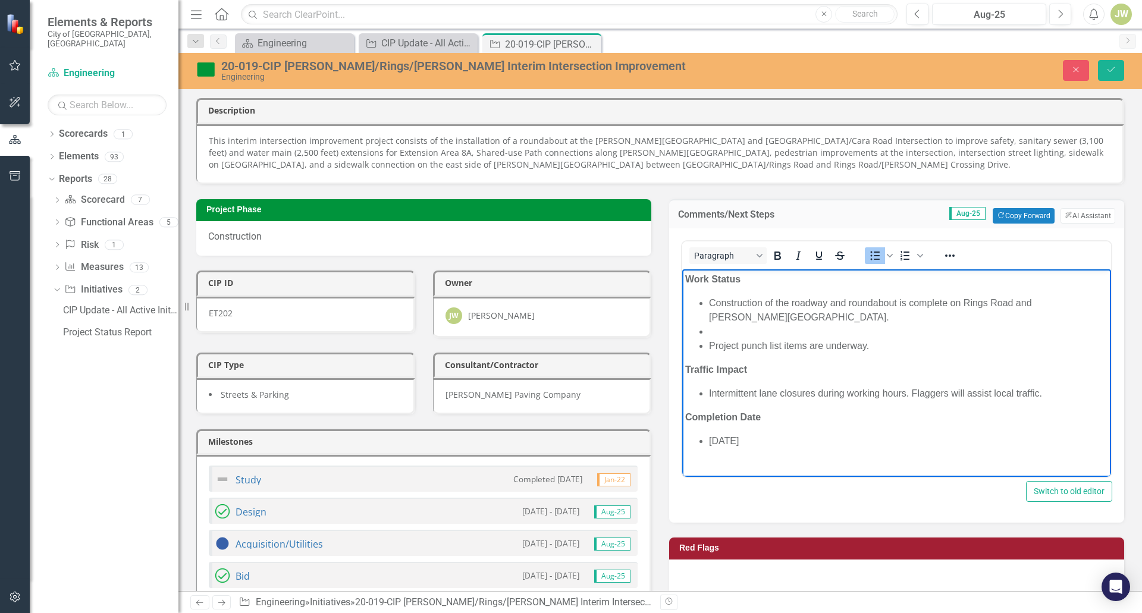
click at [807, 338] on li "Project punch list items are underway." at bounding box center [908, 345] width 399 height 14
click at [721, 324] on li "Rich Text Area. Press ALT-0 for help." at bounding box center [908, 331] width 399 height 14
click at [822, 324] on li "Final construction activities to complete the project are underway." at bounding box center [908, 331] width 399 height 14
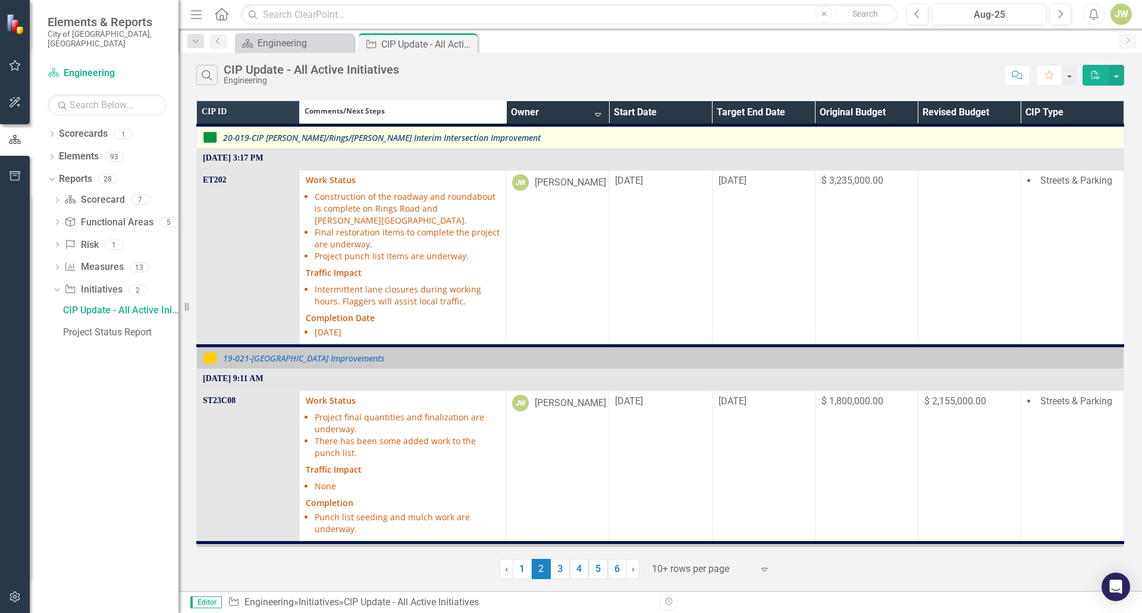
click at [371, 136] on link "20-019-CIP [PERSON_NAME]/Rings/[PERSON_NAME] Interim Intersection Improvement" at bounding box center [670, 137] width 895 height 9
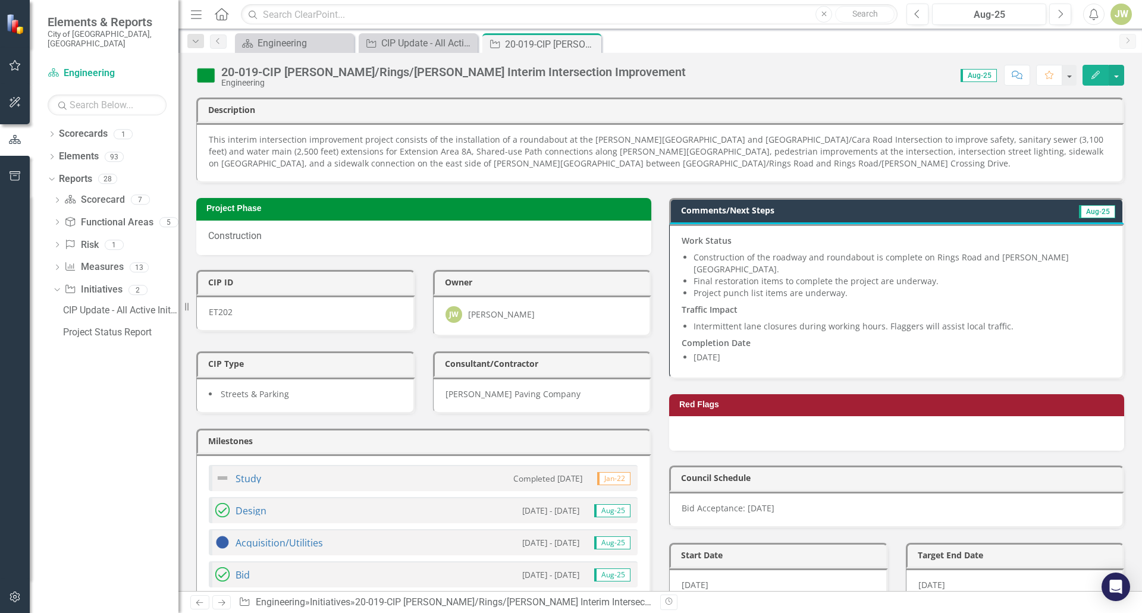
click at [882, 258] on li "Construction of the roadway and roundabout is complete on Rings Road and [PERSO…" at bounding box center [902, 264] width 417 height 24
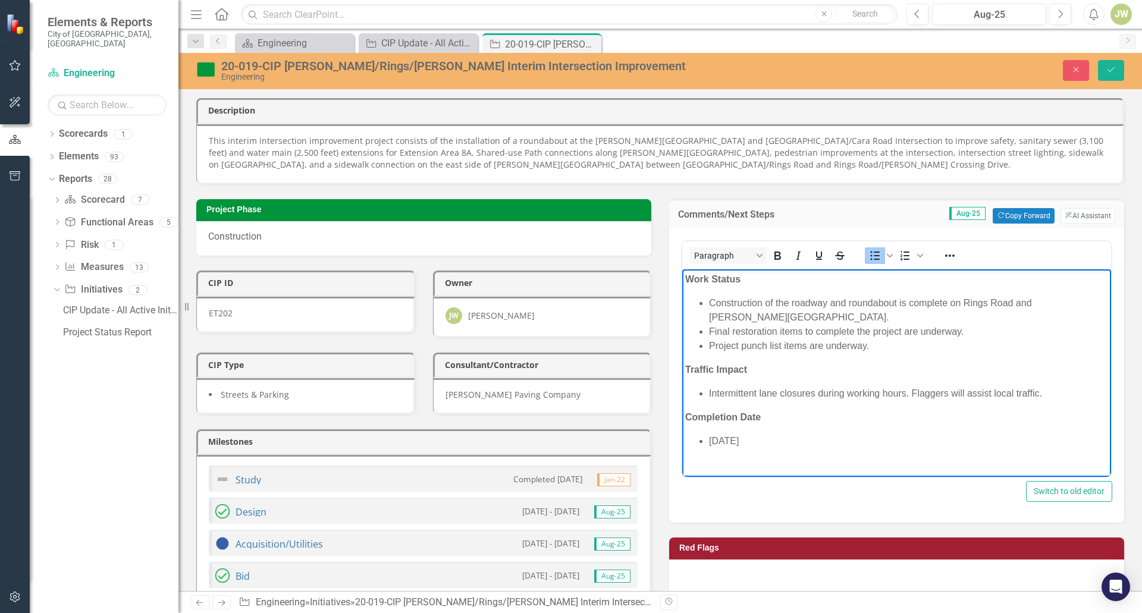
click at [948, 300] on li "Construction of the roadway and roundabout is complete on Rings Road and [PERSO…" at bounding box center [908, 310] width 399 height 29
drag, startPoint x: 903, startPoint y: 318, endPoint x: 907, endPoint y: 327, distance: 9.3
click at [903, 324] on li "Final restoration items to complete the project are underway." at bounding box center [908, 331] width 399 height 14
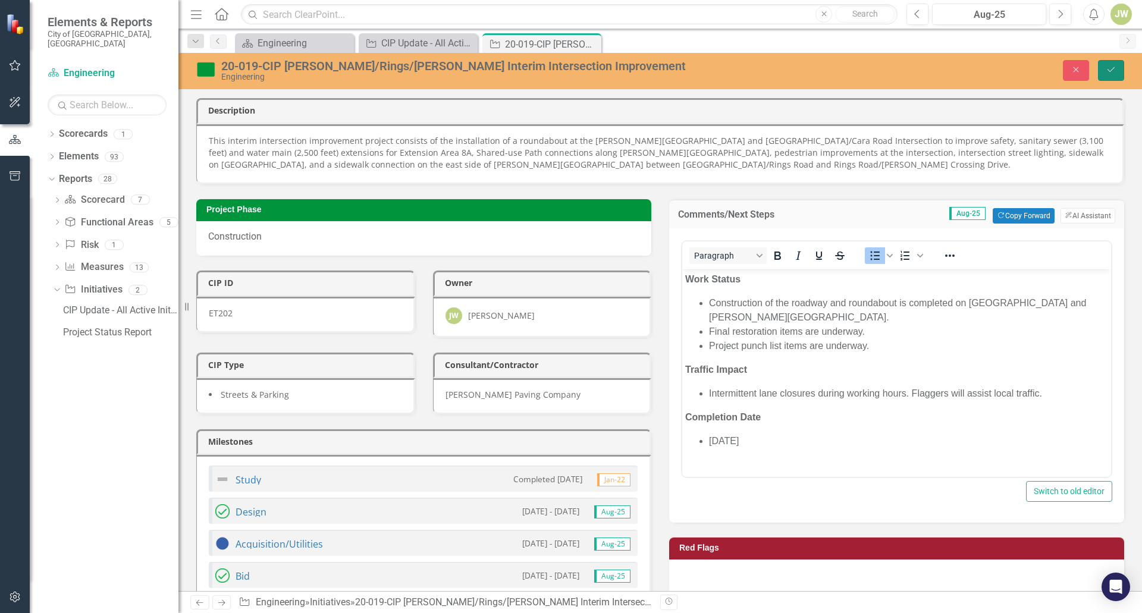
click at [1109, 71] on icon "Save" at bounding box center [1111, 69] width 11 height 8
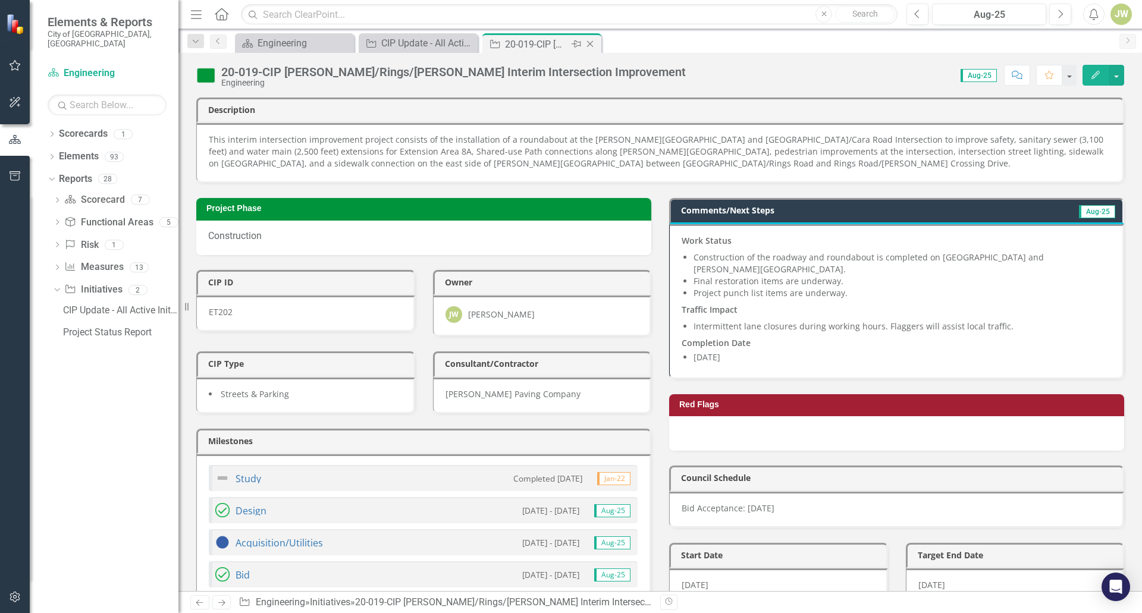
click at [591, 43] on icon at bounding box center [590, 44] width 7 height 7
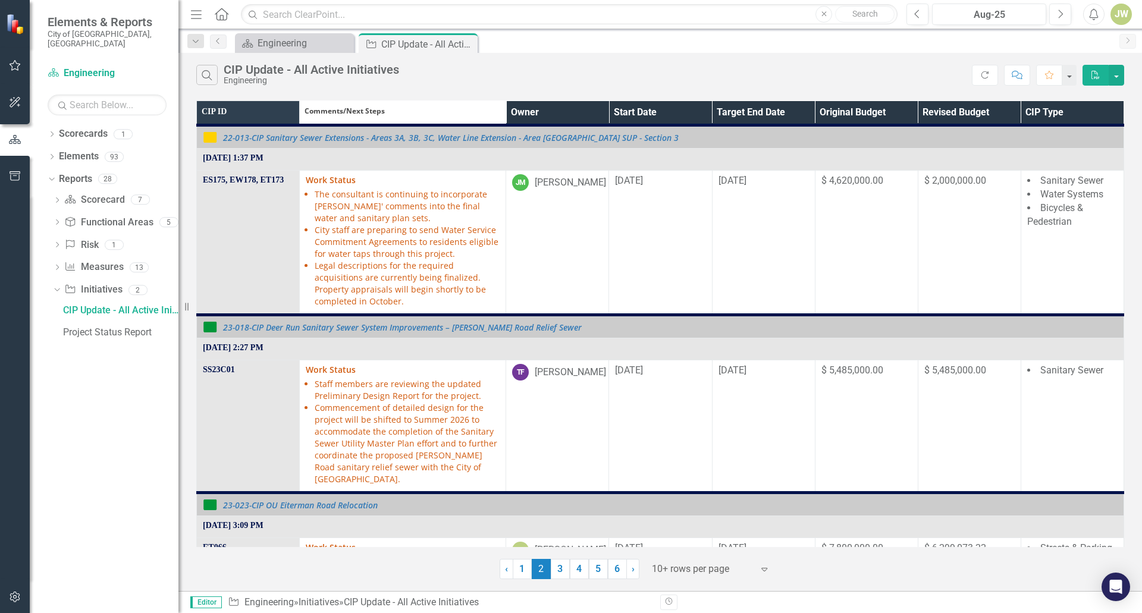
click at [592, 111] on th "Owner" at bounding box center [557, 113] width 103 height 24
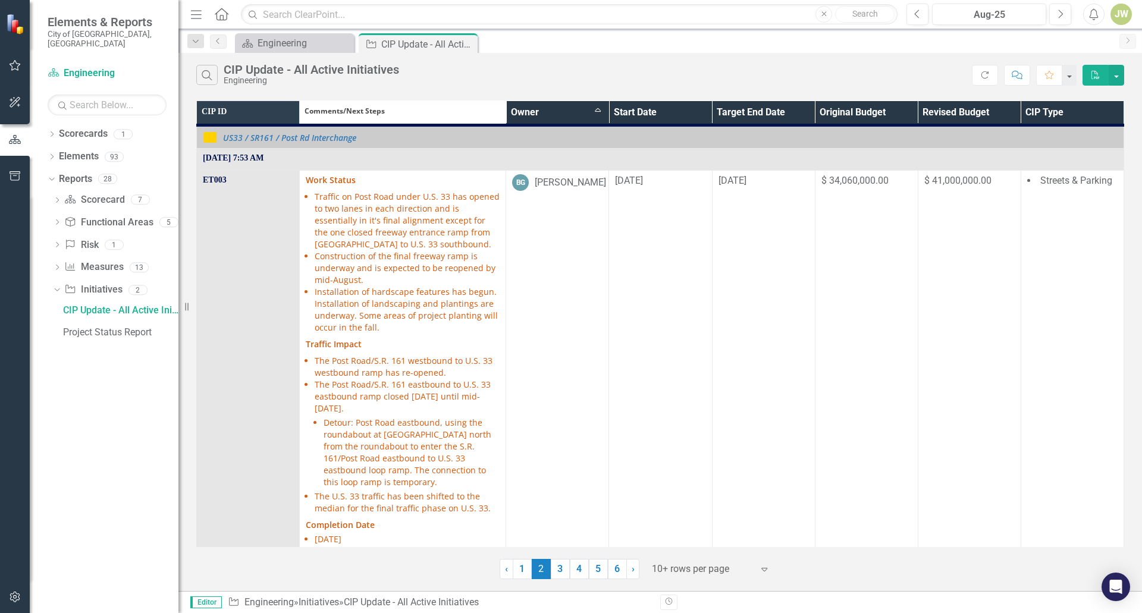
click at [592, 111] on th "Owner Sort Ascending" at bounding box center [557, 113] width 103 height 24
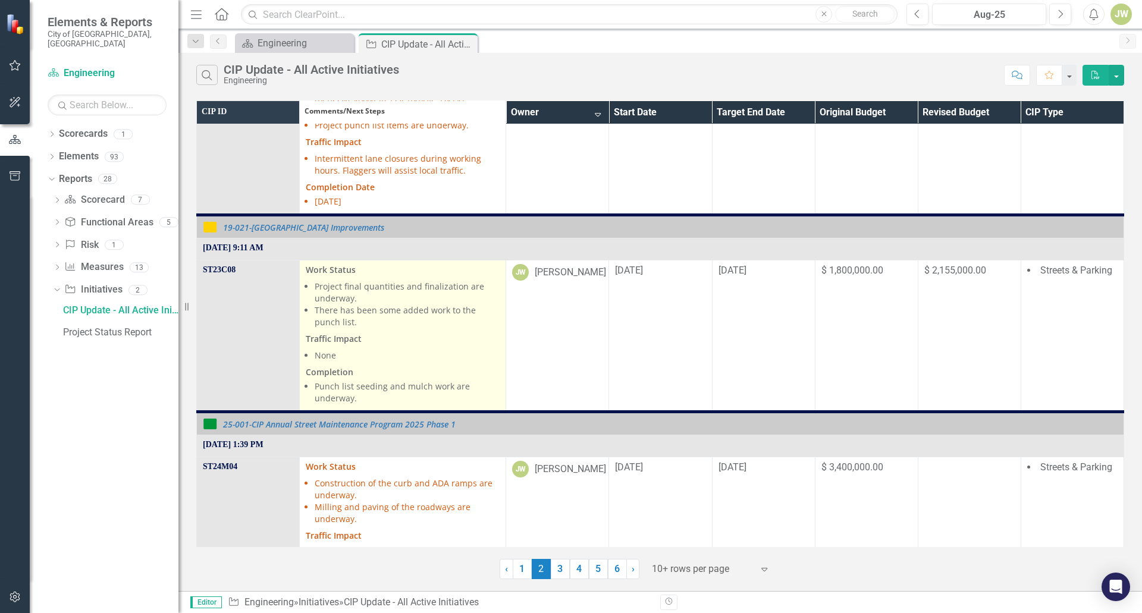
scroll to position [178, 0]
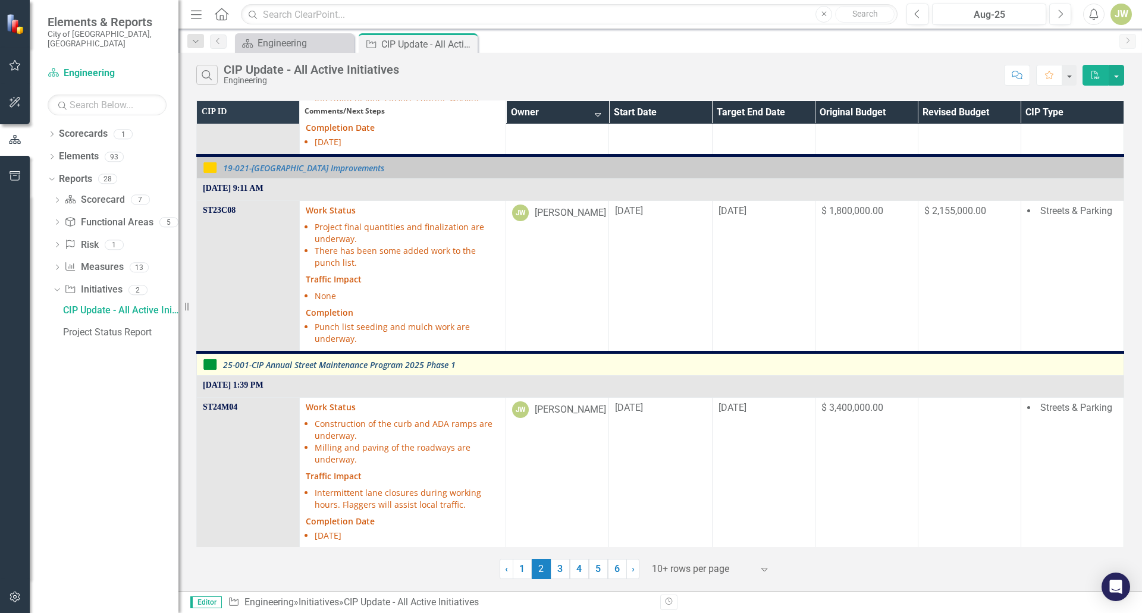
click at [401, 360] on link "25-001-CIP Annual Street Maintenance Program 2025 Phase 1" at bounding box center [670, 364] width 895 height 9
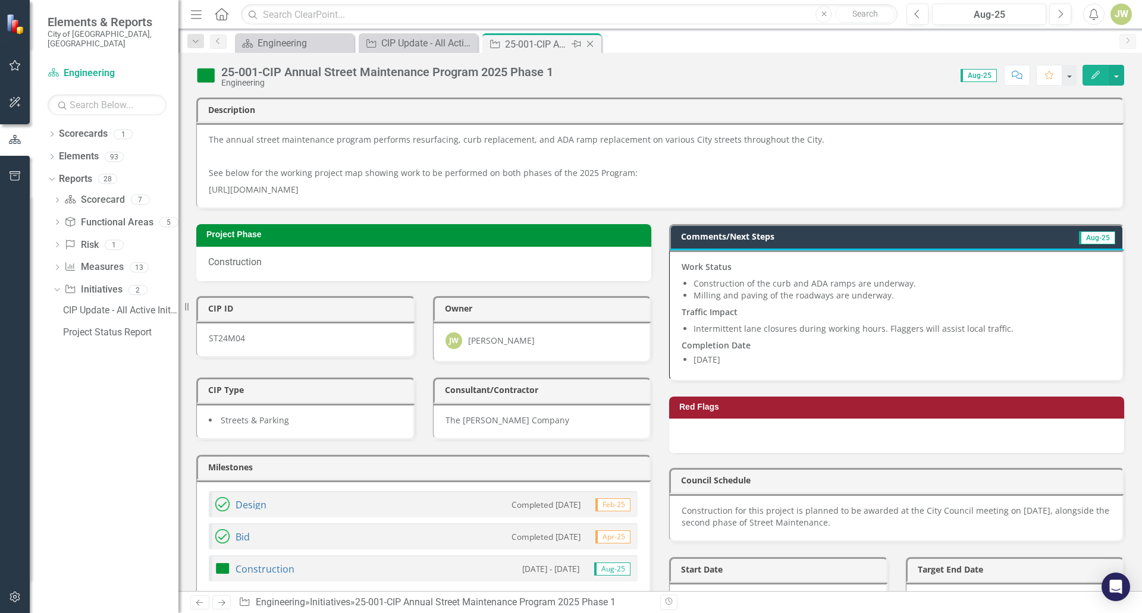
click at [592, 45] on icon "Close" at bounding box center [590, 44] width 12 height 10
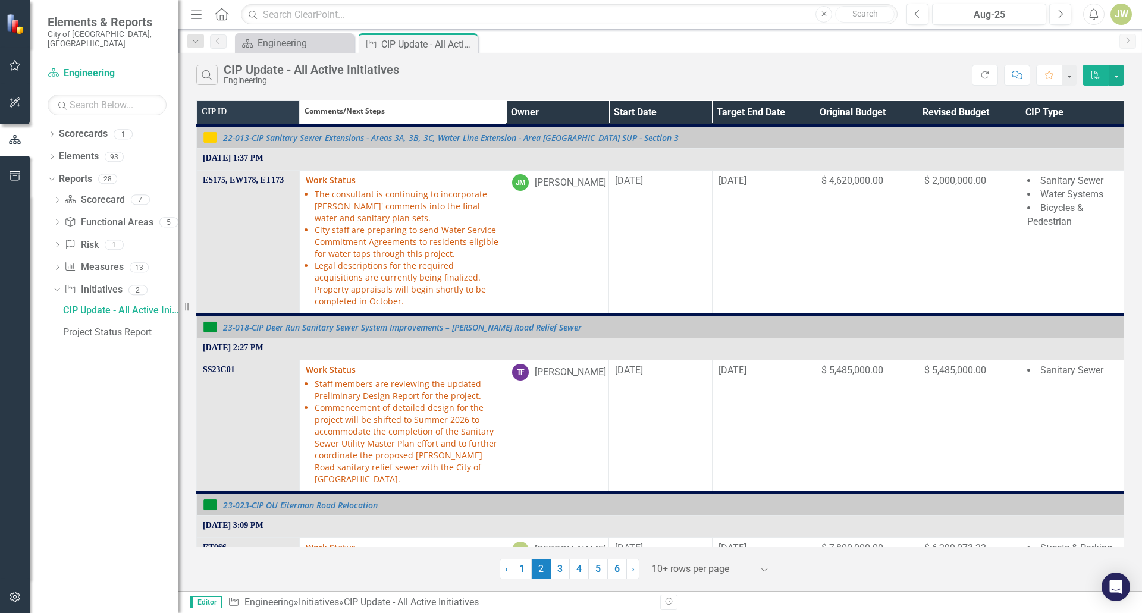
click at [595, 114] on th "Owner" at bounding box center [557, 113] width 103 height 24
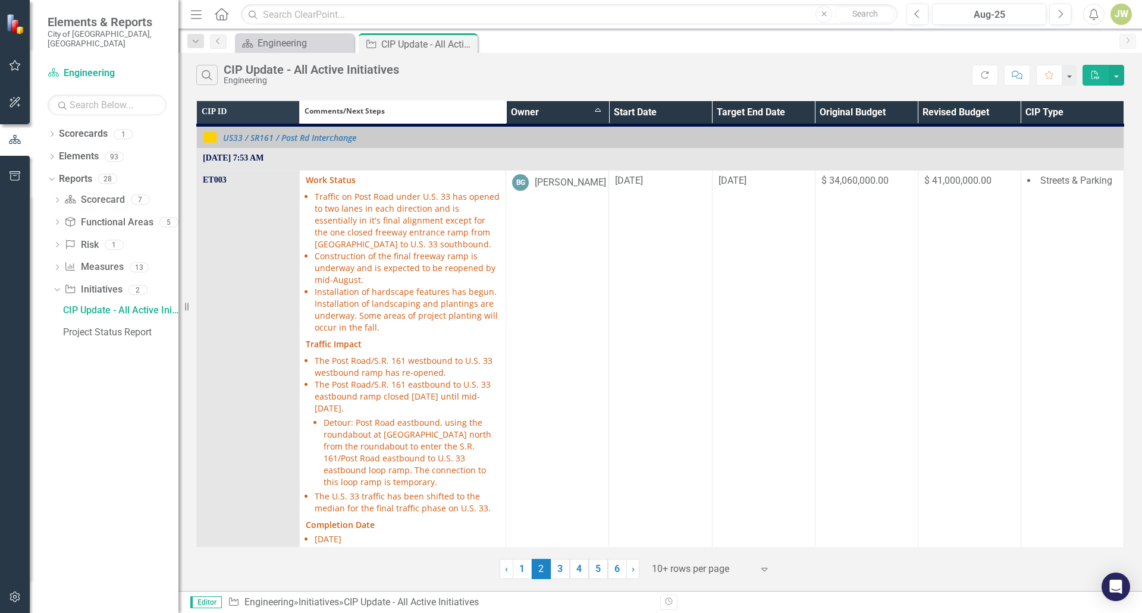
click at [595, 114] on th "Owner Sort Ascending" at bounding box center [557, 113] width 103 height 24
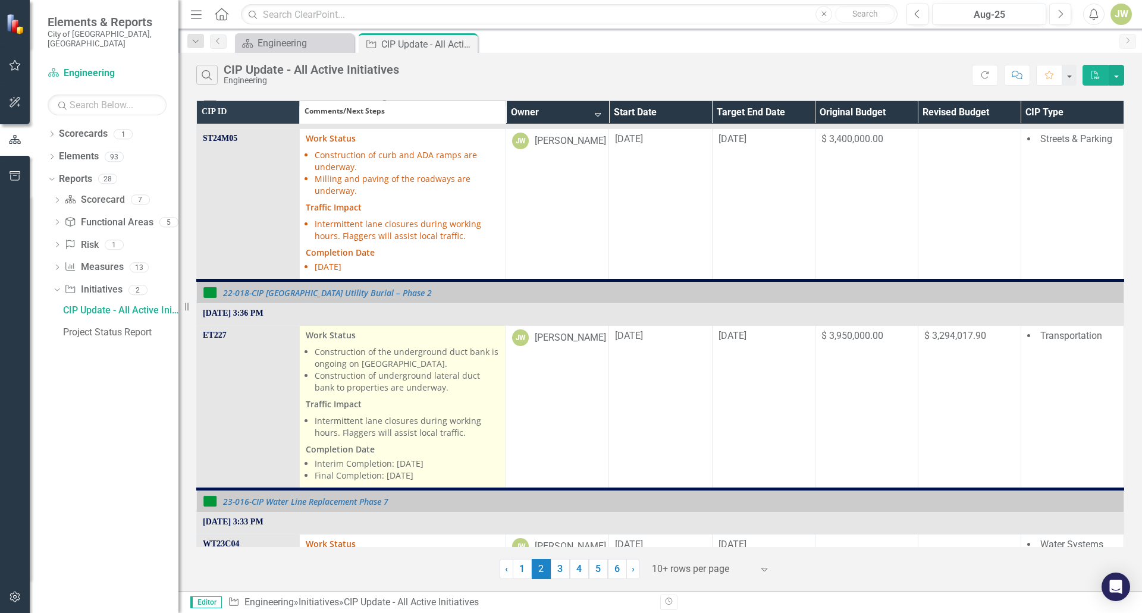
scroll to position [654, 0]
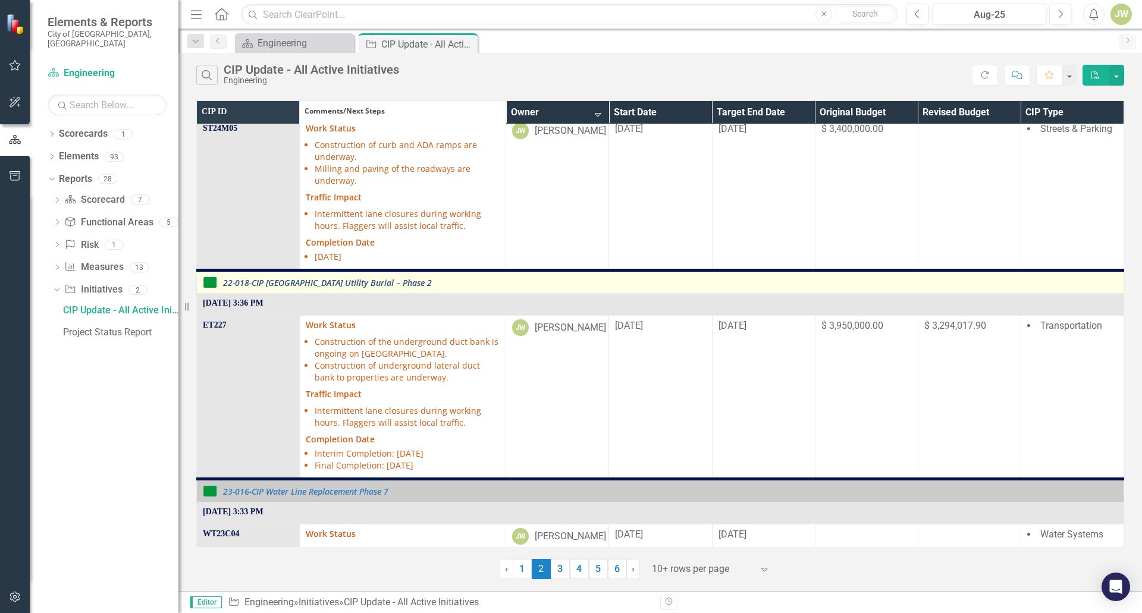
click at [312, 278] on link "22-018-CIP [GEOGRAPHIC_DATA] Utility Burial – Phase 2" at bounding box center [670, 282] width 895 height 9
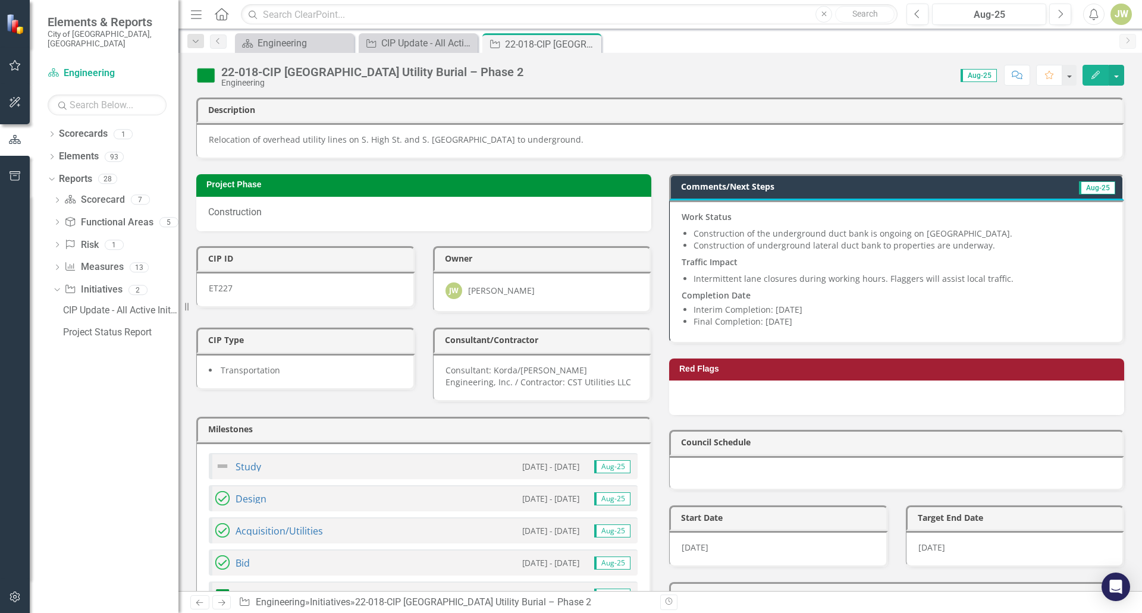
click at [823, 251] on li "Construction of underground lateral duct bank to properties are underway." at bounding box center [902, 246] width 417 height 12
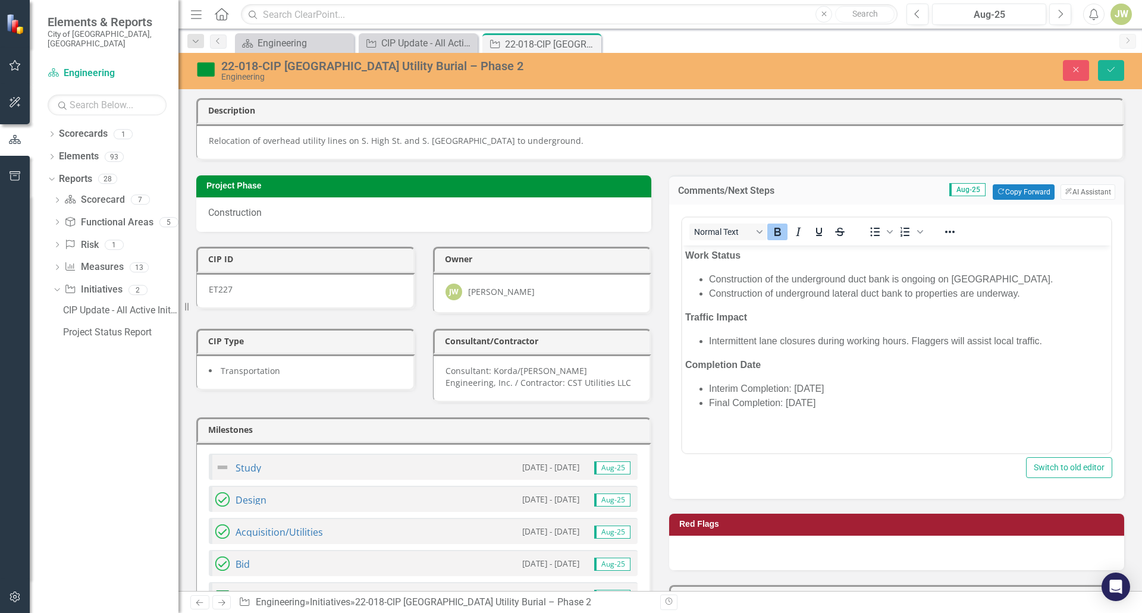
click at [1021, 295] on li "Construction of underground lateral duct bank to properties are underway." at bounding box center [908, 293] width 399 height 14
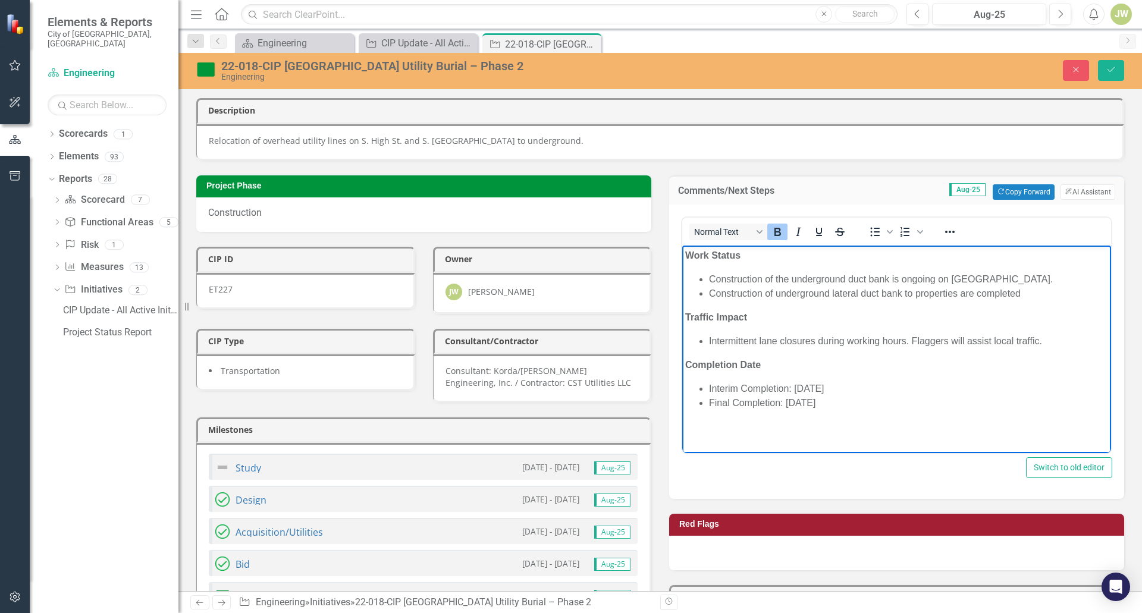
click at [934, 280] on li "Construction of the underground duct bank is ongoing on [GEOGRAPHIC_DATA]." at bounding box center [908, 279] width 399 height 14
click at [1027, 296] on li "Construction of underground lateral duct bank to properties are completed" at bounding box center [908, 293] width 399 height 14
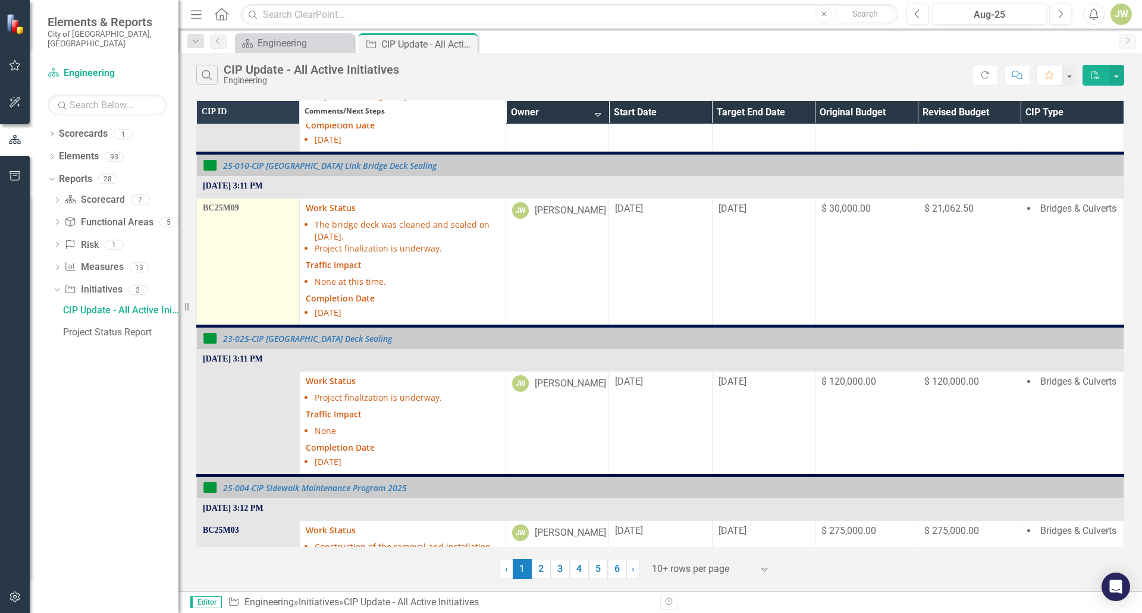
scroll to position [714, 0]
